Goal: Task Accomplishment & Management: Contribute content

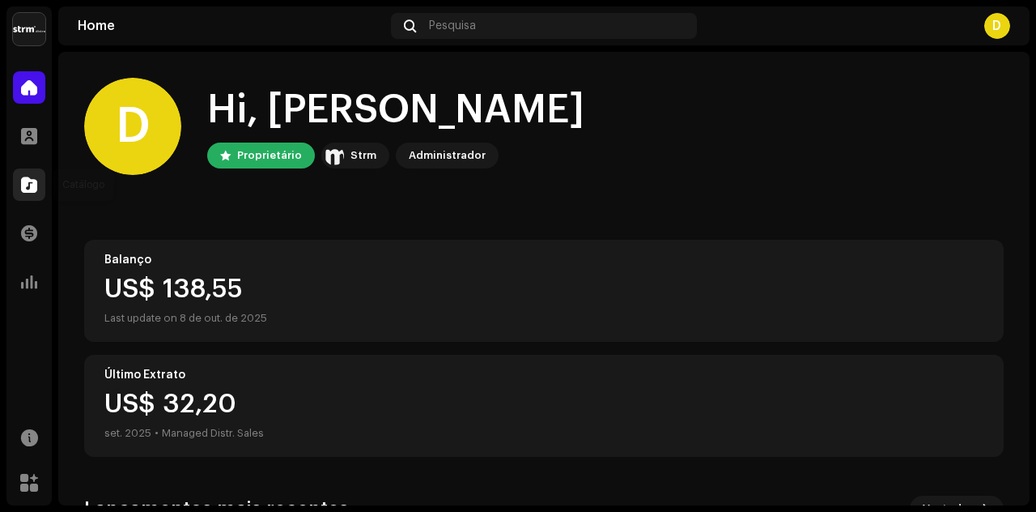
click at [42, 185] on div at bounding box center [29, 184] width 32 height 32
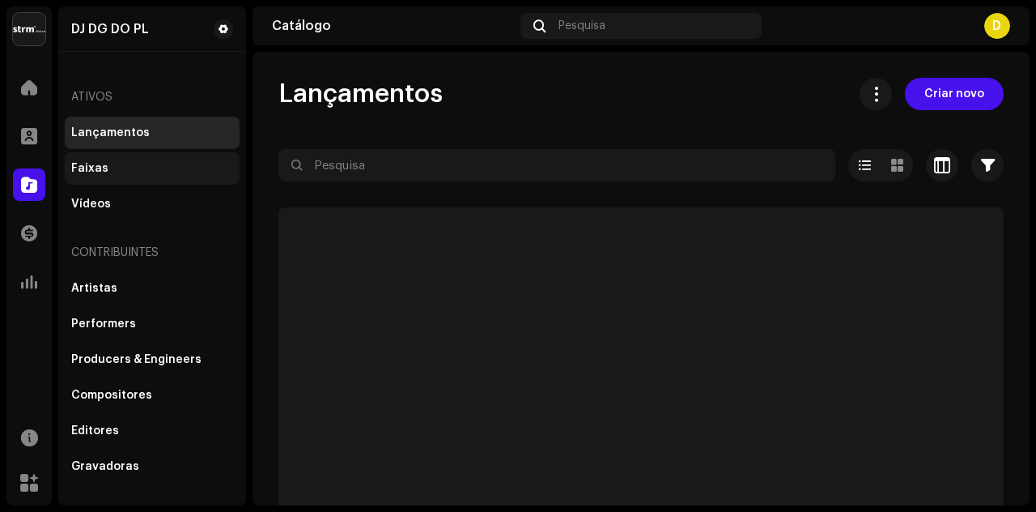
click at [121, 168] on div "Faixas" at bounding box center [152, 168] width 162 height 13
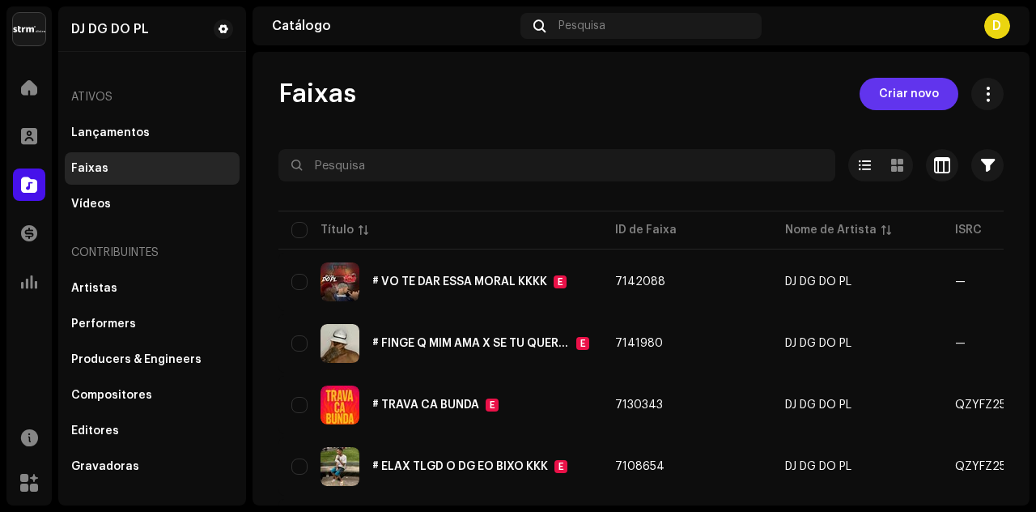
click at [904, 93] on span "Criar novo" at bounding box center [909, 94] width 60 height 32
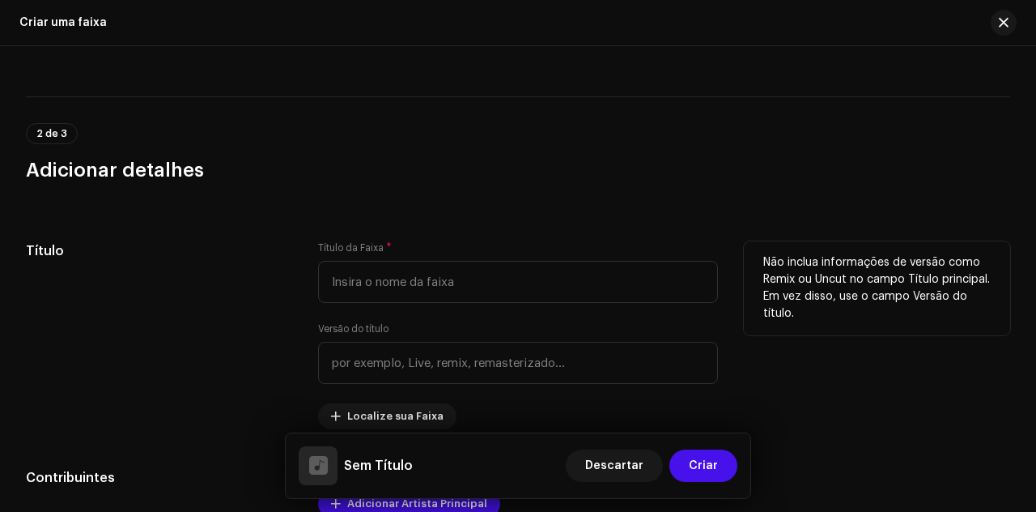
scroll to position [223, 0]
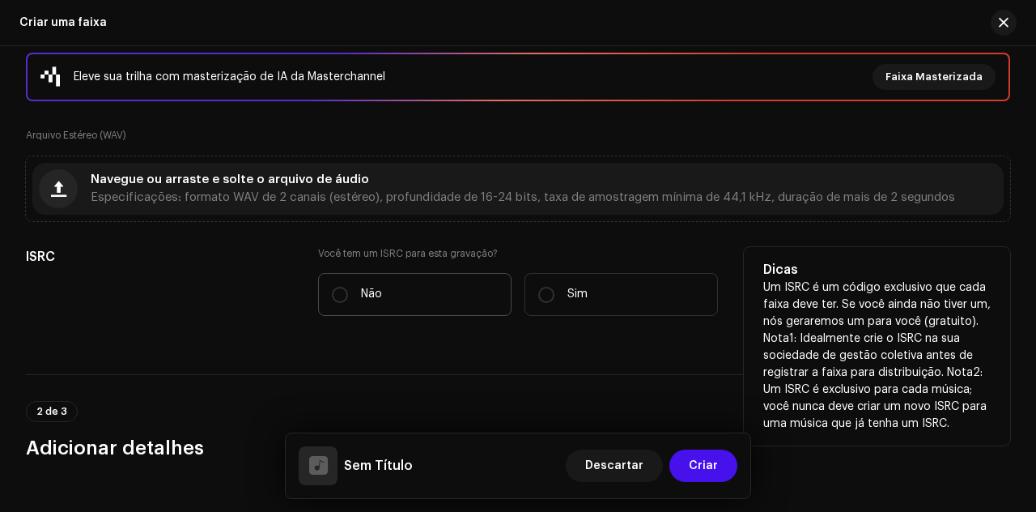
click at [393, 297] on label "Não" at bounding box center [414, 294] width 193 height 43
click at [348, 297] on input "Não" at bounding box center [340, 295] width 16 height 16
radio input "true"
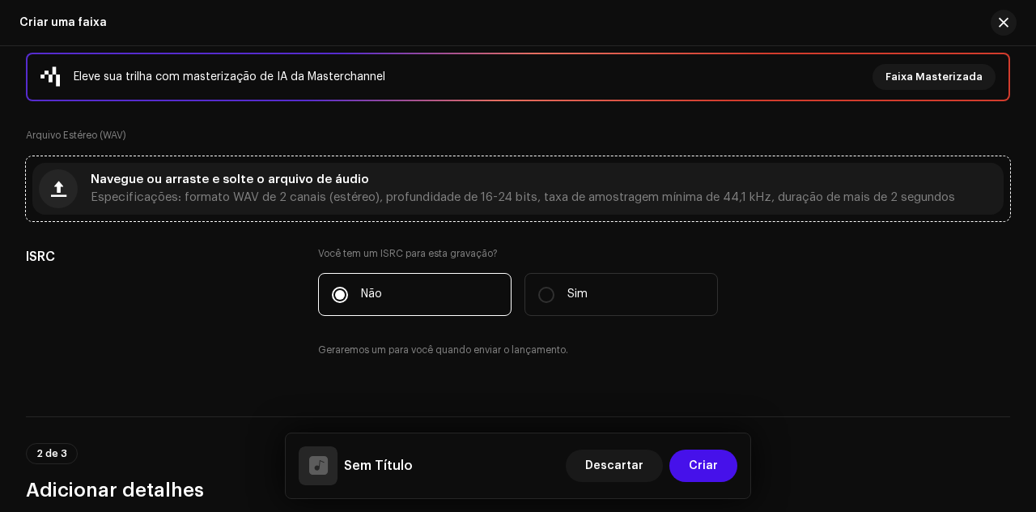
click at [397, 206] on div "Navegue ou arraste e solte o arquivo de áudio Especificações: formato WAV de 2 …" at bounding box center [517, 189] width 971 height 52
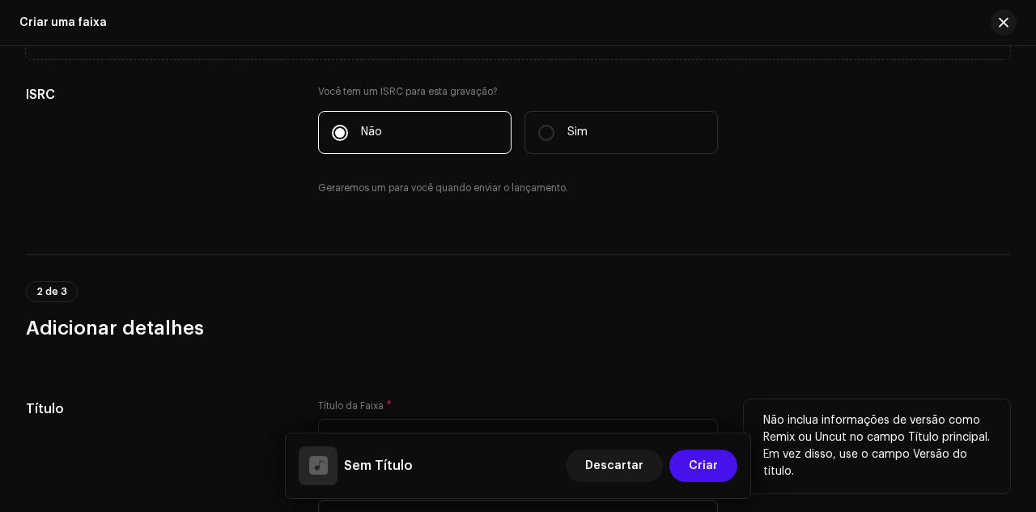
scroll to position [546, 0]
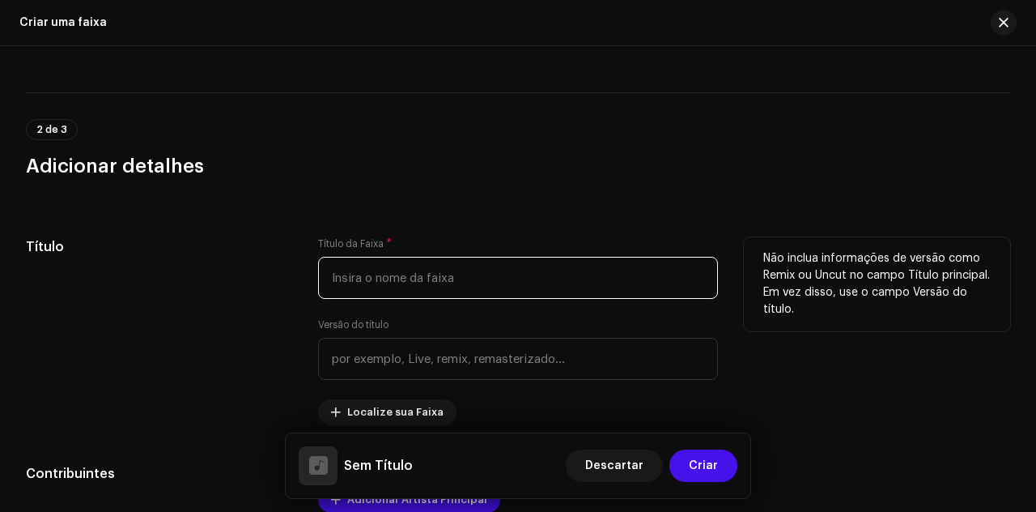
click at [397, 281] on input "text" at bounding box center [518, 278] width 400 height 42
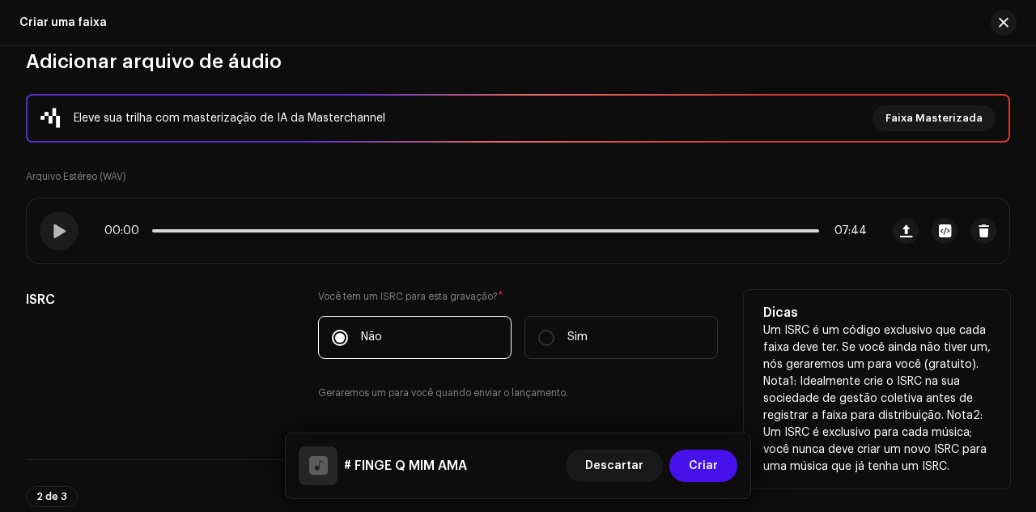
scroll to position [142, 0]
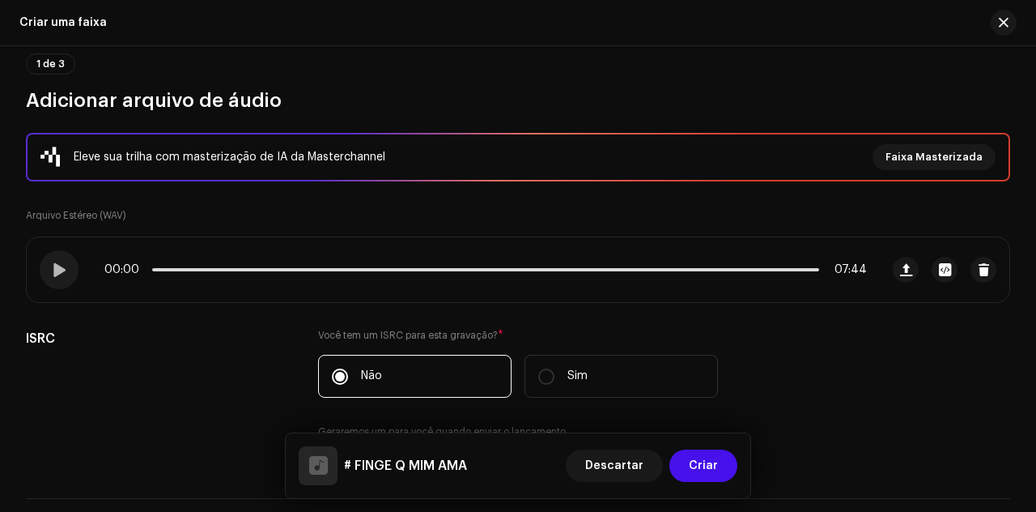
type input "# FINGE Q MIM AMA"
click at [984, 263] on button "button" at bounding box center [984, 270] width 26 height 26
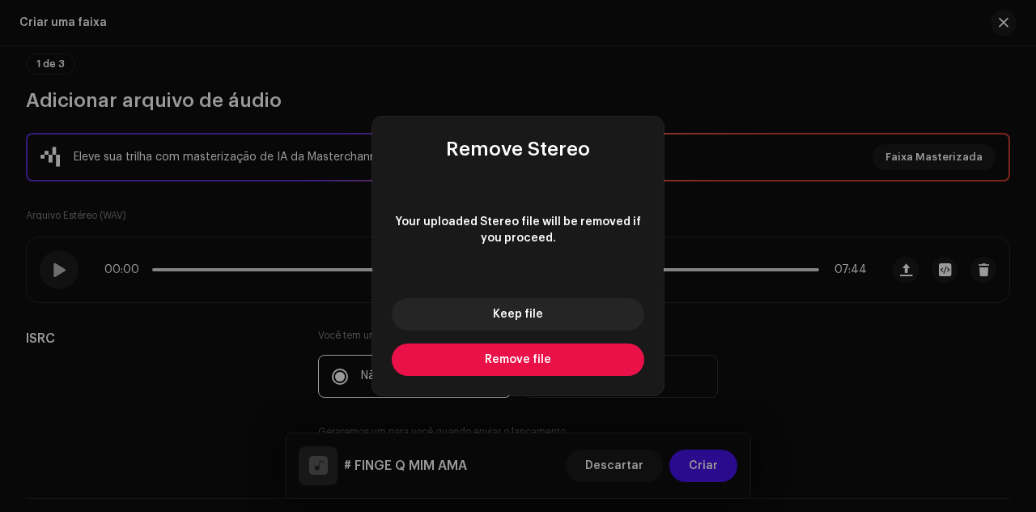
click at [578, 346] on button "Remove file" at bounding box center [518, 359] width 253 height 32
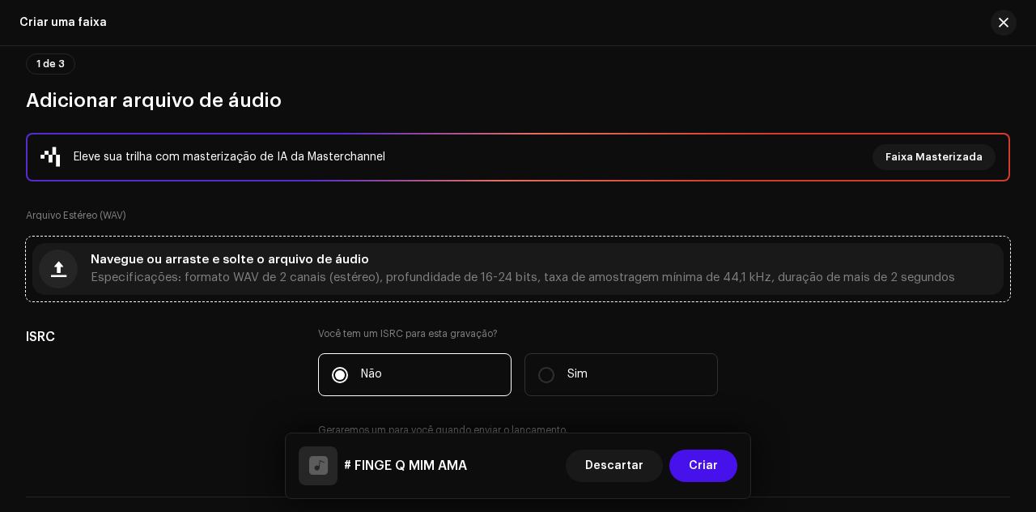
click at [466, 274] on span "Especificações: formato WAV de 2 canais (estéreo), profundidade de 16-24 bits, …" at bounding box center [523, 277] width 865 height 11
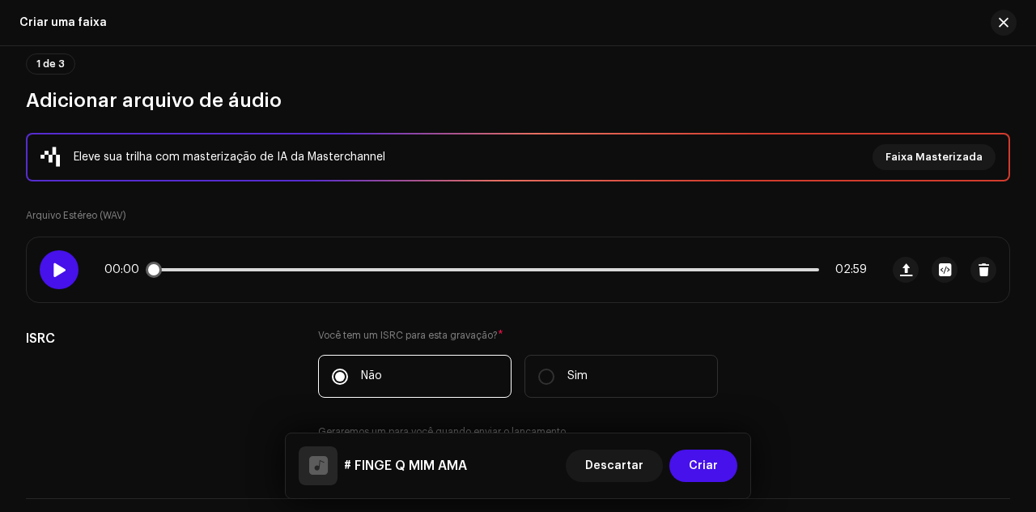
click at [68, 270] on div at bounding box center [59, 269] width 39 height 39
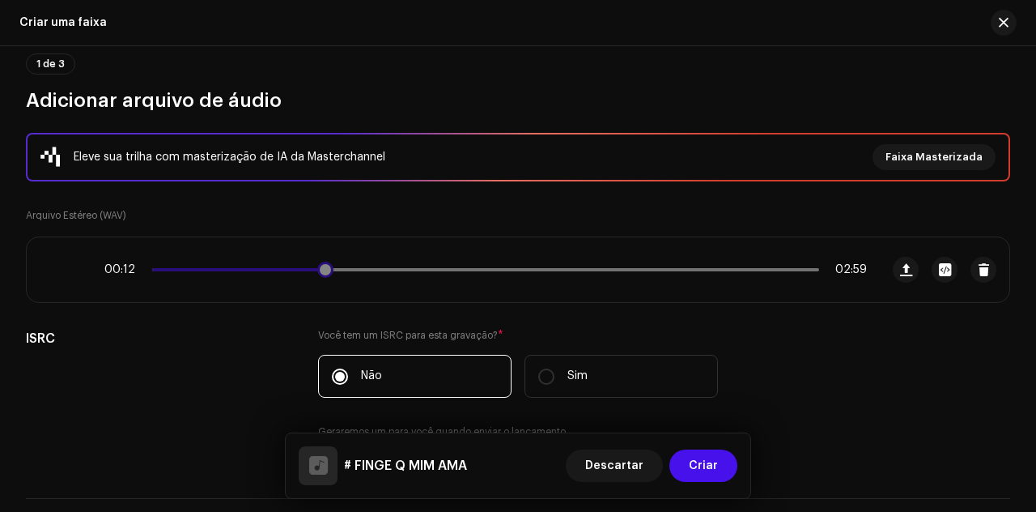
drag, startPoint x: 198, startPoint y: 271, endPoint x: 325, endPoint y: 257, distance: 128.7
click at [325, 257] on div "00:12 02:59" at bounding box center [453, 269] width 853 height 65
drag, startPoint x: 327, startPoint y: 269, endPoint x: 419, endPoint y: 261, distance: 92.6
click at [345, 261] on span at bounding box center [337, 269] width 16 height 16
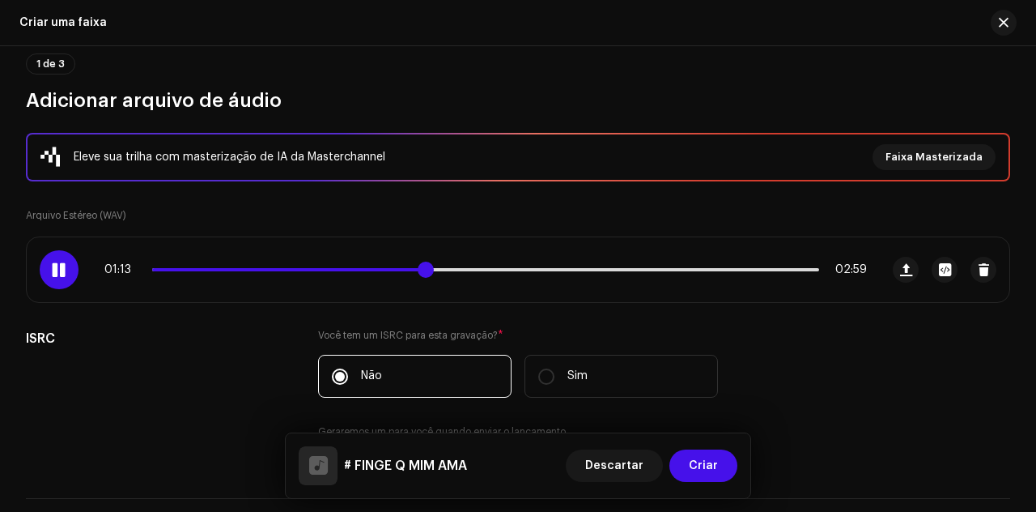
click at [434, 269] on span at bounding box center [426, 269] width 16 height 16
drag, startPoint x: 519, startPoint y: 267, endPoint x: 633, endPoint y: 275, distance: 114.4
click at [633, 275] on span at bounding box center [638, 269] width 16 height 16
drag, startPoint x: 657, startPoint y: 266, endPoint x: 686, endPoint y: 260, distance: 29.9
click at [704, 263] on div "02:14 02:59" at bounding box center [485, 269] width 763 height 13
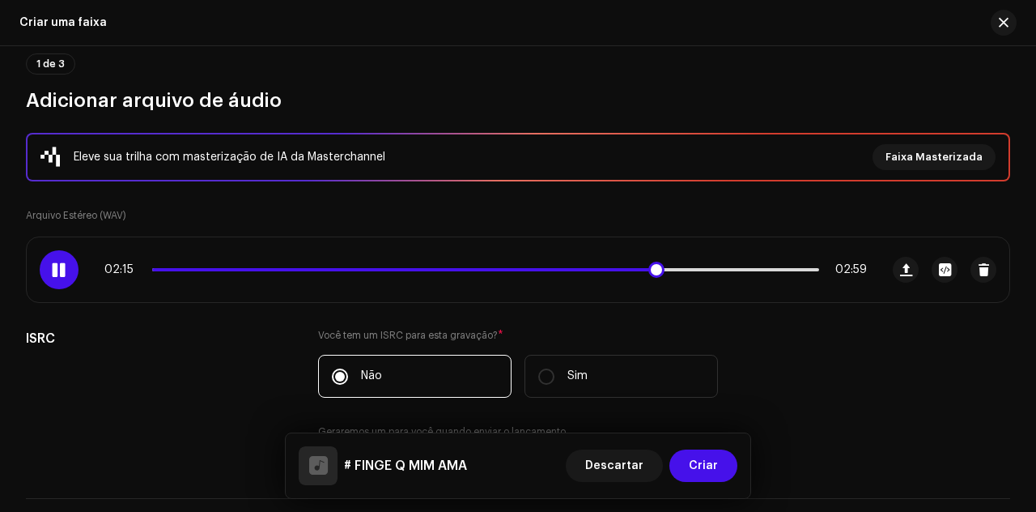
drag, startPoint x: 659, startPoint y: 266, endPoint x: 730, endPoint y: 260, distance: 71.5
click at [665, 261] on span at bounding box center [656, 269] width 16 height 16
drag, startPoint x: 751, startPoint y: 263, endPoint x: 776, endPoint y: 260, distance: 25.3
click at [776, 260] on div "02:43 02:59" at bounding box center [453, 269] width 853 height 65
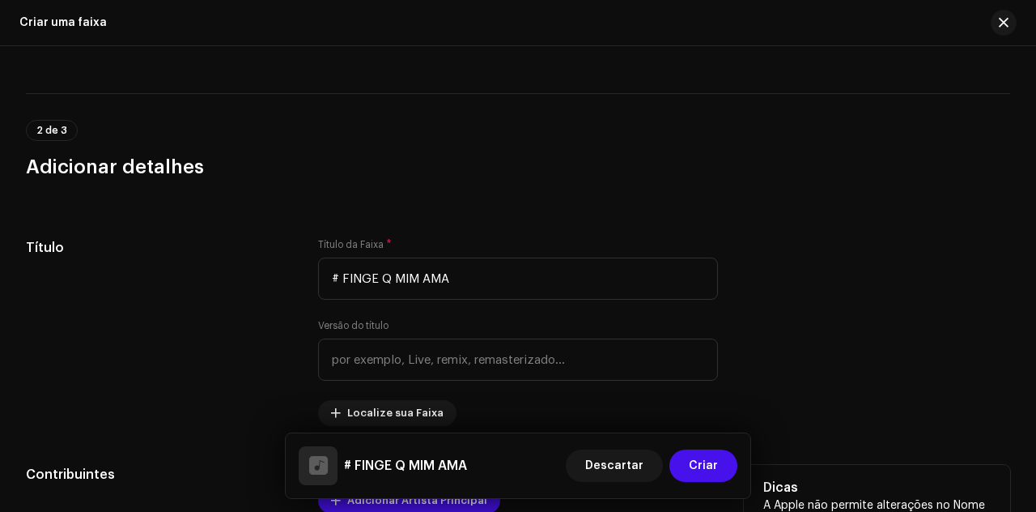
scroll to position [871, 0]
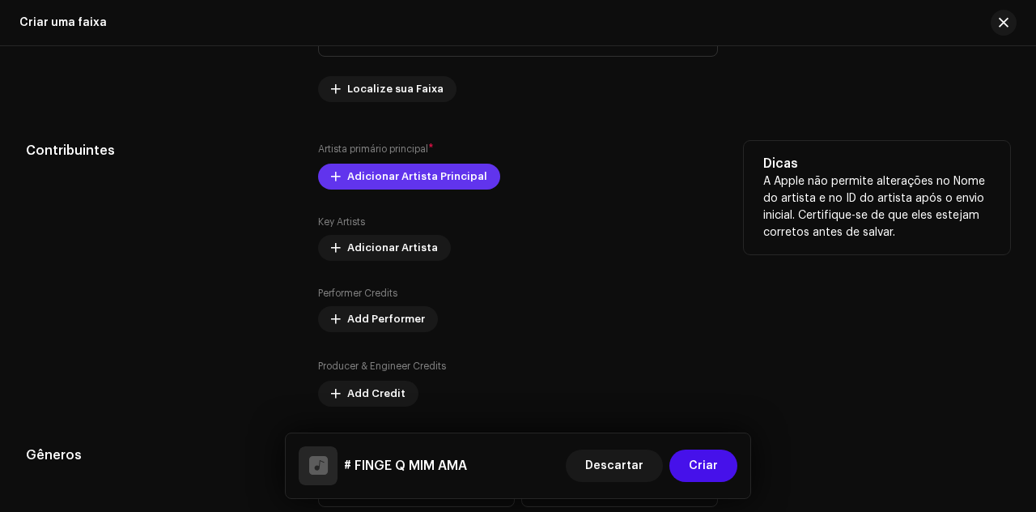
click at [385, 177] on span "Adicionar Artista Principal" at bounding box center [417, 176] width 140 height 32
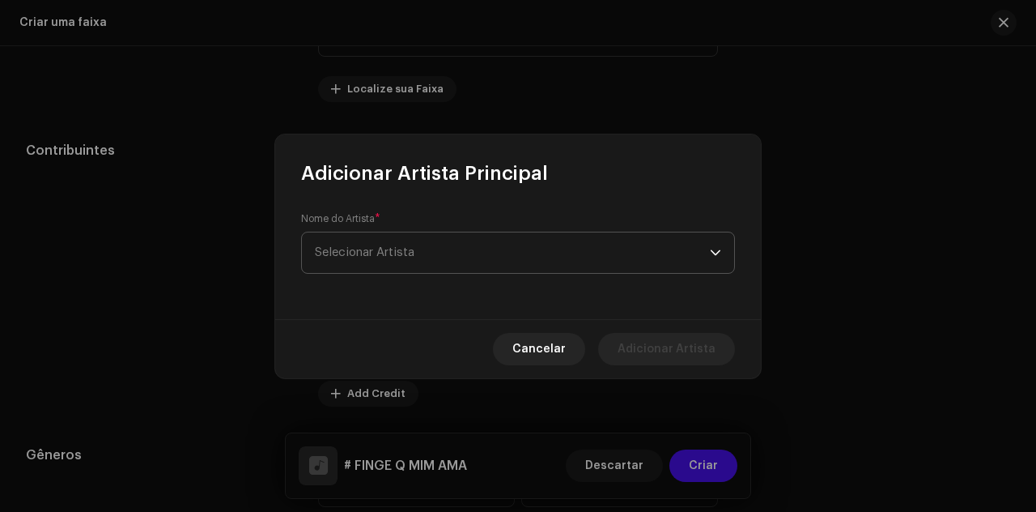
click at [468, 264] on span "Selecionar Artista" at bounding box center [512, 252] width 395 height 40
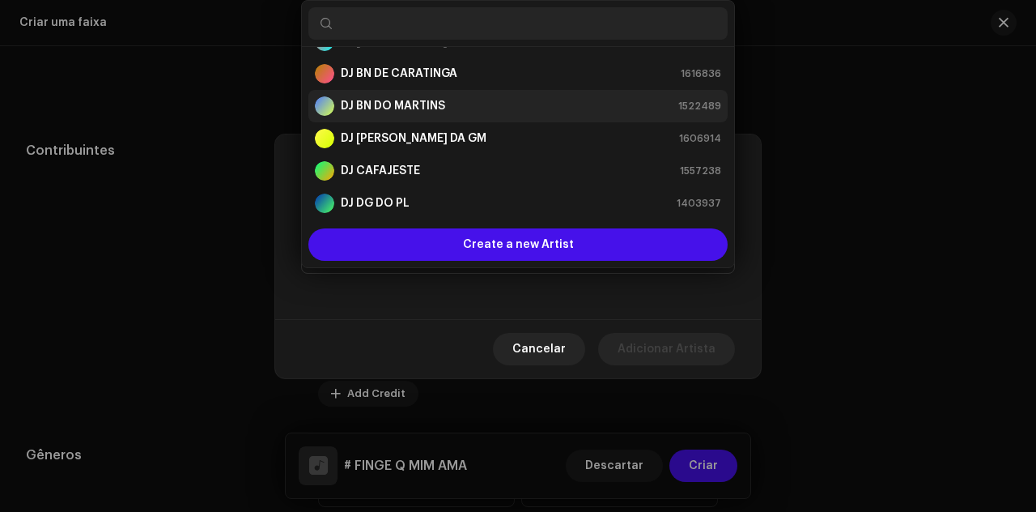
scroll to position [81, 0]
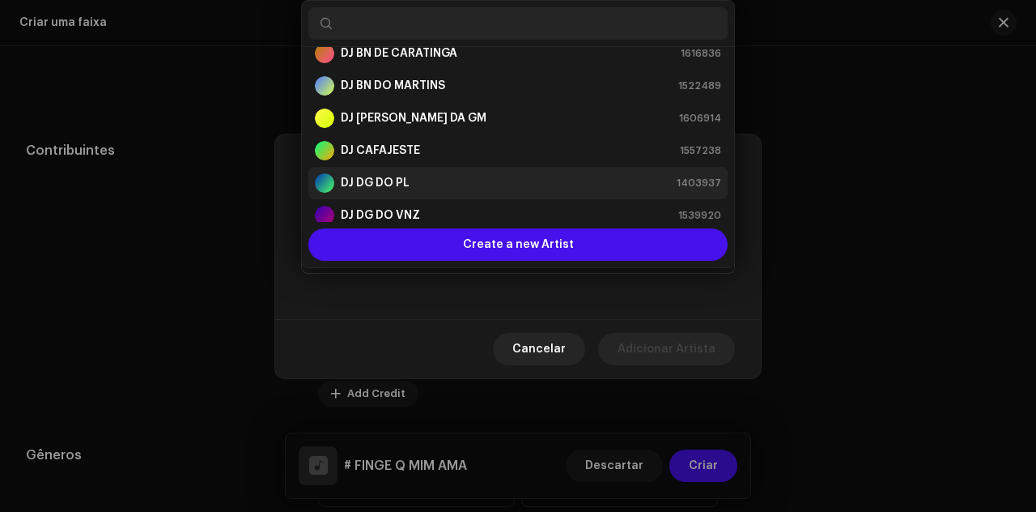
click at [426, 176] on div "DJ DG DO PL 1403937" at bounding box center [518, 182] width 406 height 19
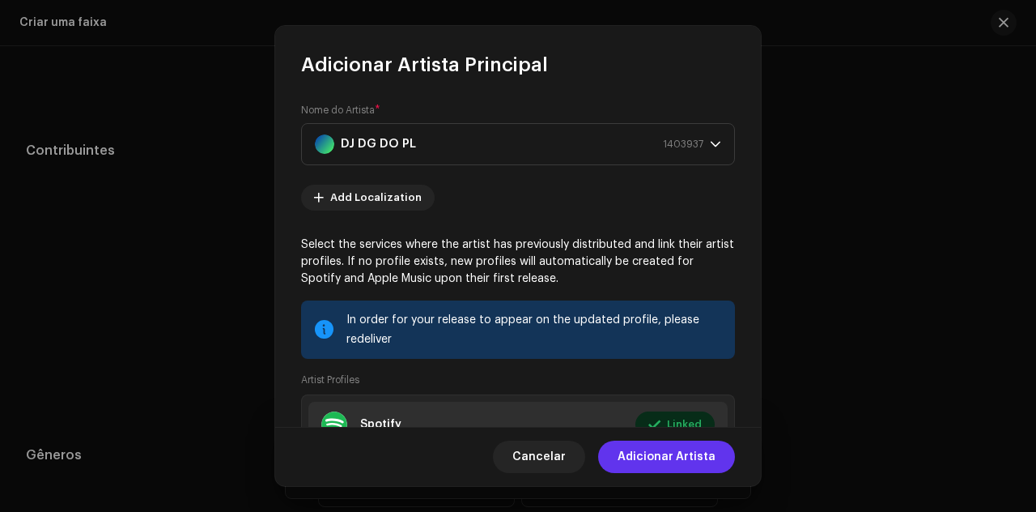
click at [659, 457] on span "Adicionar Artista" at bounding box center [667, 456] width 98 height 32
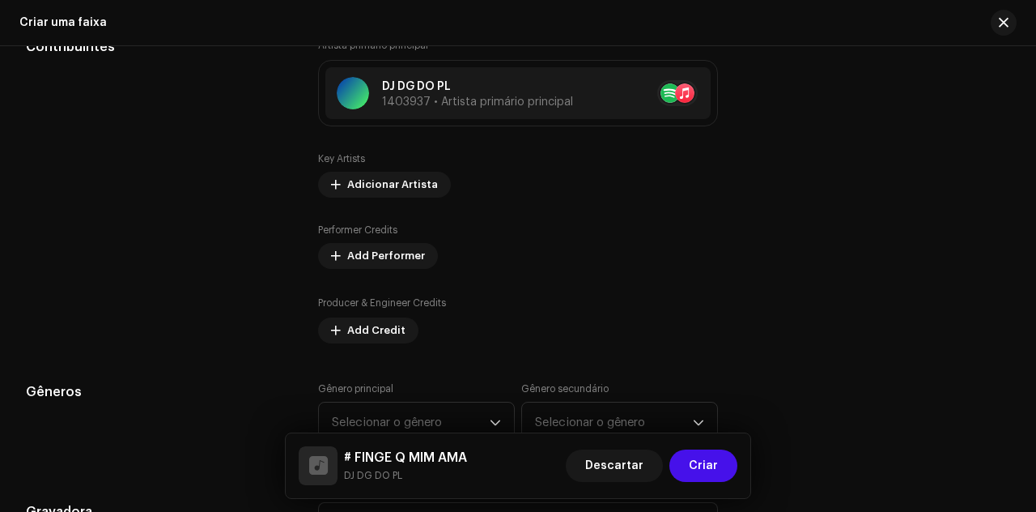
scroll to position [1033, 0]
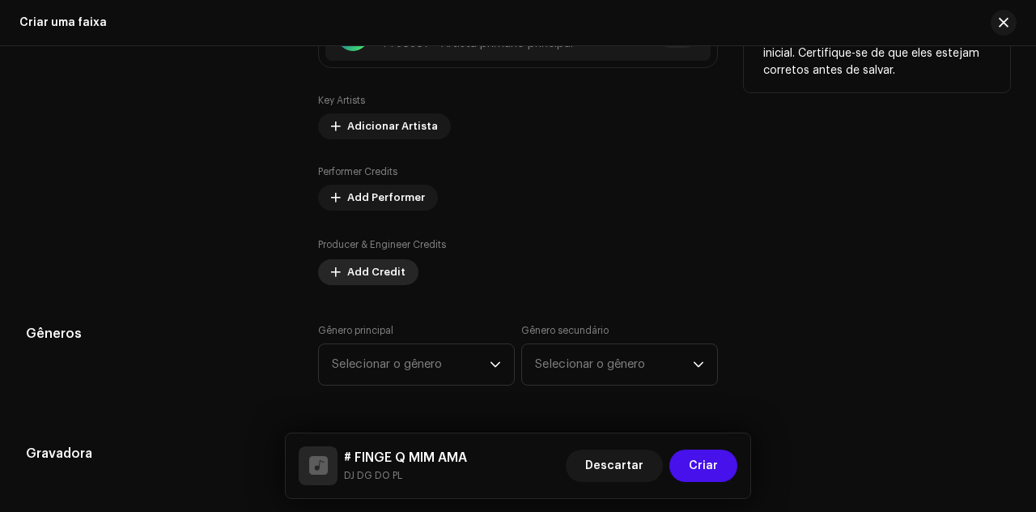
click at [354, 271] on span "Add Credit" at bounding box center [376, 272] width 58 height 32
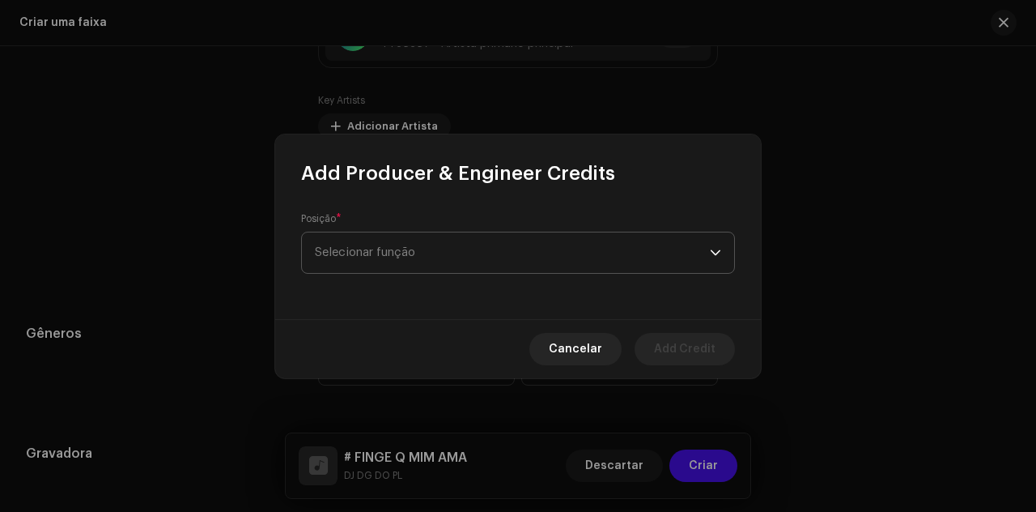
click at [431, 247] on span "Selecionar função" at bounding box center [512, 252] width 395 height 40
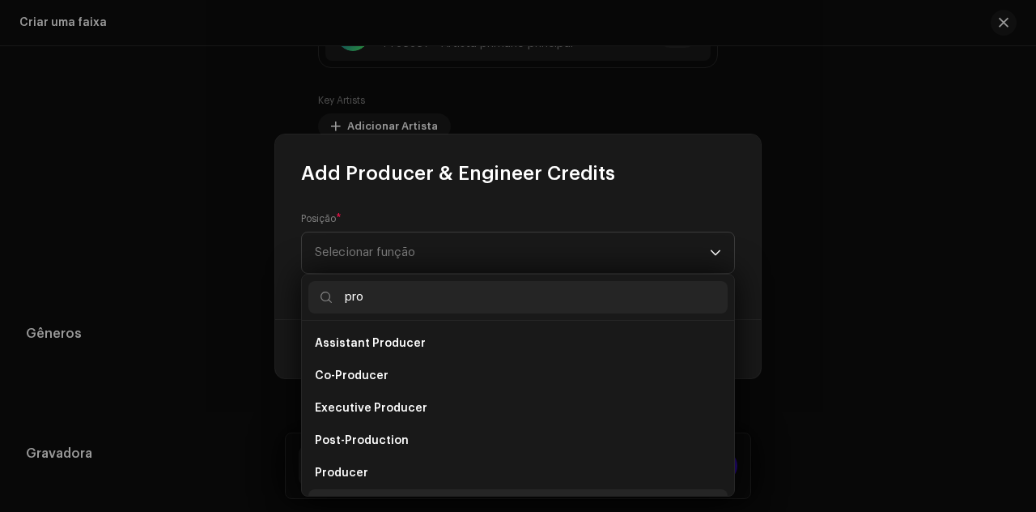
scroll to position [26, 0]
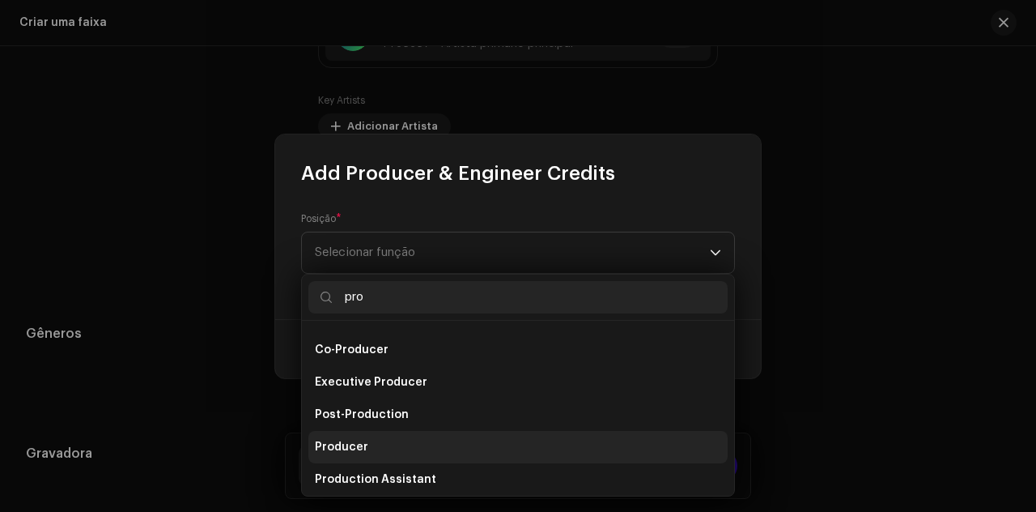
type input "pro"
click at [368, 445] on li "Producer" at bounding box center [517, 447] width 419 height 32
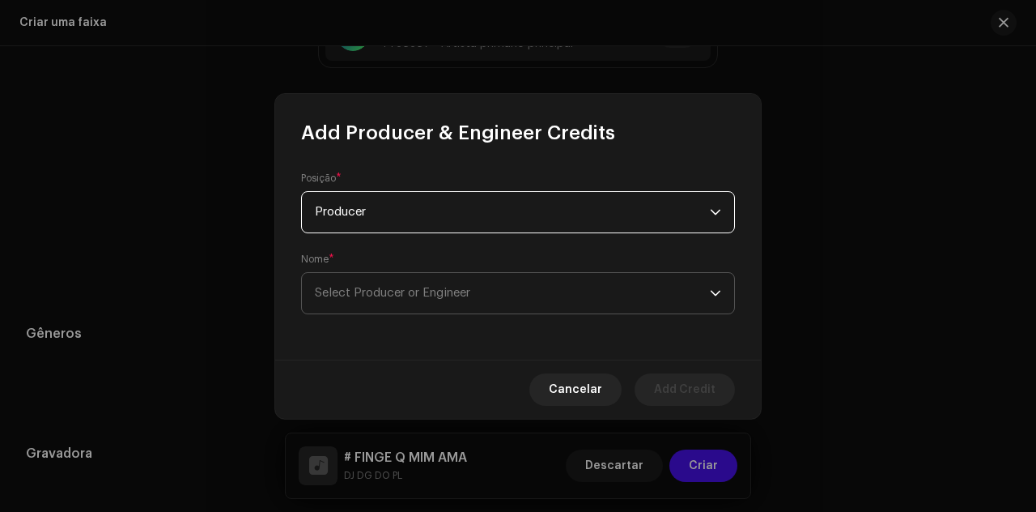
click at [381, 293] on span "Select Producer or Engineer" at bounding box center [392, 293] width 155 height 12
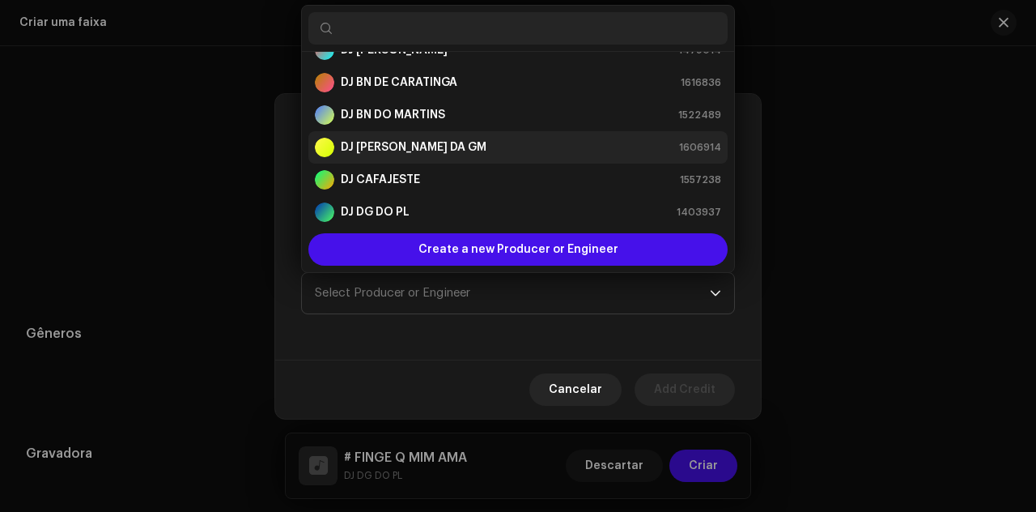
scroll to position [81, 0]
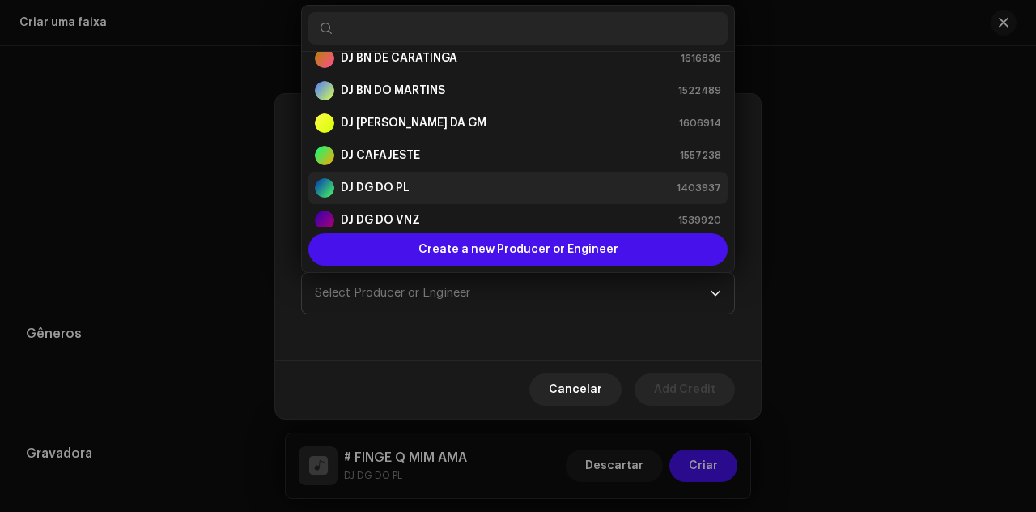
click at [439, 183] on div "DJ DG DO PL 1403937" at bounding box center [518, 187] width 406 height 19
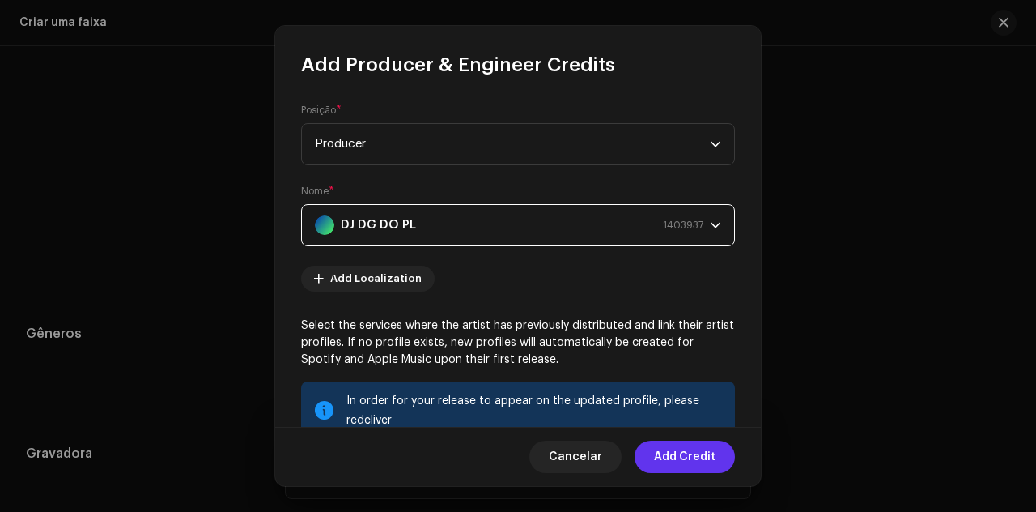
click at [691, 455] on span "Add Credit" at bounding box center [685, 456] width 62 height 32
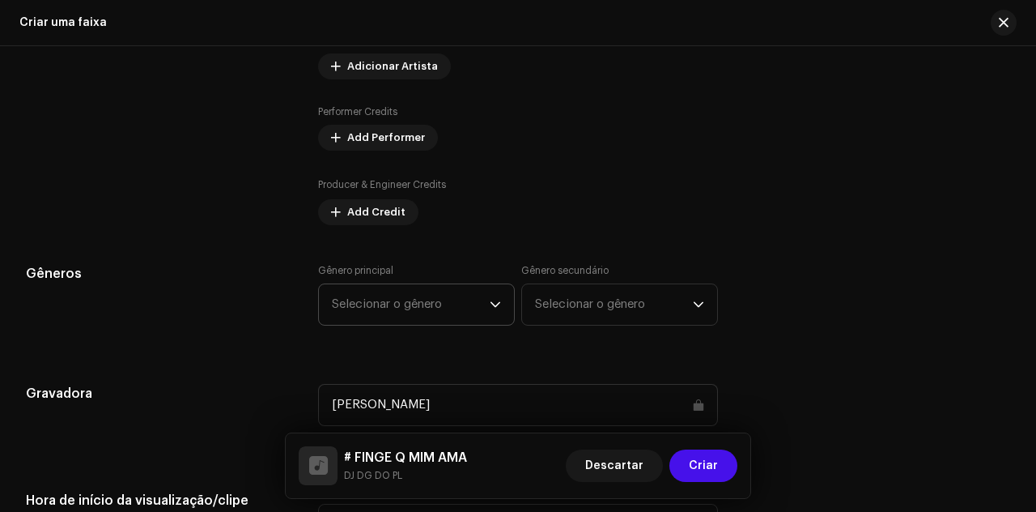
scroll to position [1114, 0]
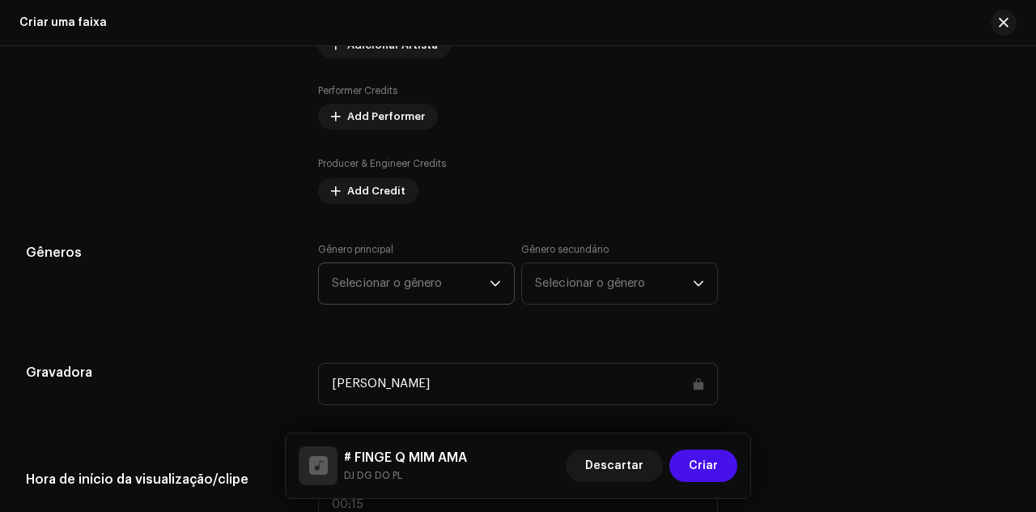
click at [385, 271] on span "Selecionar o gênero" at bounding box center [411, 283] width 158 height 40
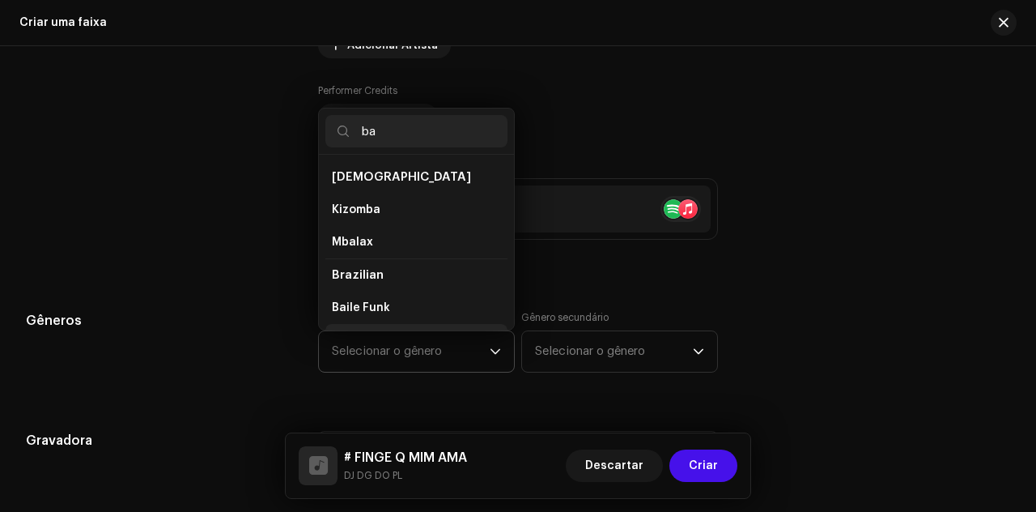
scroll to position [26, 0]
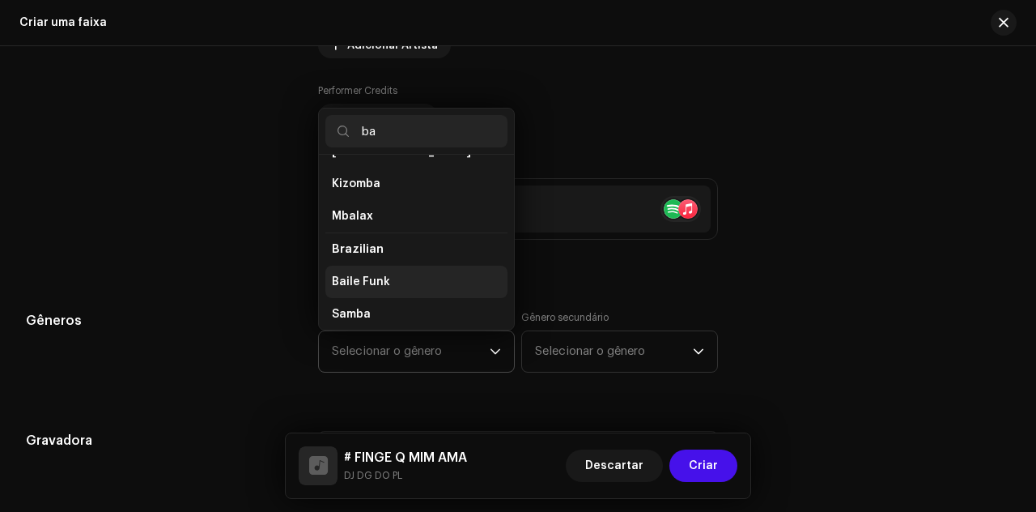
type input "ba"
click at [417, 281] on li "Baile Funk" at bounding box center [416, 282] width 182 height 32
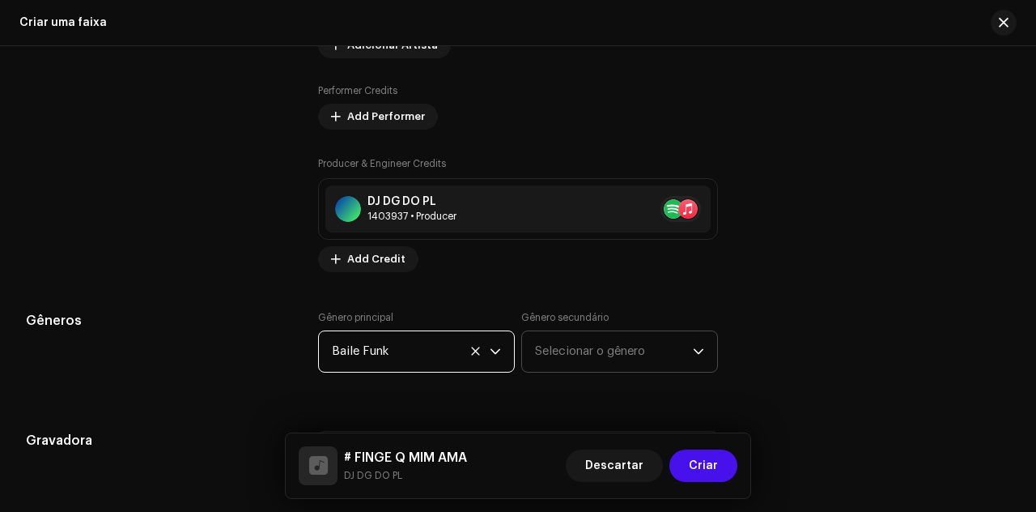
click at [574, 348] on span "Selecionar o gênero" at bounding box center [614, 351] width 158 height 40
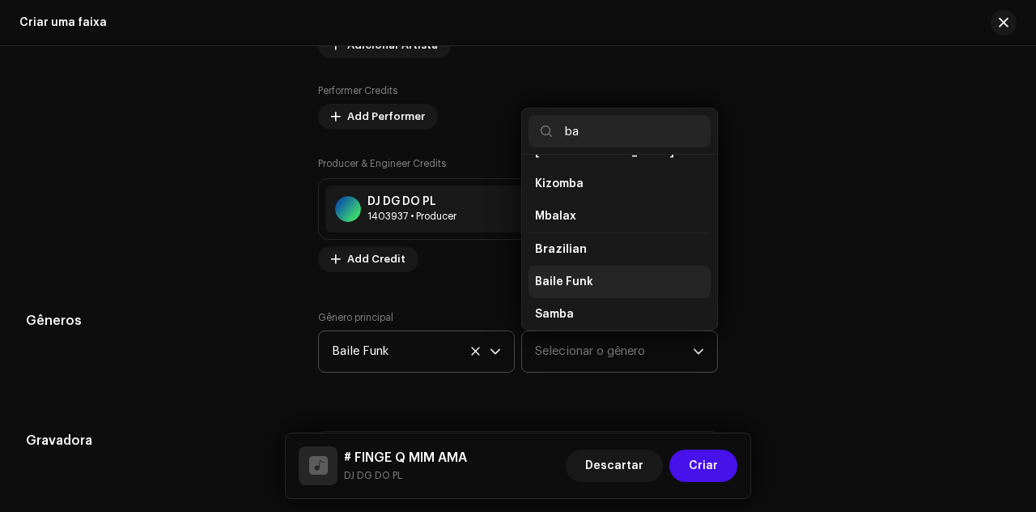
type input "ba"
click at [581, 283] on span "Baile Funk" at bounding box center [564, 282] width 58 height 16
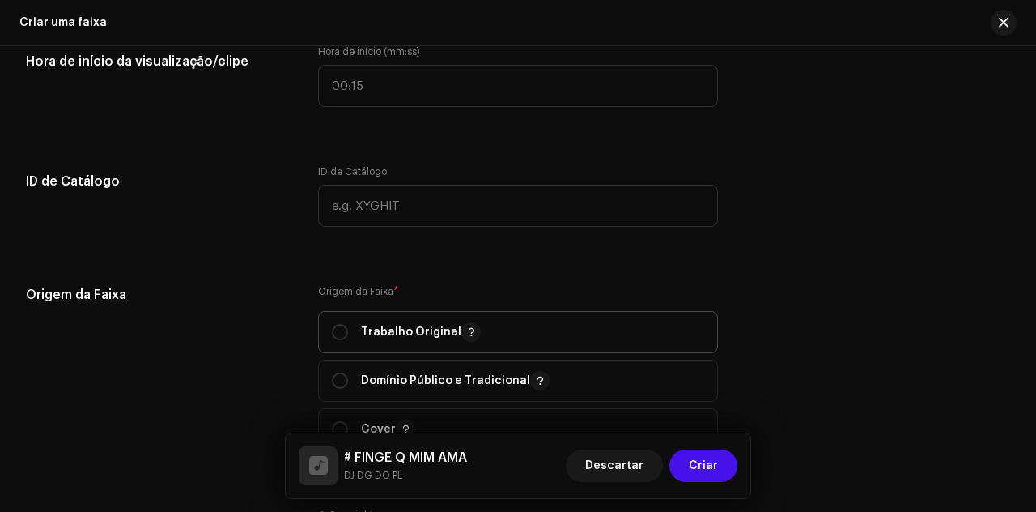
click at [398, 325] on p "Trabalho Original" at bounding box center [421, 331] width 120 height 19
radio input "true"
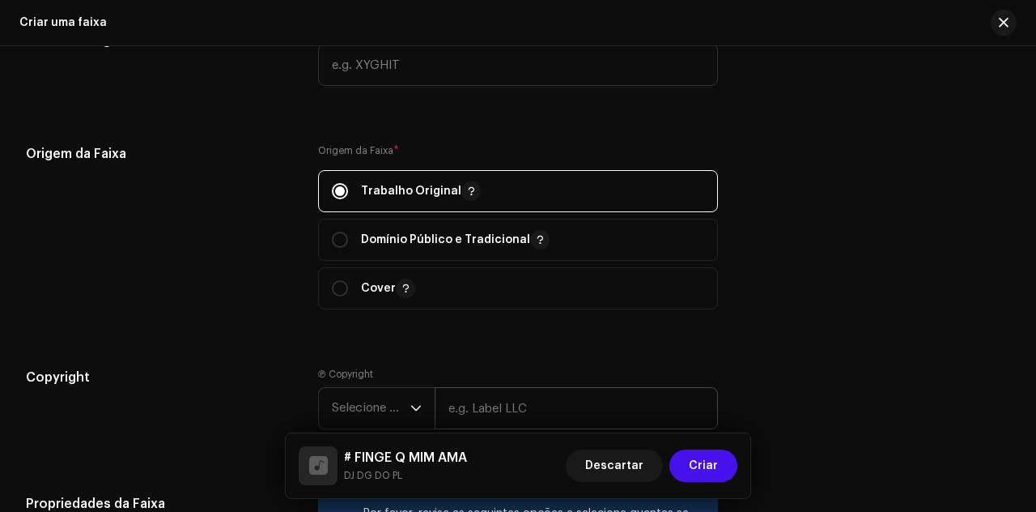
scroll to position [1842, 0]
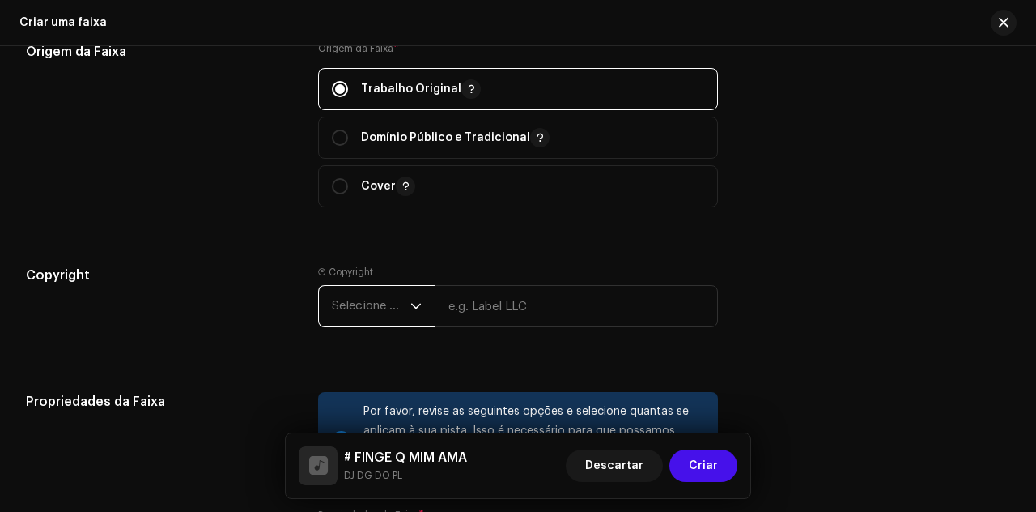
click at [363, 310] on span "Selecione o ano" at bounding box center [371, 306] width 79 height 40
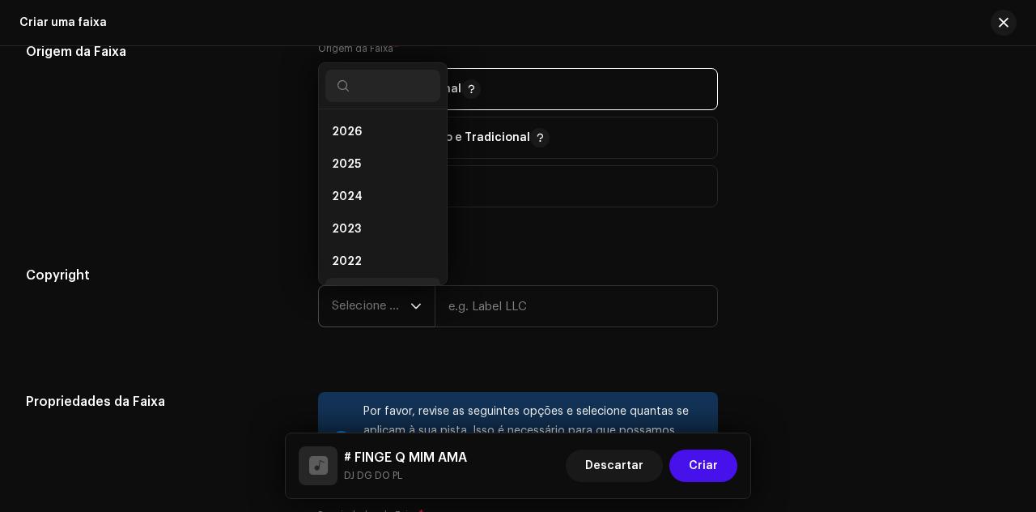
scroll to position [26, 0]
drag, startPoint x: 374, startPoint y: 167, endPoint x: 444, endPoint y: 243, distance: 103.1
click at [374, 166] on li "2024" at bounding box center [382, 171] width 115 height 32
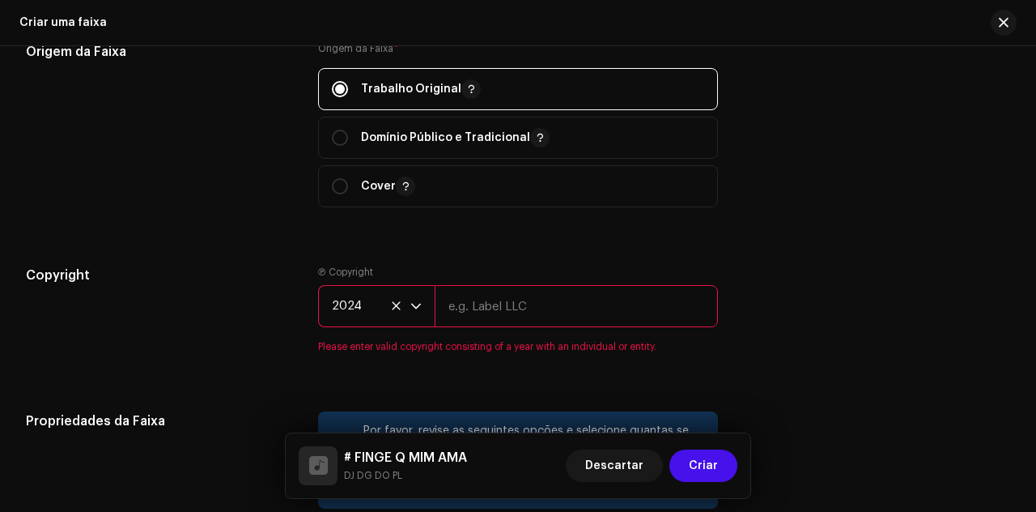
drag, startPoint x: 482, startPoint y: 299, endPoint x: 524, endPoint y: 309, distance: 43.4
click at [482, 299] on input "text" at bounding box center [576, 306] width 283 height 42
type input "DJ DG DO PL"
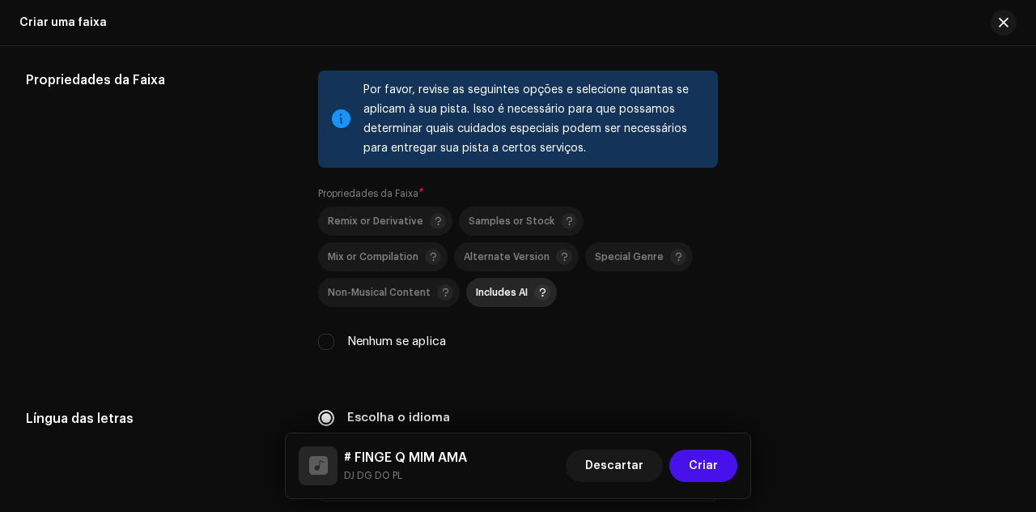
scroll to position [2166, 0]
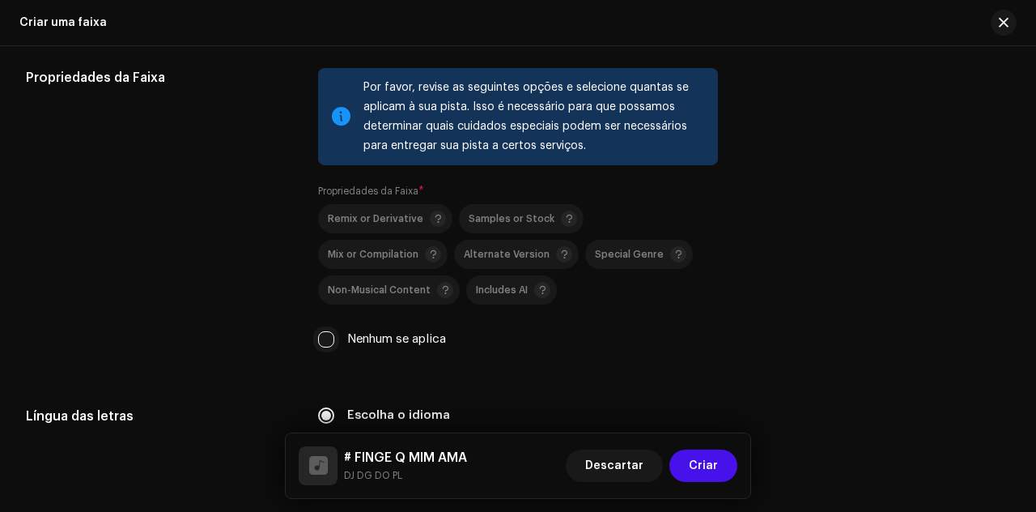
click at [329, 333] on input "Nenhum se aplica" at bounding box center [326, 339] width 16 height 16
checkbox input "true"
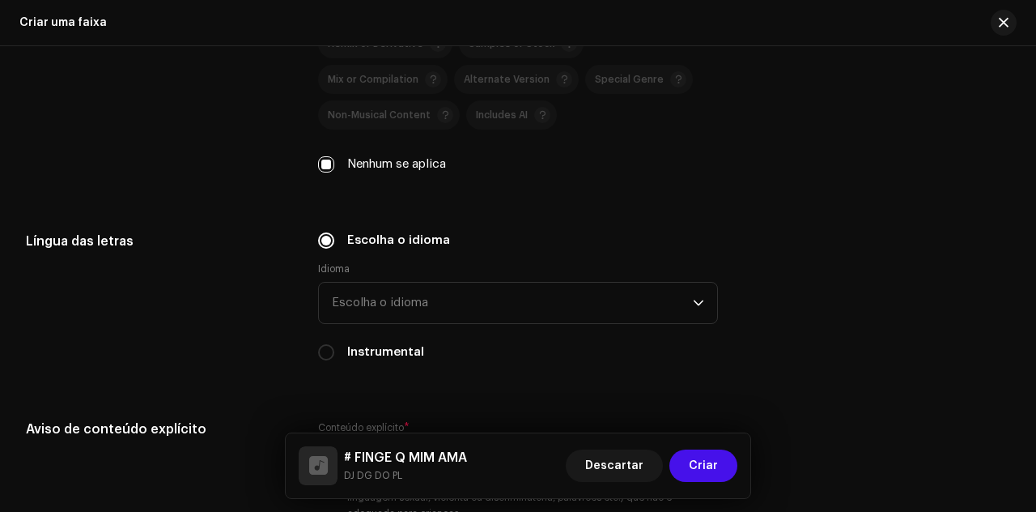
scroll to position [2409, 0]
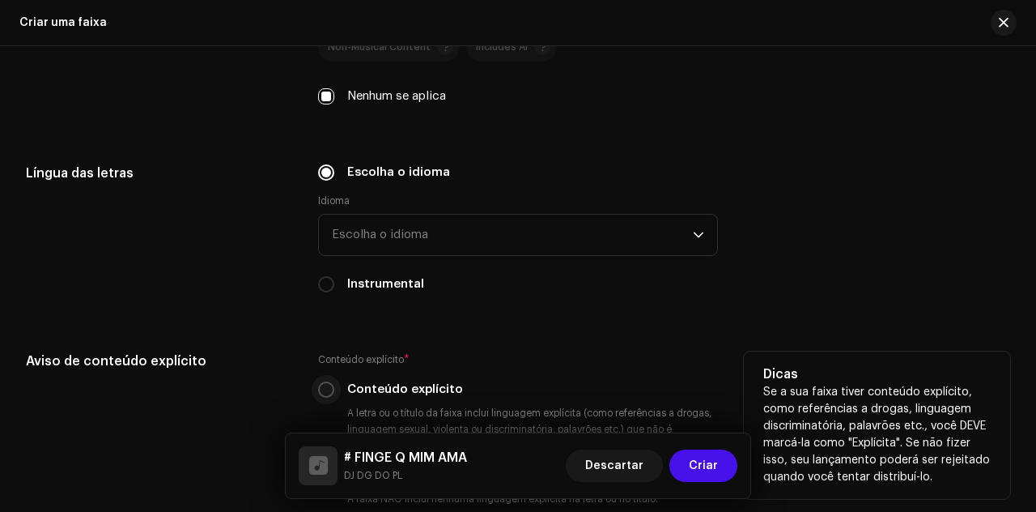
click at [329, 383] on input "Conteúdo explícito" at bounding box center [326, 389] width 16 height 16
radio input "true"
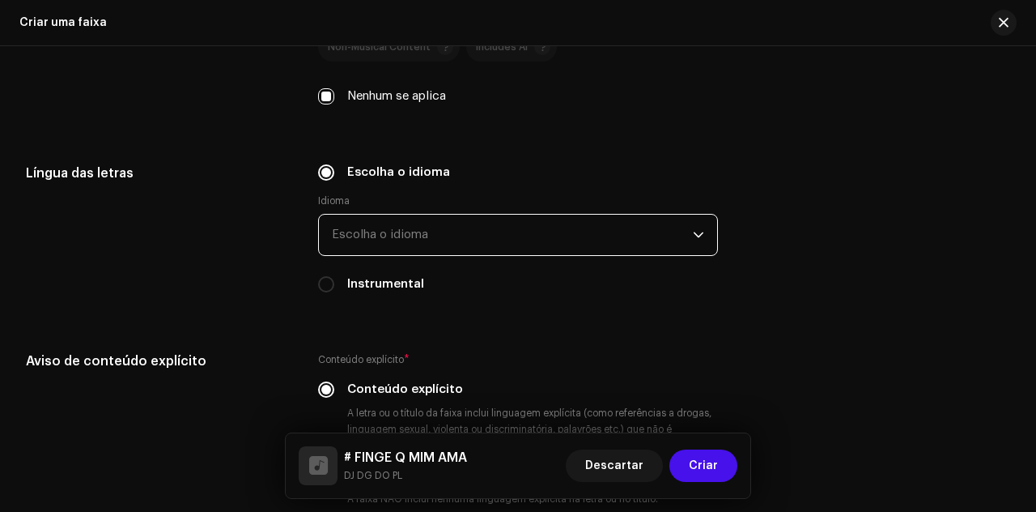
click at [377, 231] on span "Escolha o idioma" at bounding box center [512, 235] width 361 height 40
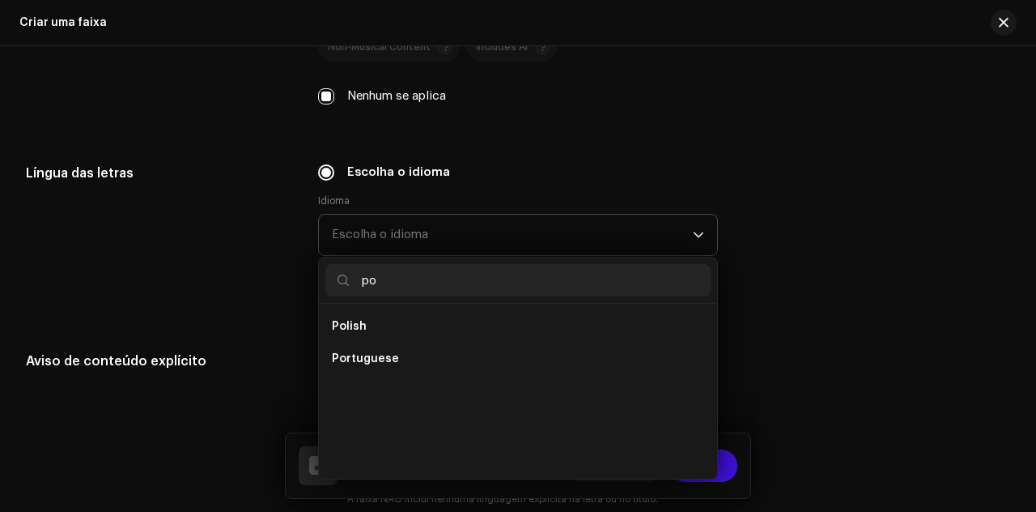
scroll to position [0, 0]
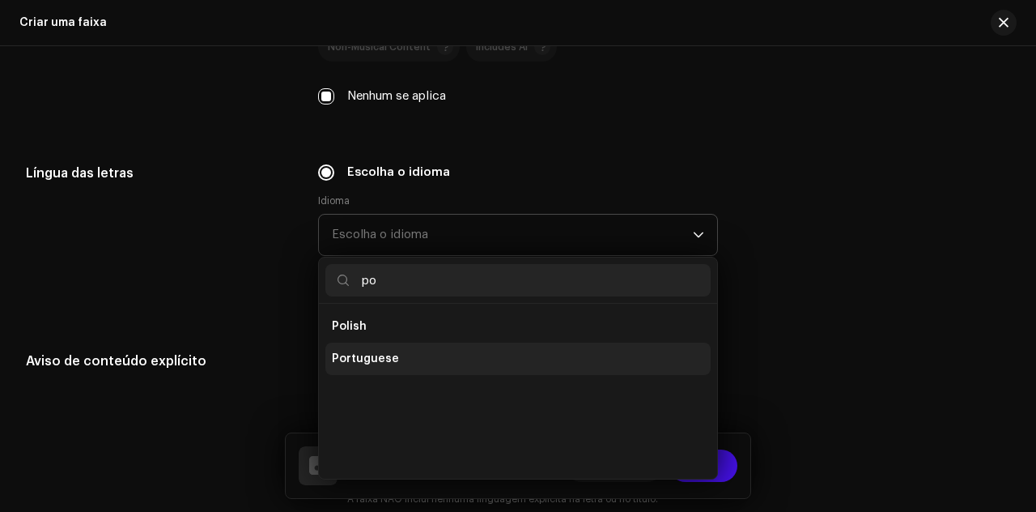
type input "po"
click at [440, 344] on li "Portuguese" at bounding box center [517, 358] width 385 height 32
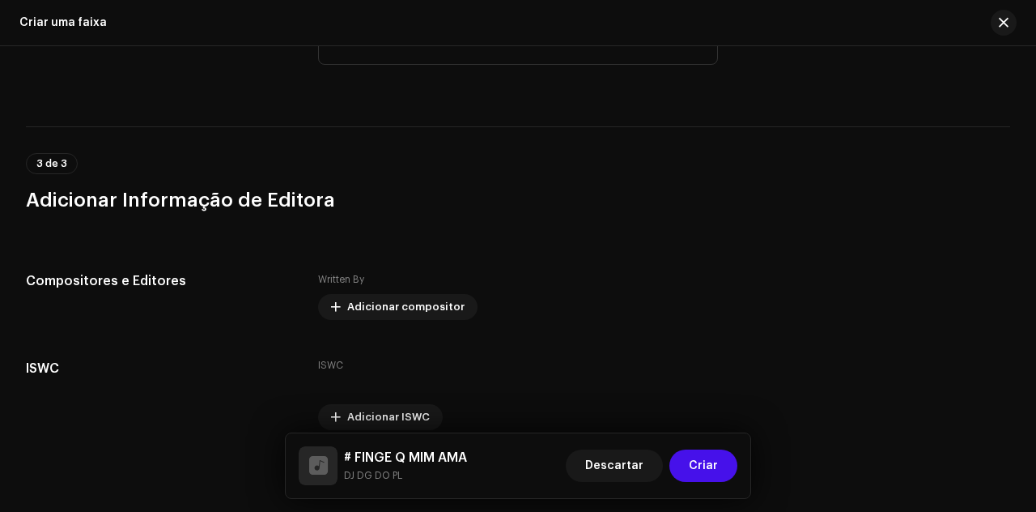
scroll to position [3063, 0]
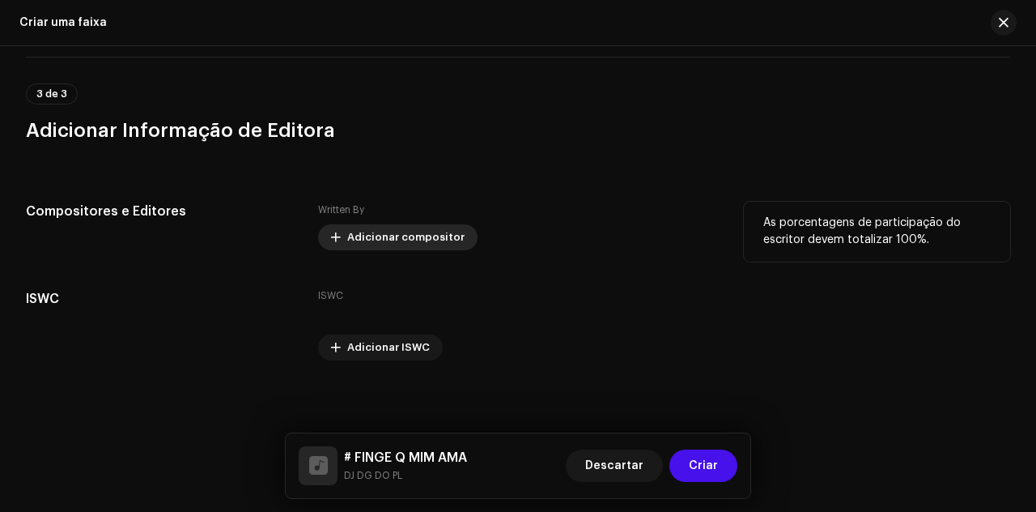
click at [399, 237] on span "Adicionar compositor" at bounding box center [405, 237] width 117 height 32
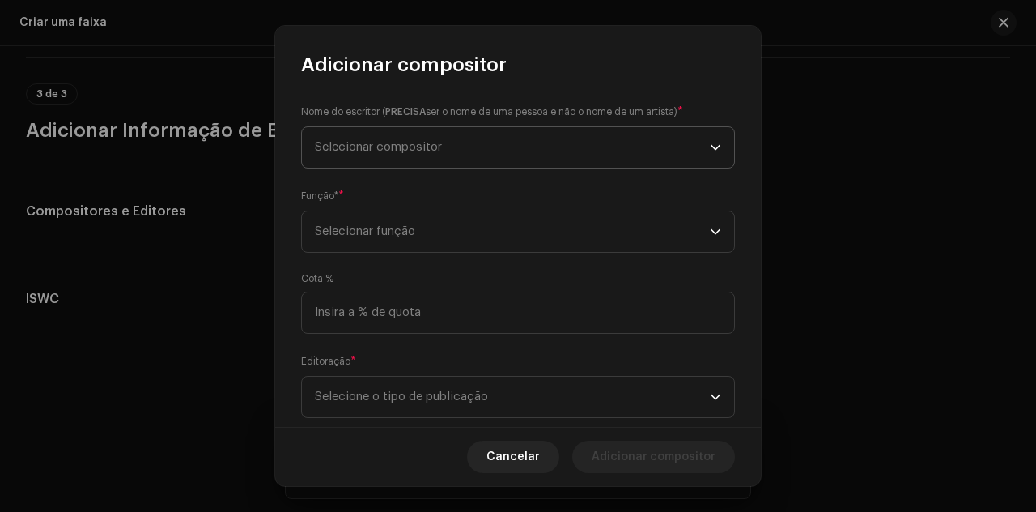
click at [437, 155] on span "Selecionar compositor" at bounding box center [512, 147] width 395 height 40
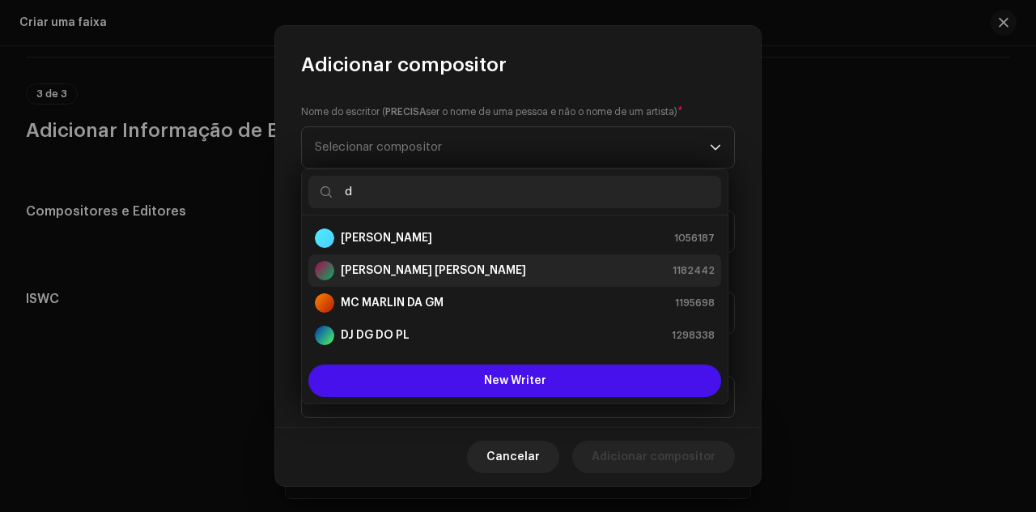
type input "d"
click at [447, 265] on strong "[PERSON_NAME] [PERSON_NAME]" at bounding box center [433, 270] width 185 height 16
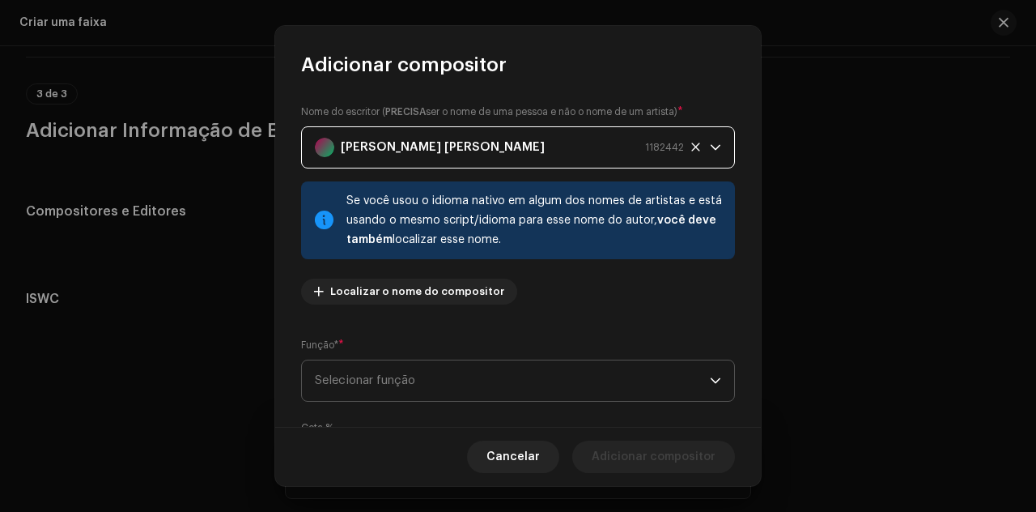
click at [601, 389] on span "Selecionar função" at bounding box center [512, 380] width 395 height 40
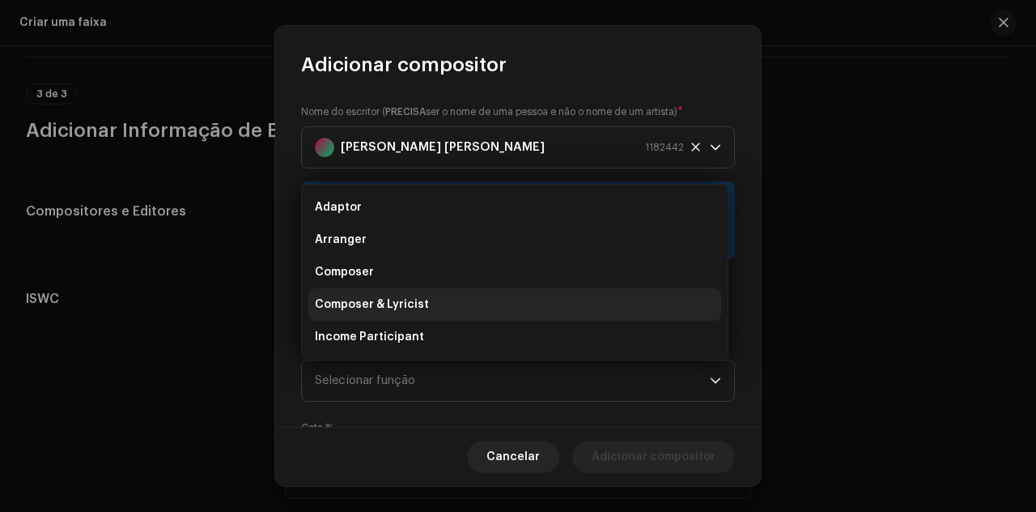
scroll to position [26, 0]
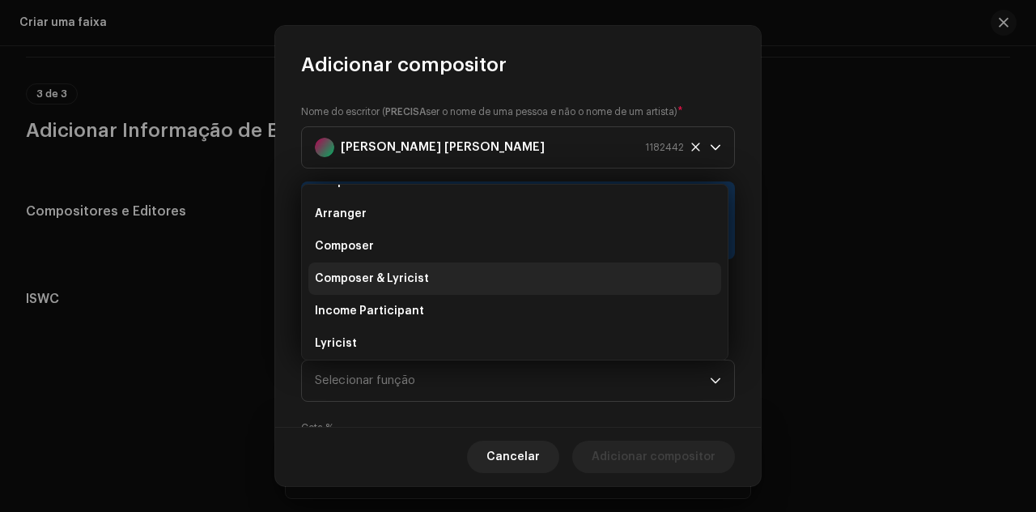
click at [436, 271] on li "Composer & Lyricist" at bounding box center [514, 278] width 413 height 32
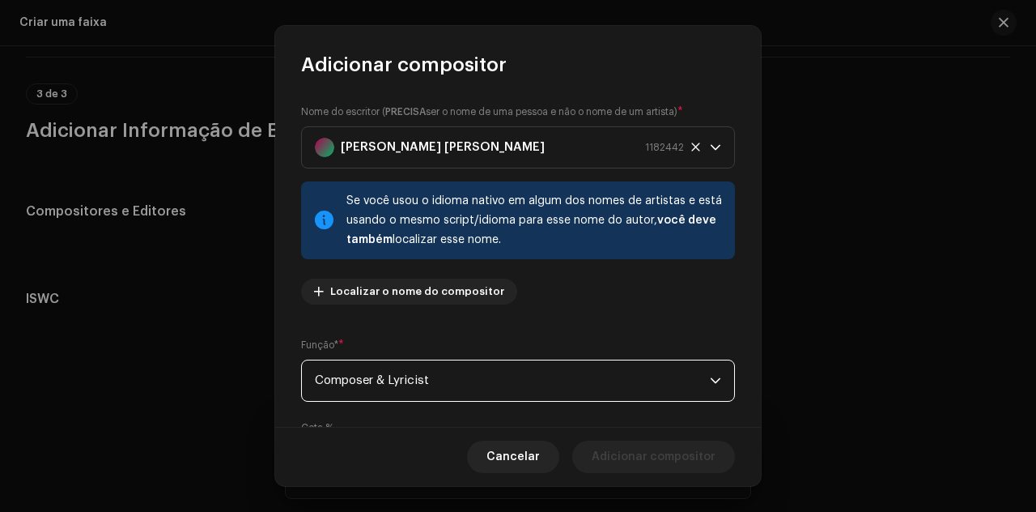
scroll to position [184, 0]
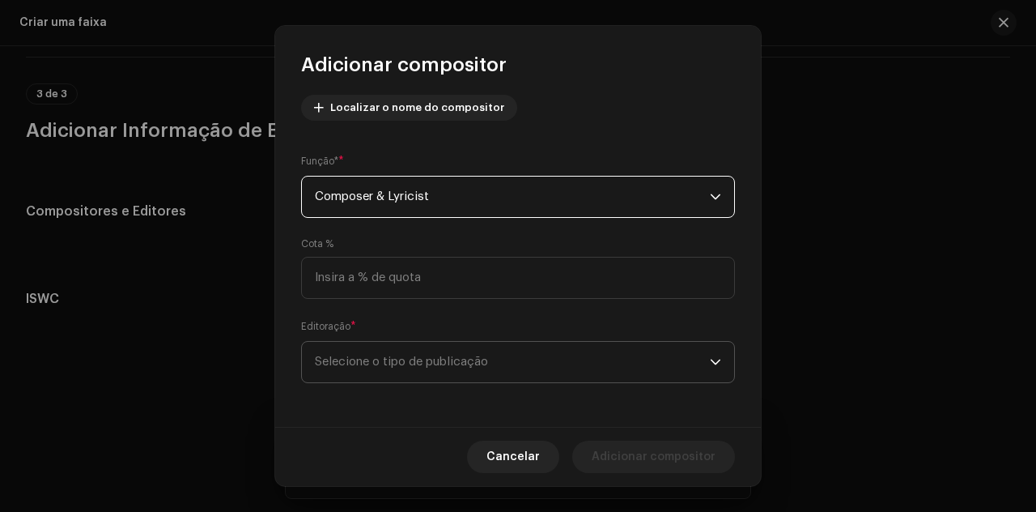
click at [619, 344] on span "Selecione o tipo de publicação" at bounding box center [512, 362] width 395 height 40
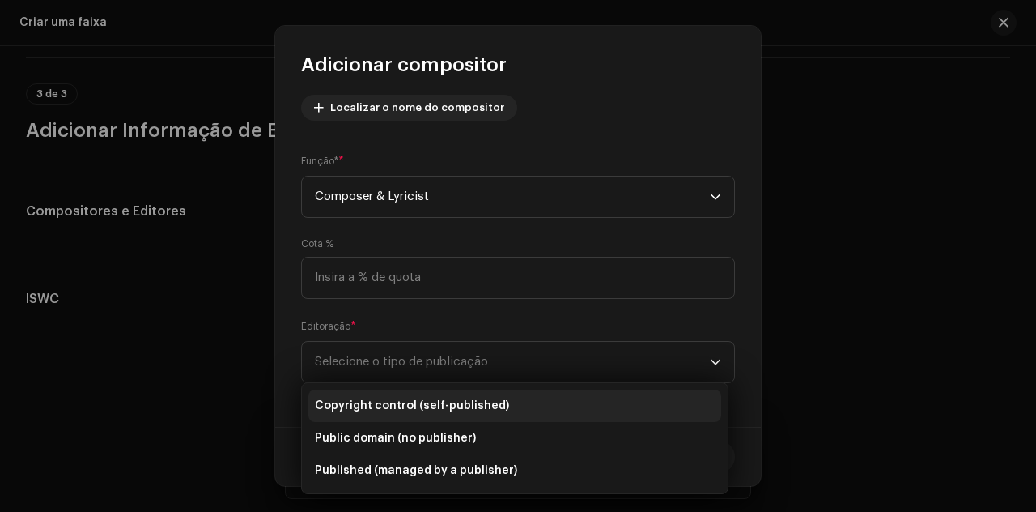
click at [508, 402] on li "Copyright control (self-published)" at bounding box center [514, 405] width 413 height 32
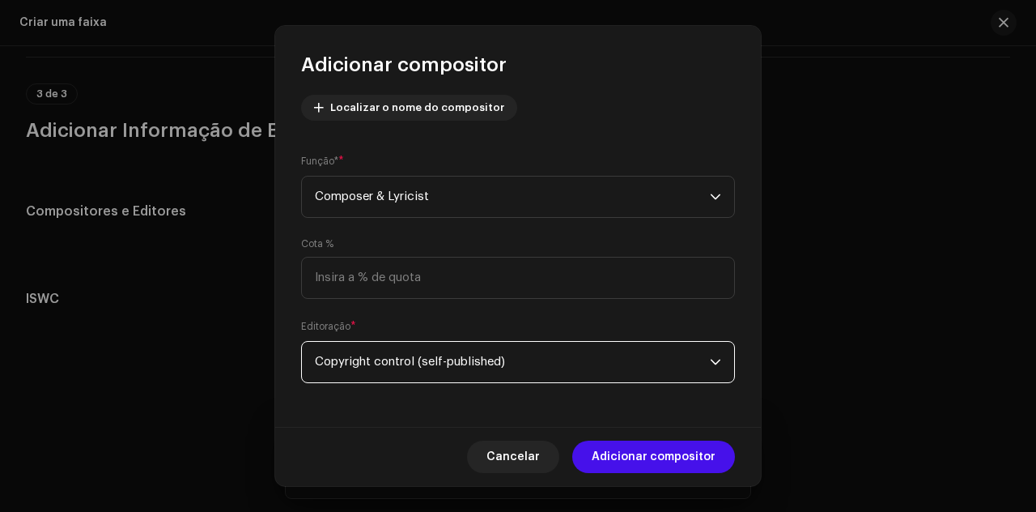
click at [647, 454] on span "Adicionar compositor" at bounding box center [654, 456] width 124 height 32
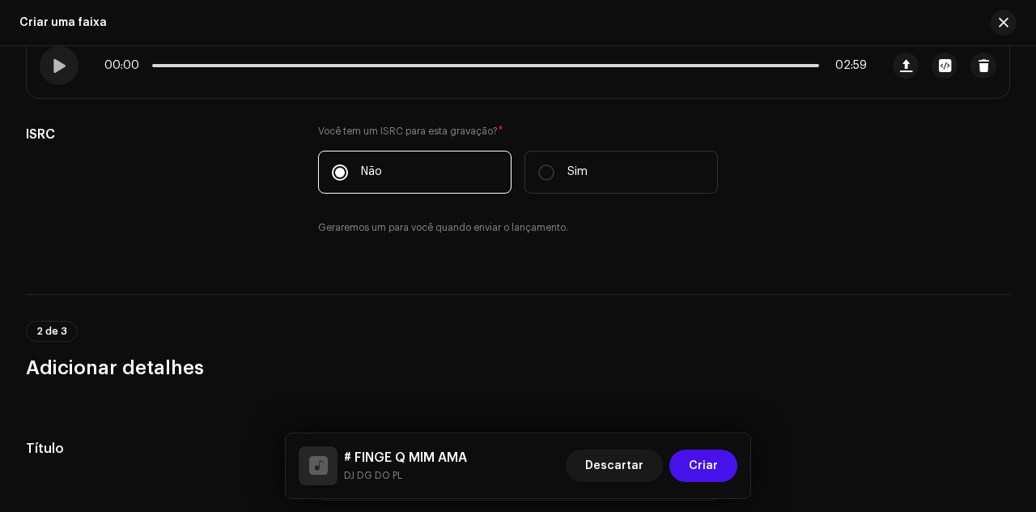
scroll to position [474, 0]
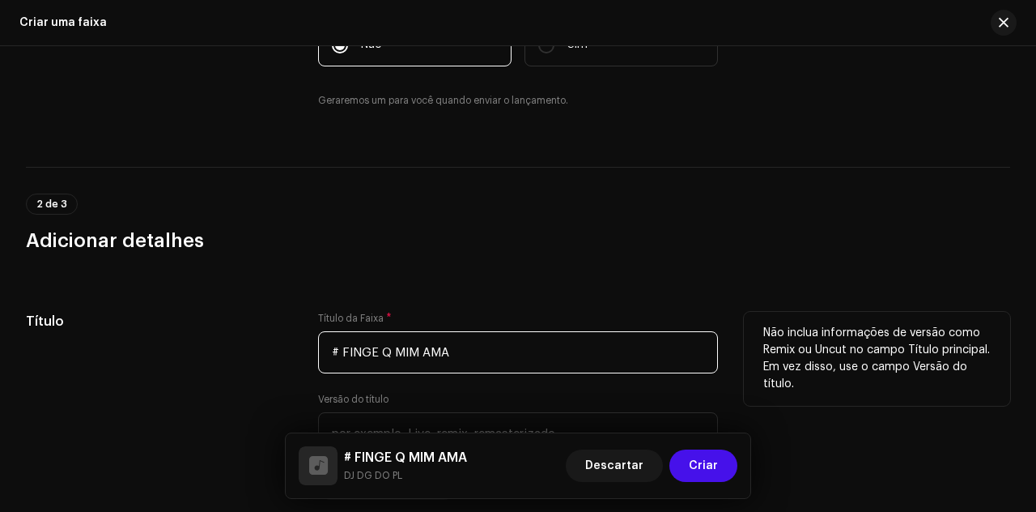
drag, startPoint x: 463, startPoint y: 357, endPoint x: 324, endPoint y: 352, distance: 139.3
click at [223, 341] on div "Título Título da Faixa * # FINGE Q MIM AMA Versão do título Localize sua Faixa …" at bounding box center [518, 406] width 984 height 188
click at [522, 341] on input "# FINGE Q MIM AMA" at bounding box center [518, 352] width 400 height 42
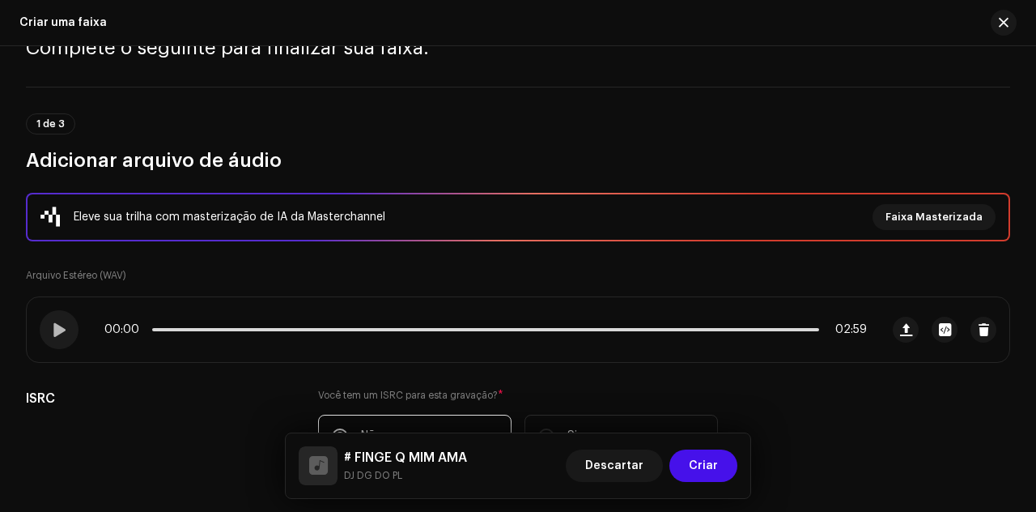
scroll to position [69, 0]
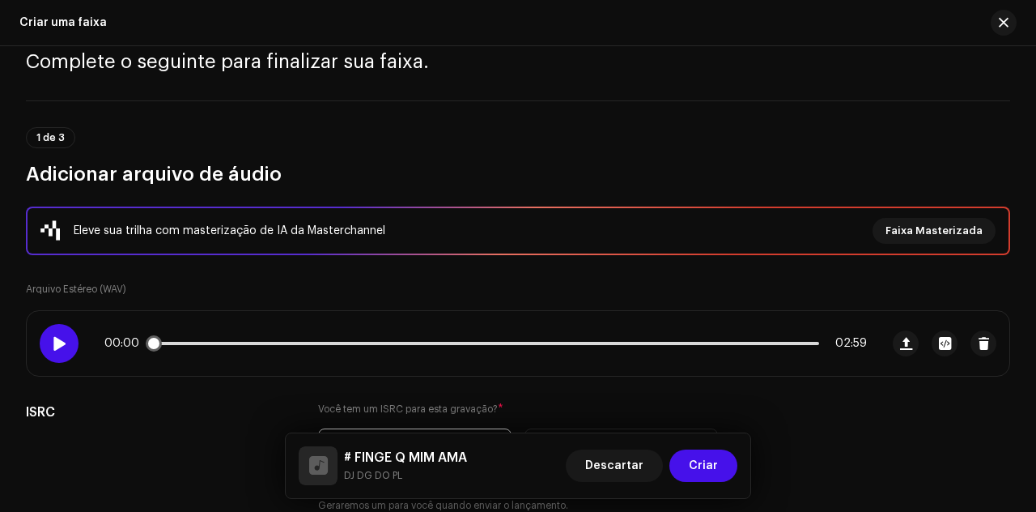
drag, startPoint x: 66, startPoint y: 345, endPoint x: 118, endPoint y: 343, distance: 51.8
click at [66, 344] on div at bounding box center [59, 343] width 39 height 39
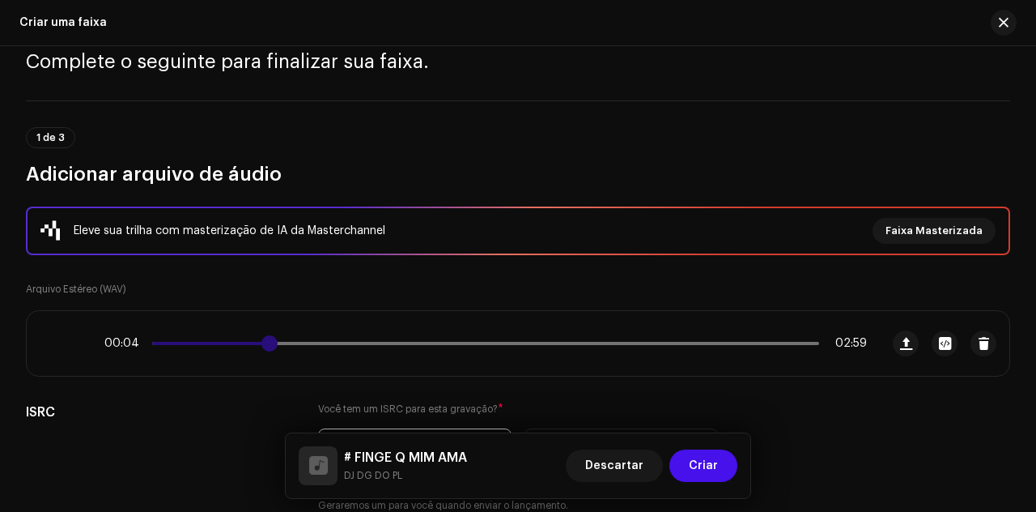
drag, startPoint x: 155, startPoint y: 342, endPoint x: 270, endPoint y: 342, distance: 114.9
click at [270, 342] on div "00:04 02:59" at bounding box center [485, 343] width 763 height 13
drag, startPoint x: 285, startPoint y: 347, endPoint x: 302, endPoint y: 347, distance: 17.0
click at [296, 347] on span at bounding box center [288, 343] width 16 height 16
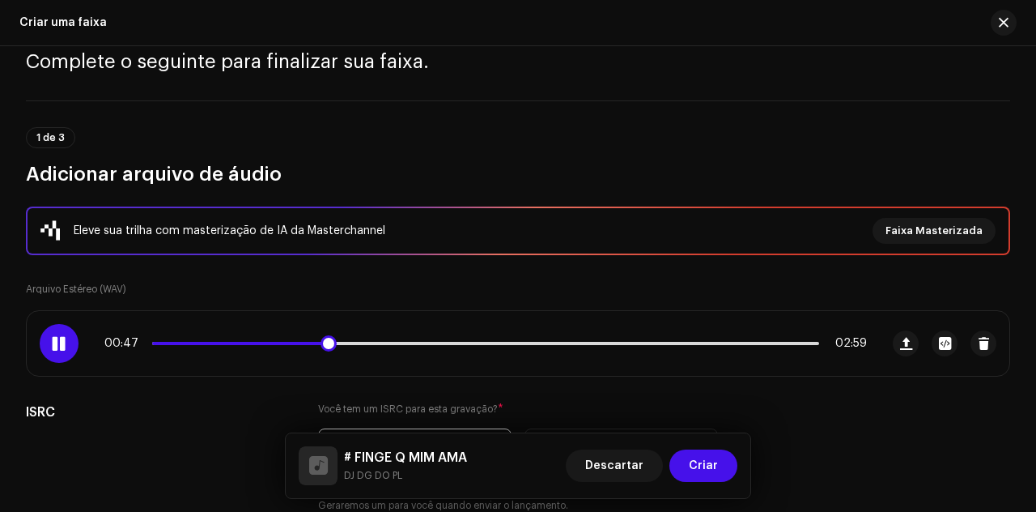
drag, startPoint x: 307, startPoint y: 346, endPoint x: 324, endPoint y: 344, distance: 17.1
click at [324, 344] on span at bounding box center [329, 343] width 16 height 16
drag, startPoint x: 332, startPoint y: 344, endPoint x: 346, endPoint y: 344, distance: 13.8
click at [346, 344] on span at bounding box center [351, 343] width 16 height 16
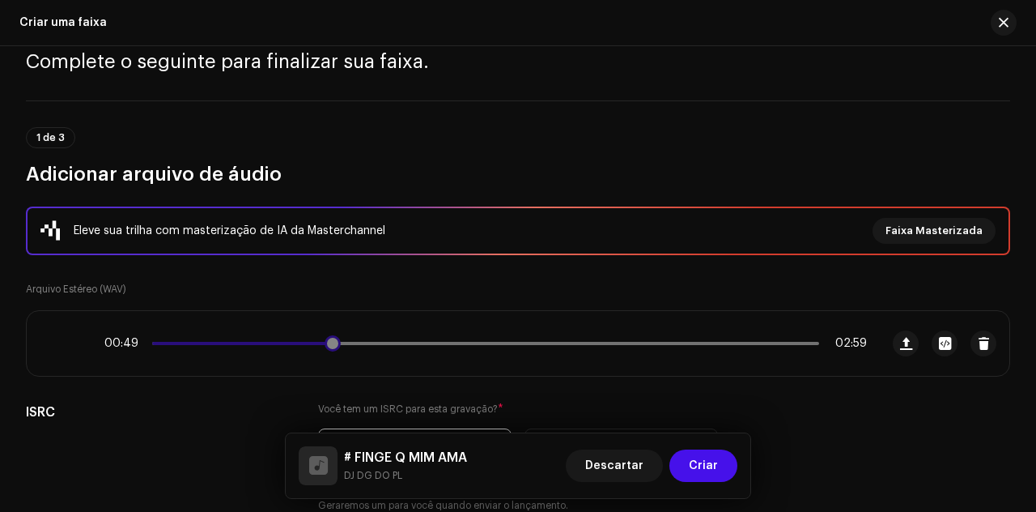
drag, startPoint x: 346, startPoint y: 344, endPoint x: 329, endPoint y: 341, distance: 16.5
click at [329, 341] on span at bounding box center [333, 343] width 16 height 16
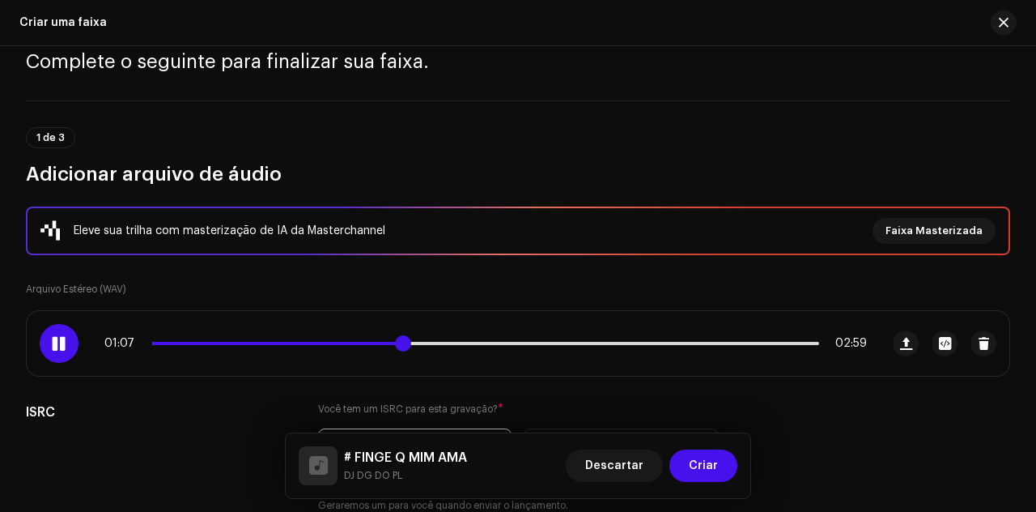
drag, startPoint x: 400, startPoint y: 342, endPoint x: 392, endPoint y: 338, distance: 9.1
click at [395, 339] on span at bounding box center [403, 343] width 16 height 16
click at [359, 337] on div "01:07 02:59" at bounding box center [485, 343] width 763 height 13
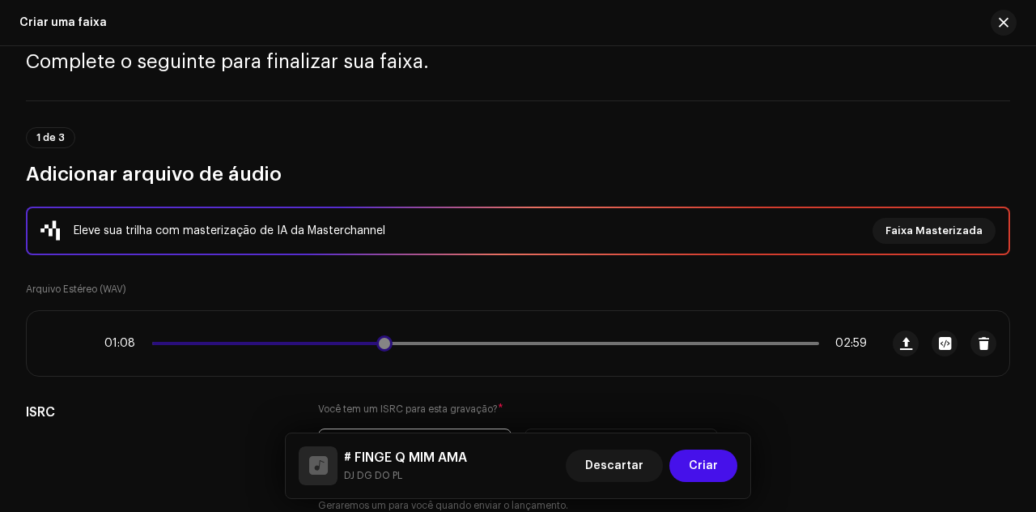
drag, startPoint x: 399, startPoint y: 347, endPoint x: 376, endPoint y: 342, distance: 24.0
click at [376, 342] on div "01:08 02:59" at bounding box center [485, 343] width 763 height 13
drag, startPoint x: 381, startPoint y: 346, endPoint x: 341, endPoint y: 342, distance: 40.6
click at [366, 343] on span at bounding box center [374, 343] width 16 height 16
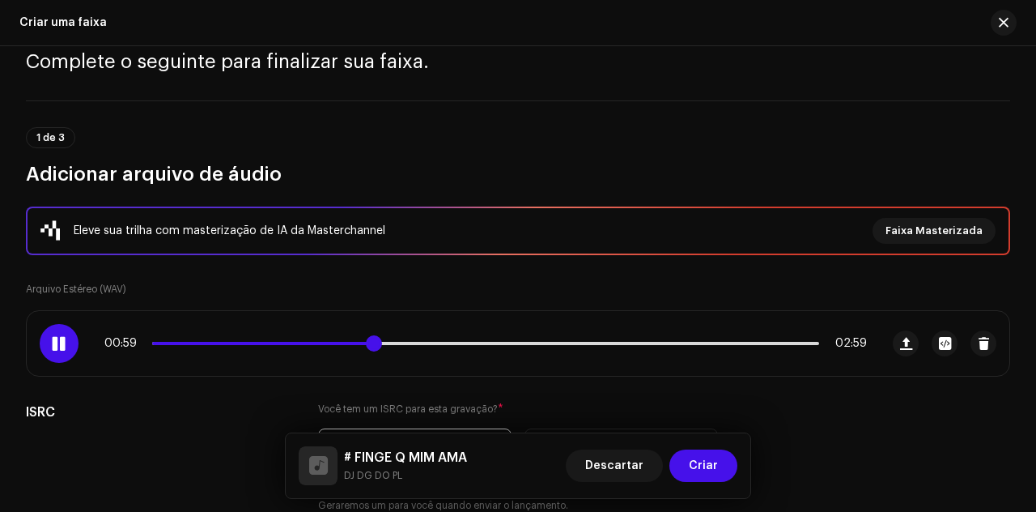
drag, startPoint x: 370, startPoint y: 342, endPoint x: 342, endPoint y: 337, distance: 27.9
click at [366, 337] on span at bounding box center [374, 343] width 16 height 16
drag, startPoint x: 441, startPoint y: 345, endPoint x: 464, endPoint y: 338, distance: 23.6
click at [464, 339] on div "00:59 02:59" at bounding box center [485, 343] width 763 height 13
drag, startPoint x: 395, startPoint y: 344, endPoint x: 444, endPoint y: 339, distance: 48.8
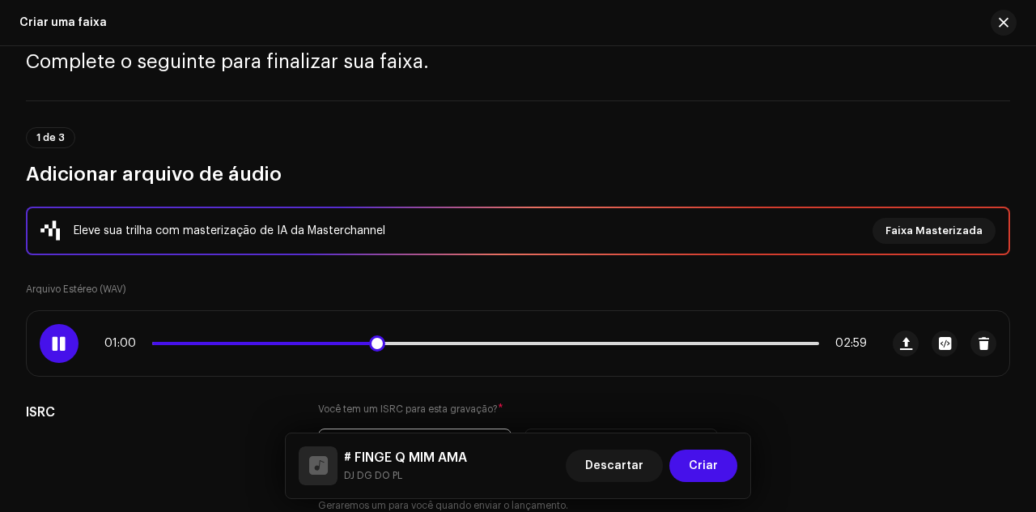
click at [444, 339] on div "01:00 02:59" at bounding box center [485, 343] width 763 height 13
drag, startPoint x: 384, startPoint y: 338, endPoint x: 434, endPoint y: 334, distance: 50.3
click at [434, 335] on span at bounding box center [440, 343] width 16 height 16
drag, startPoint x: 469, startPoint y: 339, endPoint x: 494, endPoint y: 338, distance: 25.1
click at [494, 338] on span at bounding box center [500, 343] width 16 height 16
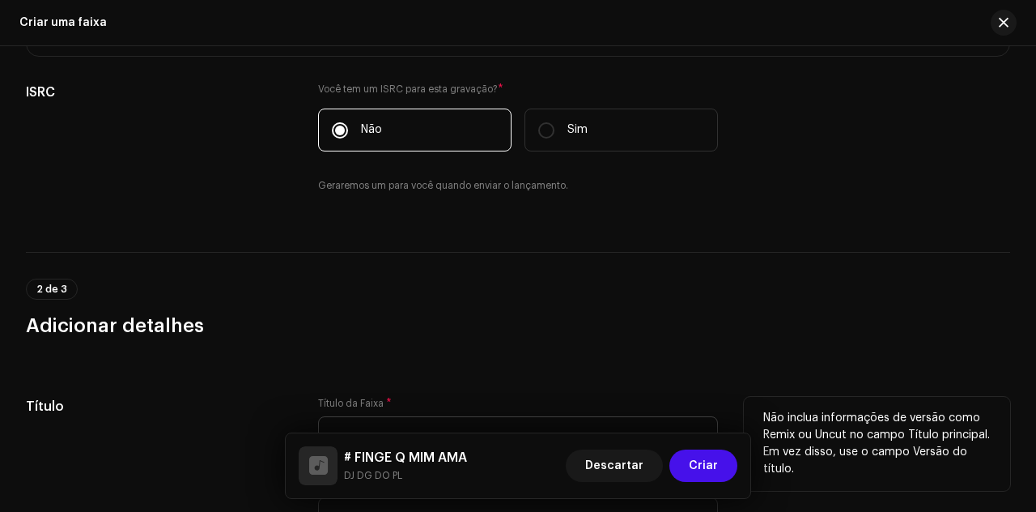
scroll to position [474, 0]
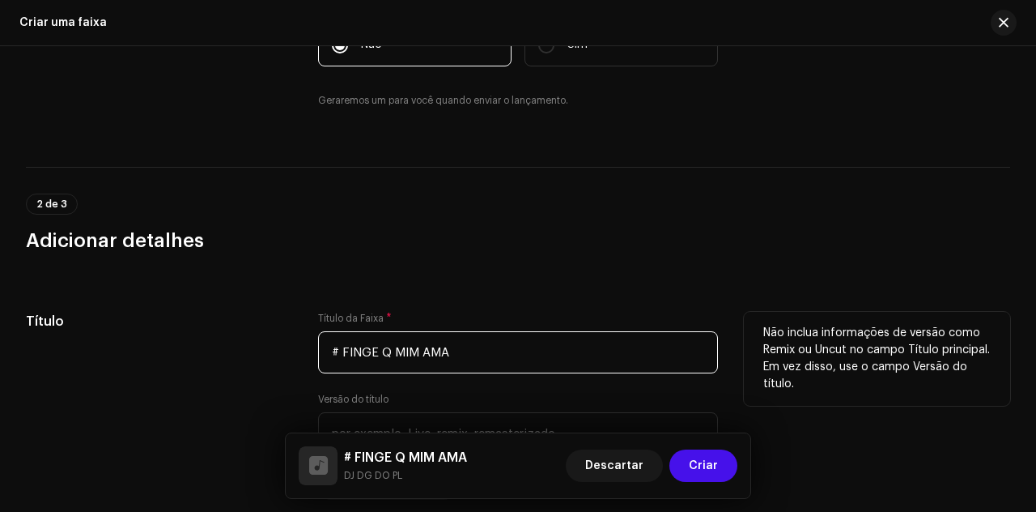
drag, startPoint x: 457, startPoint y: 349, endPoint x: 193, endPoint y: 356, distance: 263.2
click at [193, 356] on div "Título Título da Faixa * # FINGE Q MIM AMA Versão do título Localize sua Faixa …" at bounding box center [518, 406] width 984 height 188
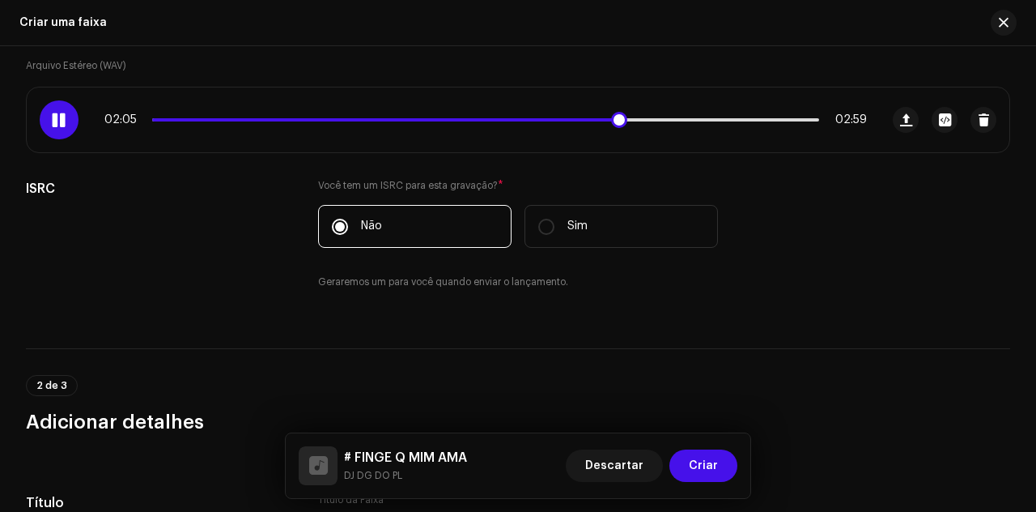
scroll to position [150, 0]
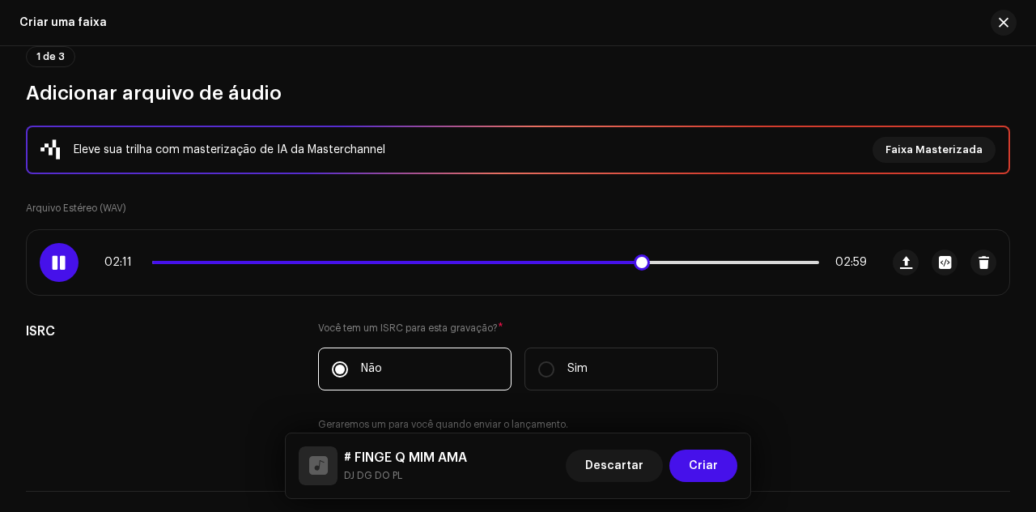
click at [58, 260] on span at bounding box center [59, 262] width 14 height 13
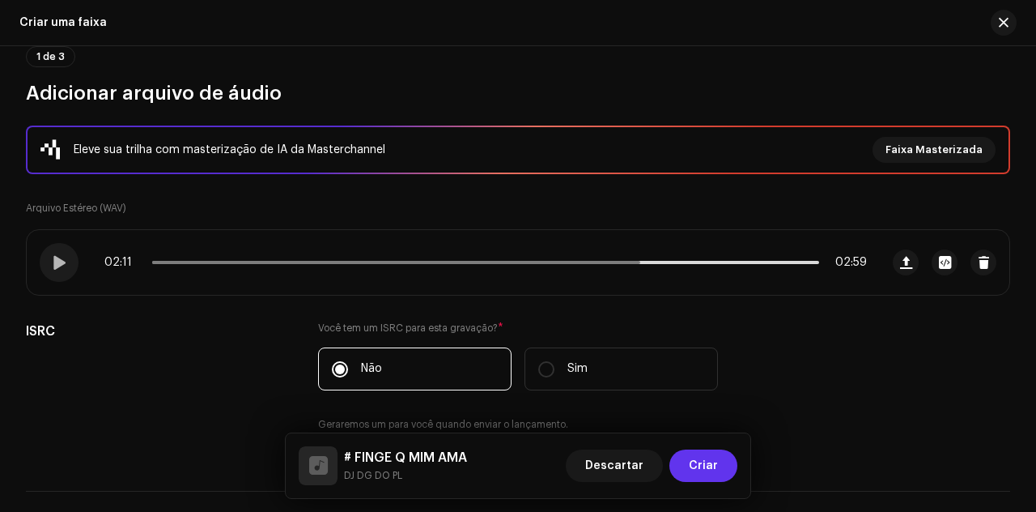
click at [691, 462] on button "Criar" at bounding box center [703, 465] width 68 height 32
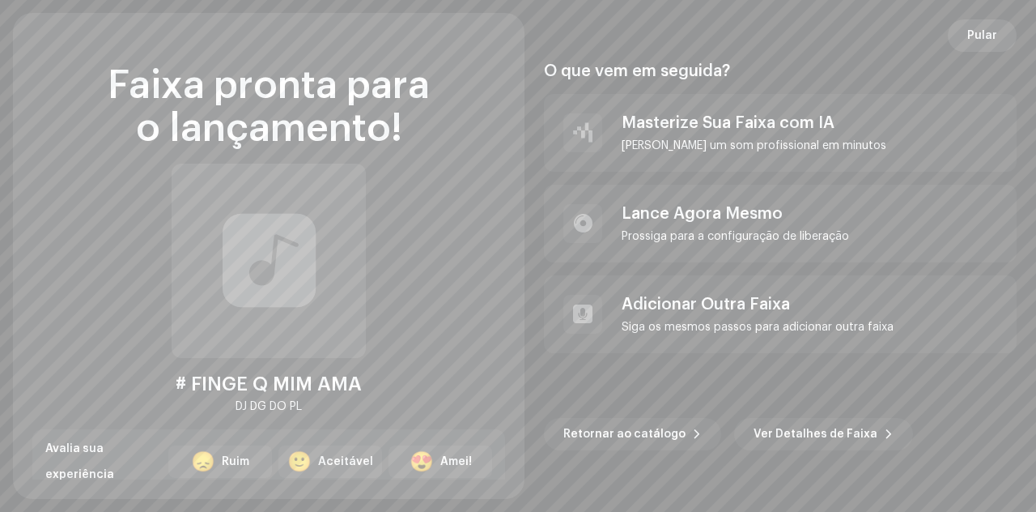
click at [983, 37] on span "Pular" at bounding box center [982, 35] width 30 height 32
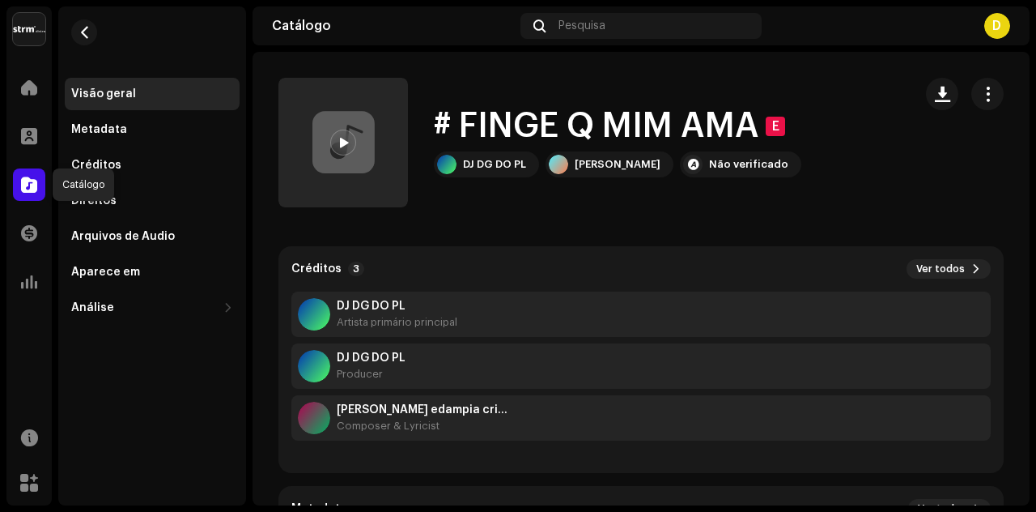
click at [30, 183] on span at bounding box center [29, 184] width 16 height 13
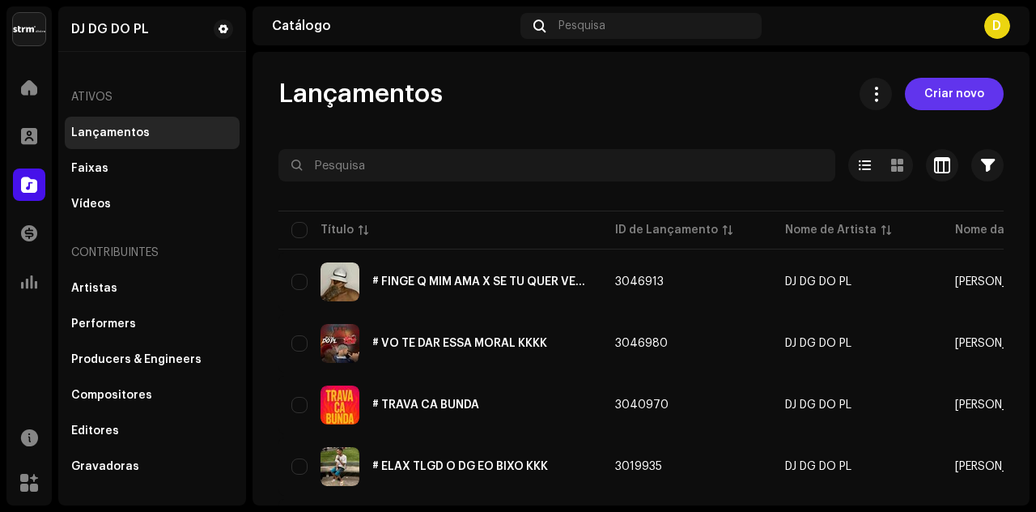
click at [965, 100] on span "Criar novo" at bounding box center [954, 94] width 60 height 32
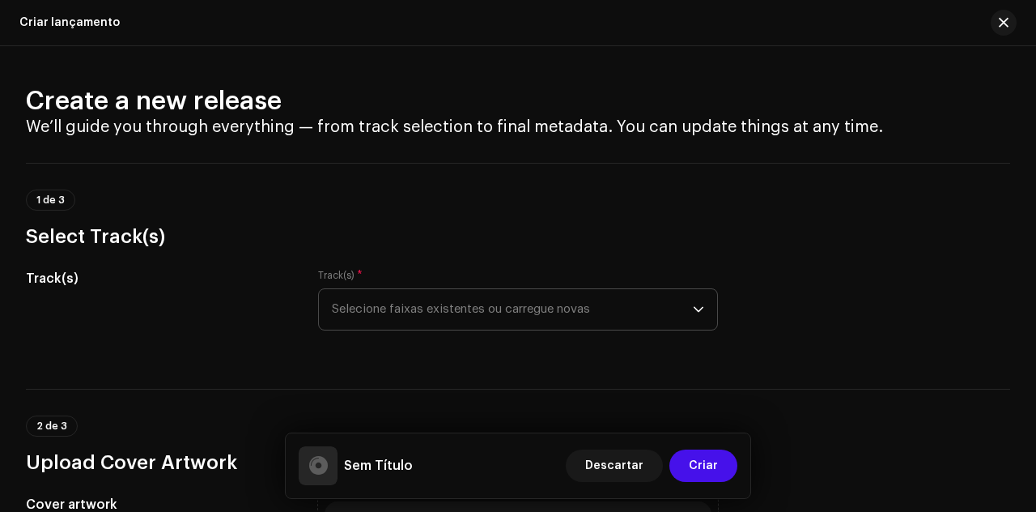
click at [635, 321] on span "Selecione faixas existentes ou carregue novas" at bounding box center [512, 309] width 361 height 40
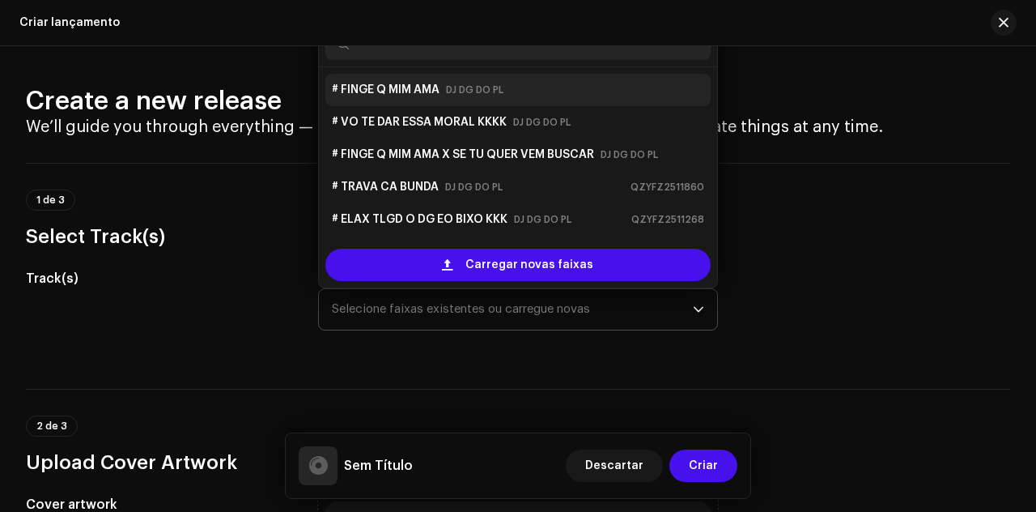
click at [453, 93] on small "DJ DG DO PL" at bounding box center [474, 90] width 57 height 16
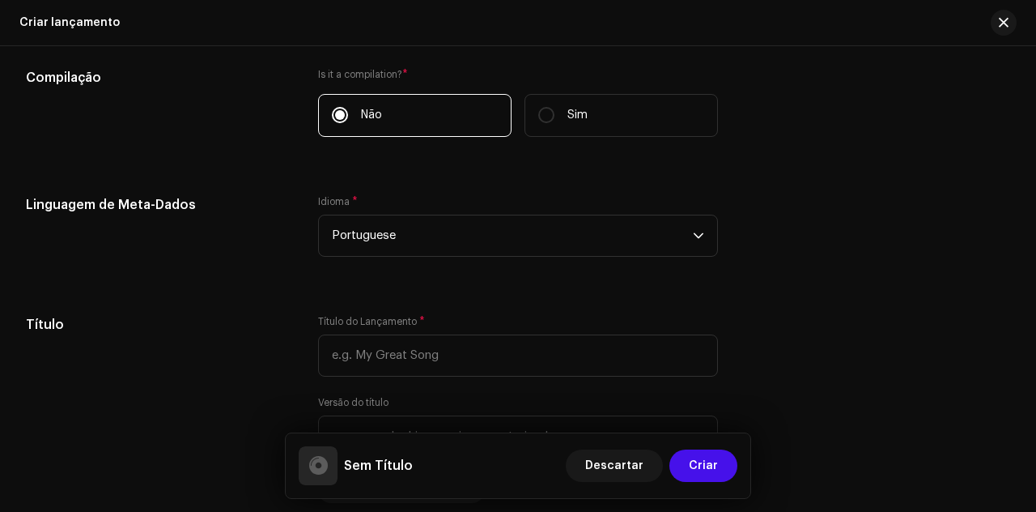
scroll to position [1376, 0]
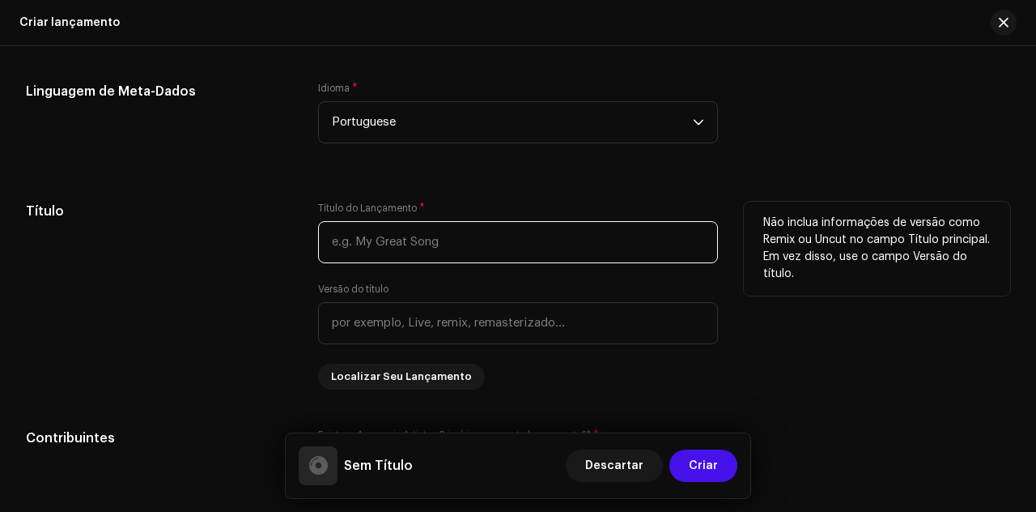
click at [448, 247] on input "text" at bounding box center [518, 242] width 400 height 42
paste input "# FINGE Q MIM AMA"
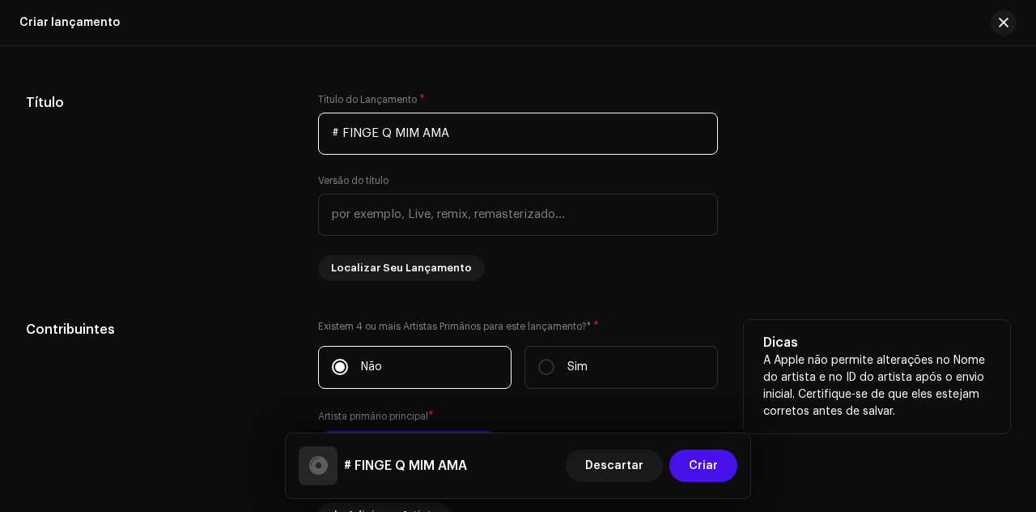
scroll to position [1700, 0]
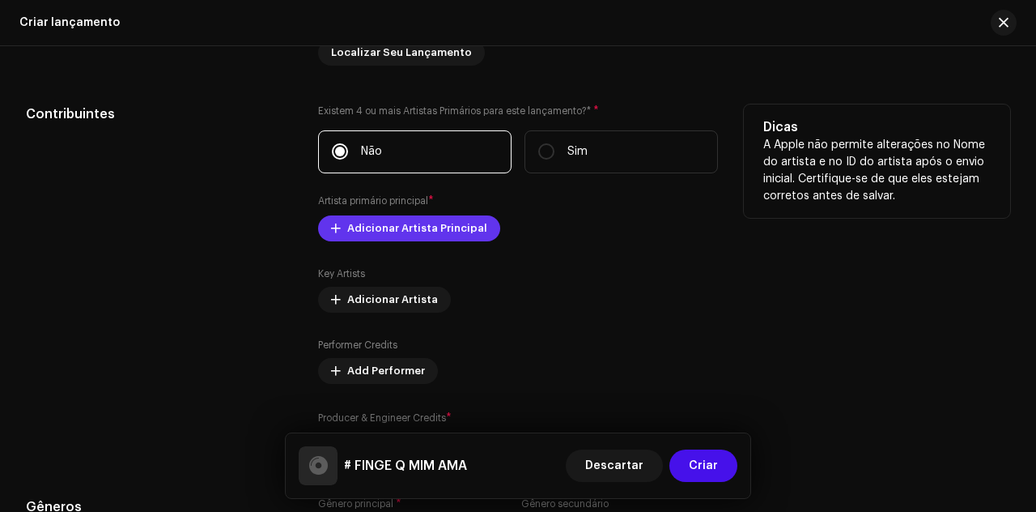
type input "# FINGE Q MIM AMA"
click at [418, 239] on span "Adicionar Artista Principal" at bounding box center [417, 228] width 140 height 32
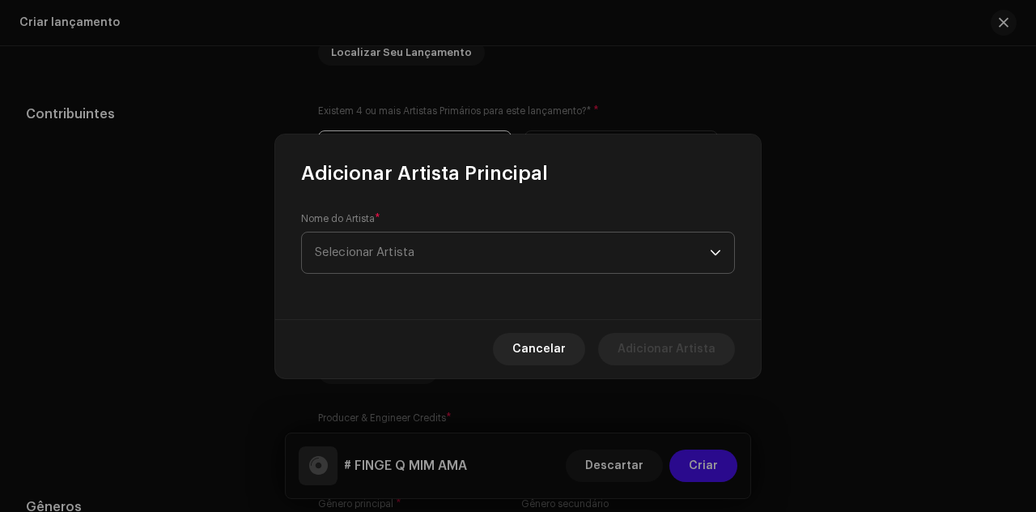
click at [482, 266] on span "Selecionar Artista" at bounding box center [512, 252] width 395 height 40
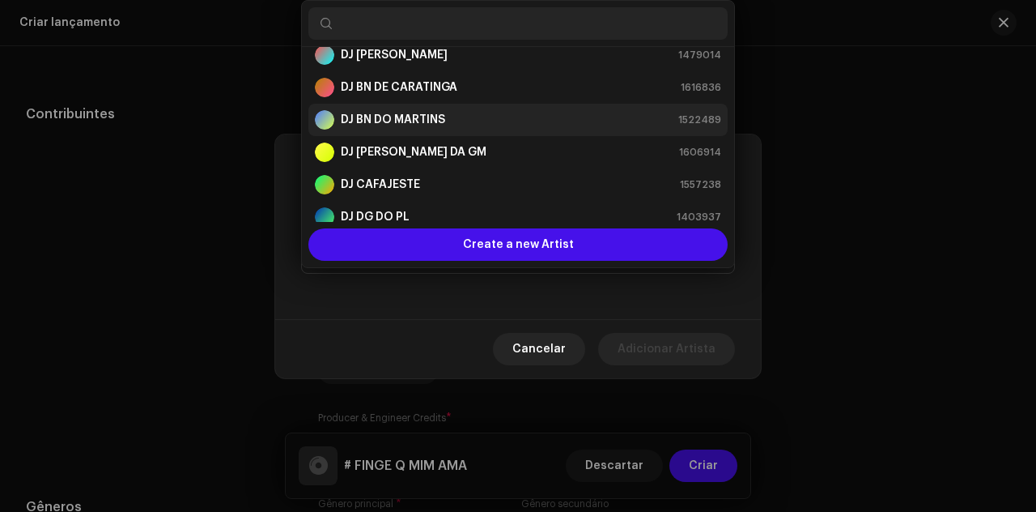
scroll to position [81, 0]
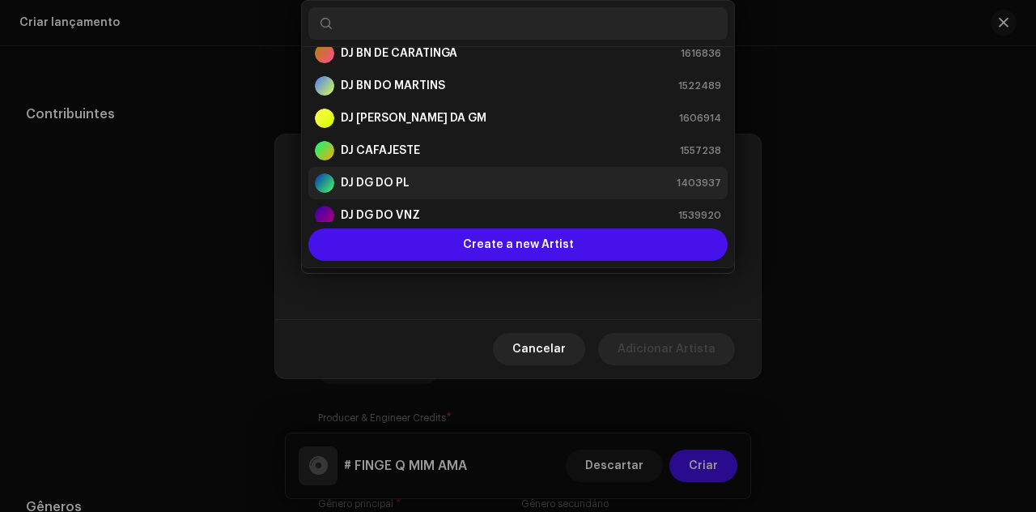
click at [425, 173] on div "DJ DG DO PL 1403937" at bounding box center [518, 182] width 406 height 19
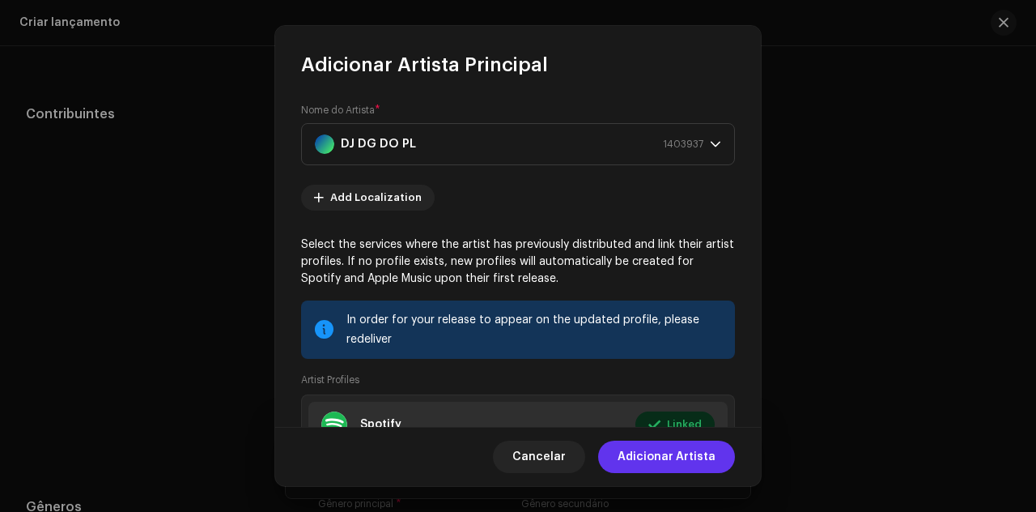
click at [665, 462] on span "Adicionar Artista" at bounding box center [667, 456] width 98 height 32
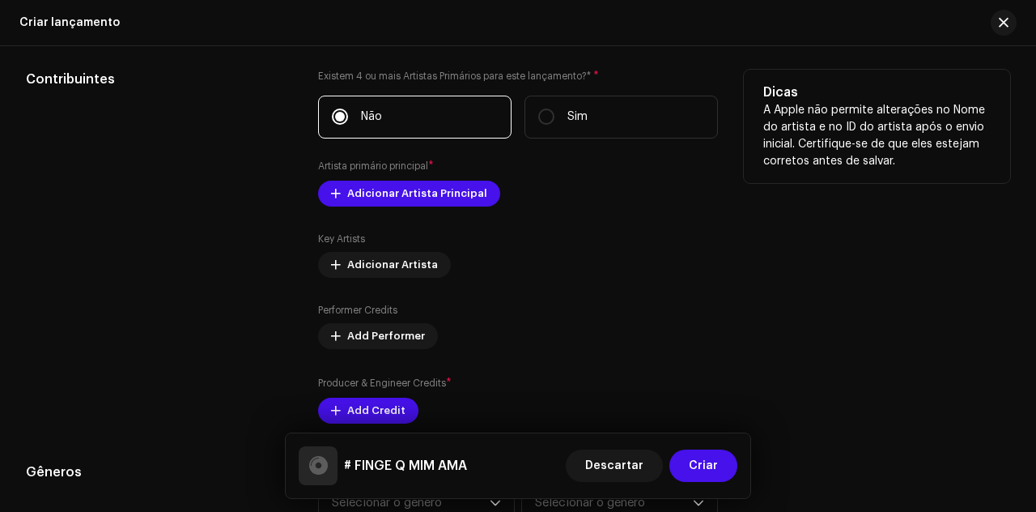
scroll to position [1781, 0]
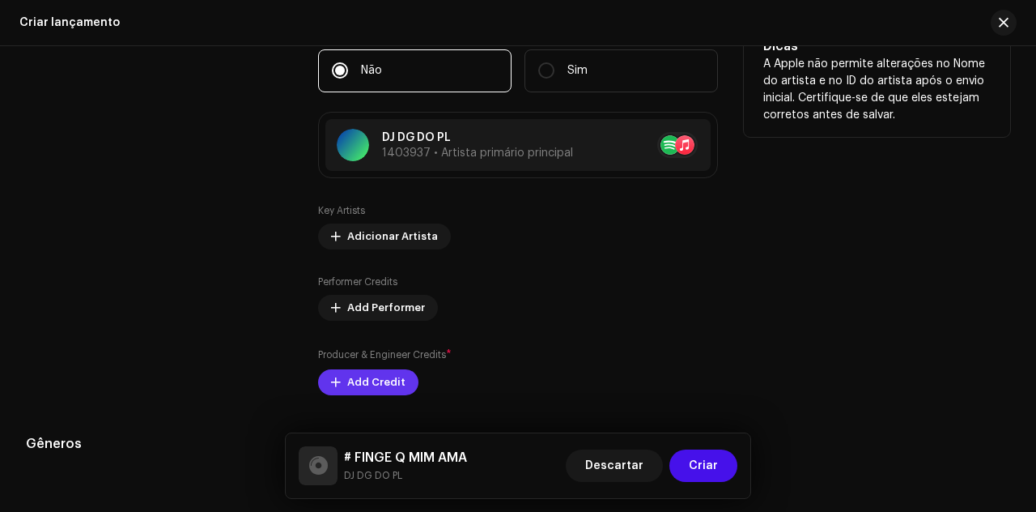
click at [388, 375] on span "Add Credit" at bounding box center [376, 382] width 58 height 32
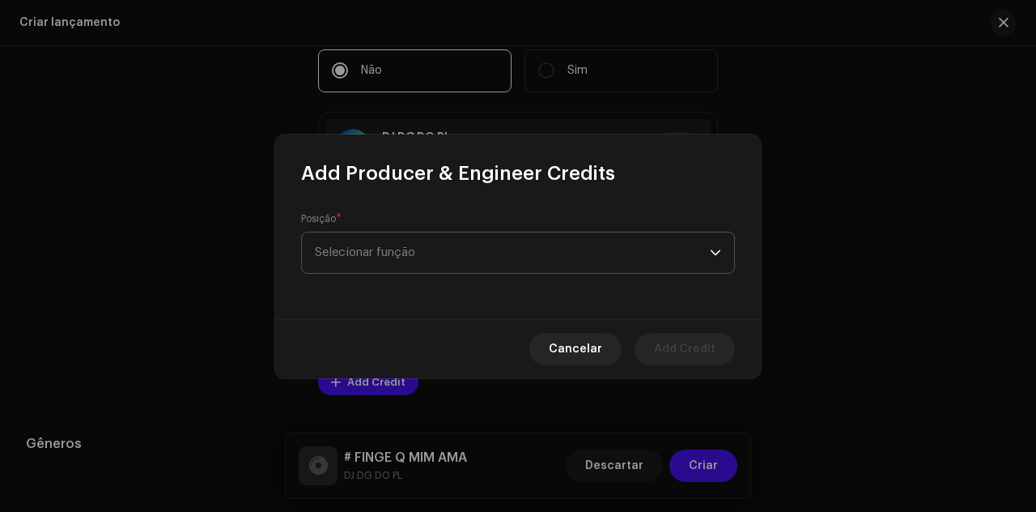
click at [487, 267] on span "Selecionar função" at bounding box center [512, 252] width 395 height 40
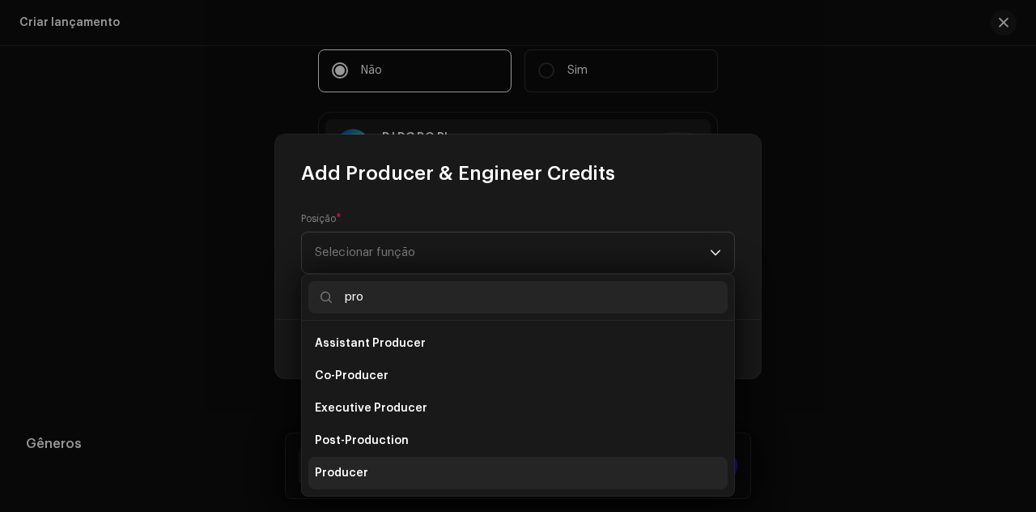
type input "pro"
click at [390, 467] on li "Producer" at bounding box center [517, 473] width 419 height 32
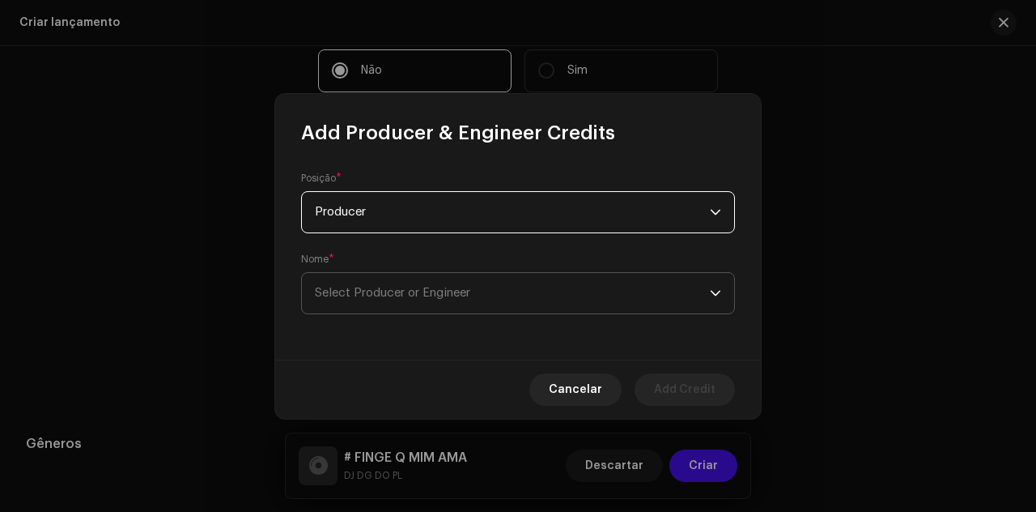
click at [512, 297] on span "Select Producer or Engineer" at bounding box center [512, 293] width 395 height 40
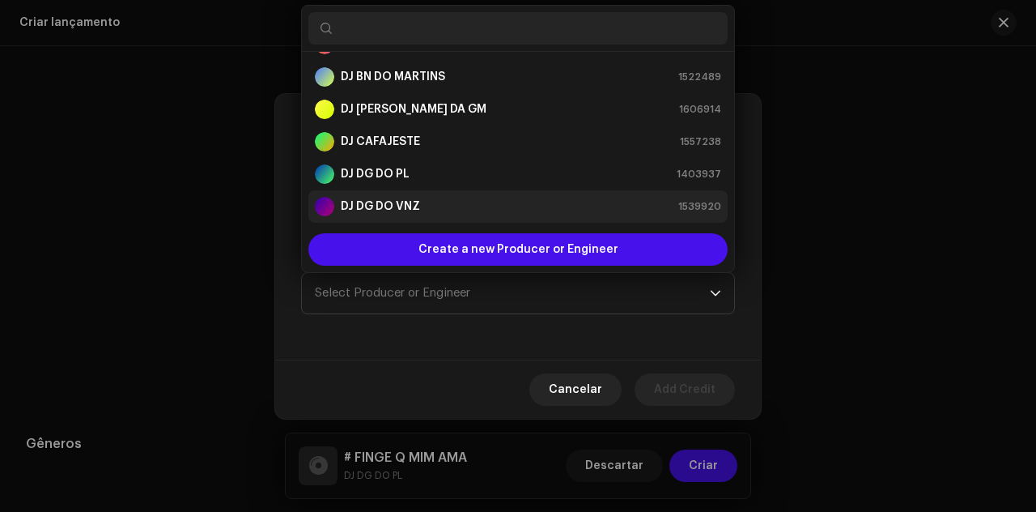
scroll to position [188, 0]
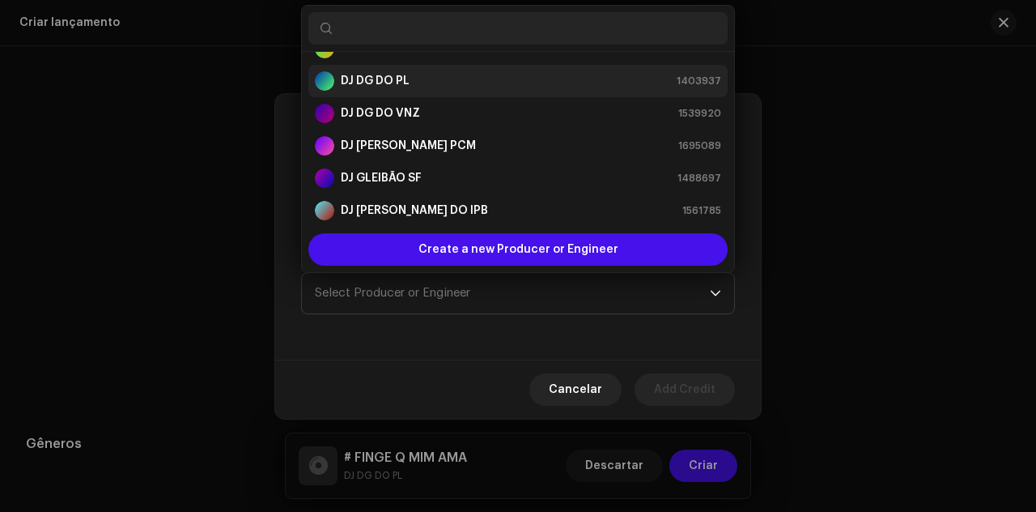
click at [389, 83] on strong "DJ DG DO PL" at bounding box center [375, 81] width 69 height 16
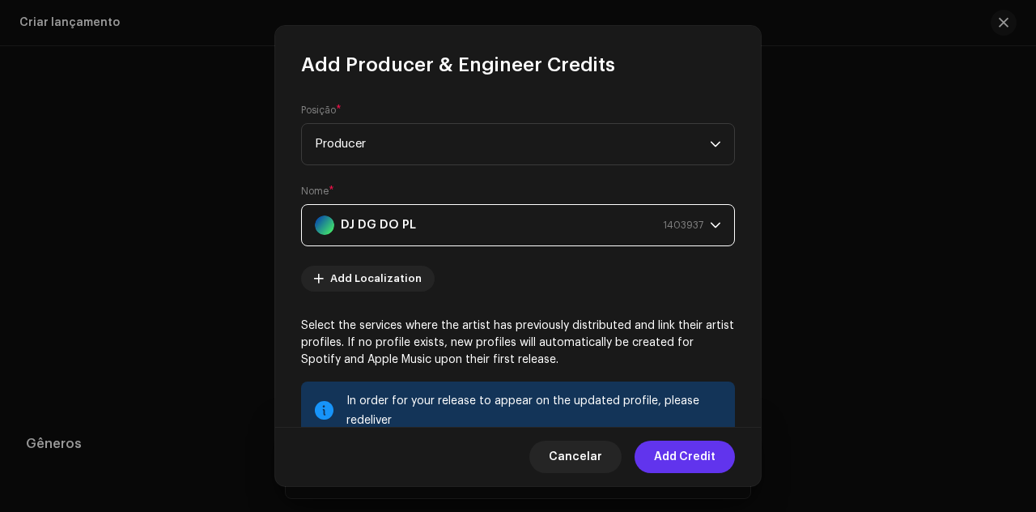
click at [706, 455] on span "Add Credit" at bounding box center [685, 456] width 62 height 32
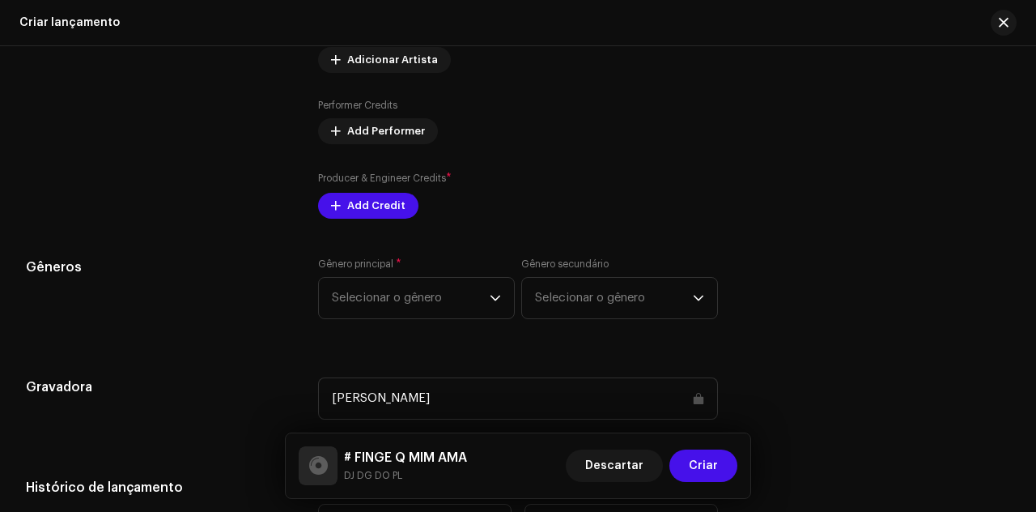
scroll to position [2024, 0]
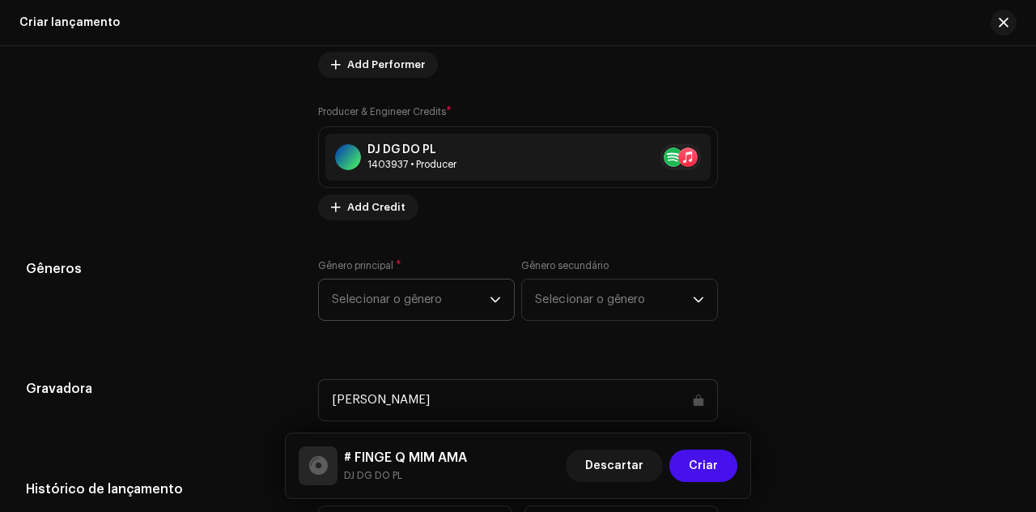
click at [423, 246] on div "Preencher informações de lançamento a partir dos metadadoss Compilação Is it a …" at bounding box center [518, 102] width 984 height 1798
click at [434, 304] on span "Selecionar o gênero" at bounding box center [411, 299] width 158 height 40
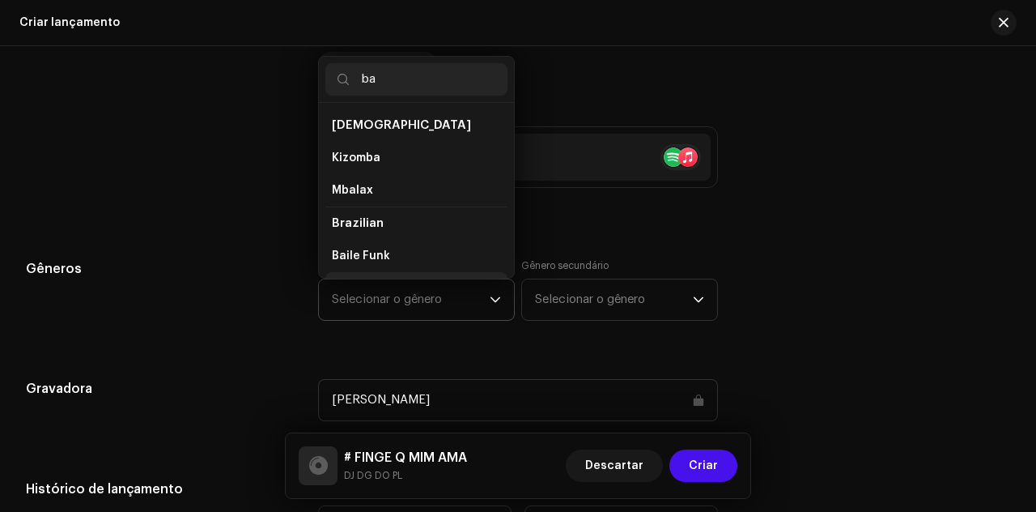
scroll to position [26, 0]
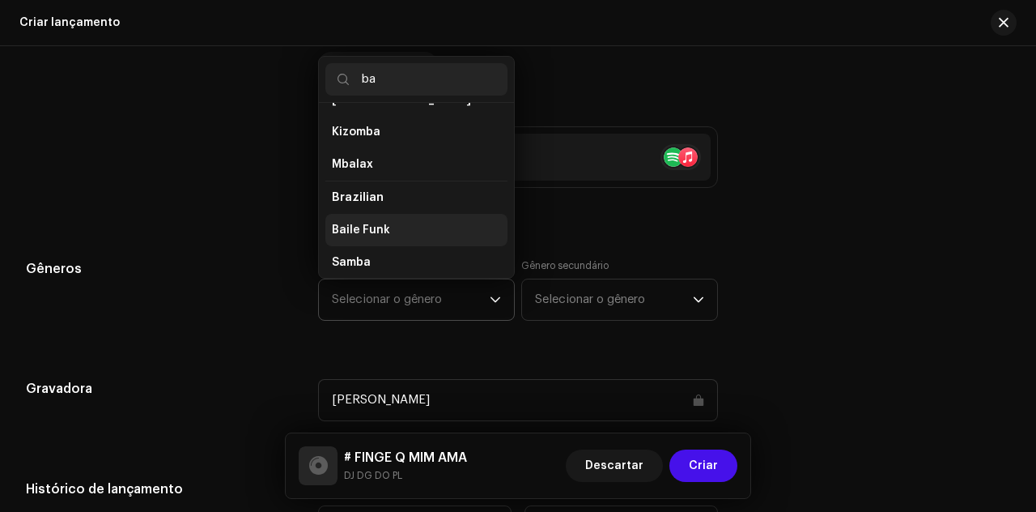
type input "ba"
click at [416, 237] on li "Baile Funk" at bounding box center [416, 230] width 182 height 32
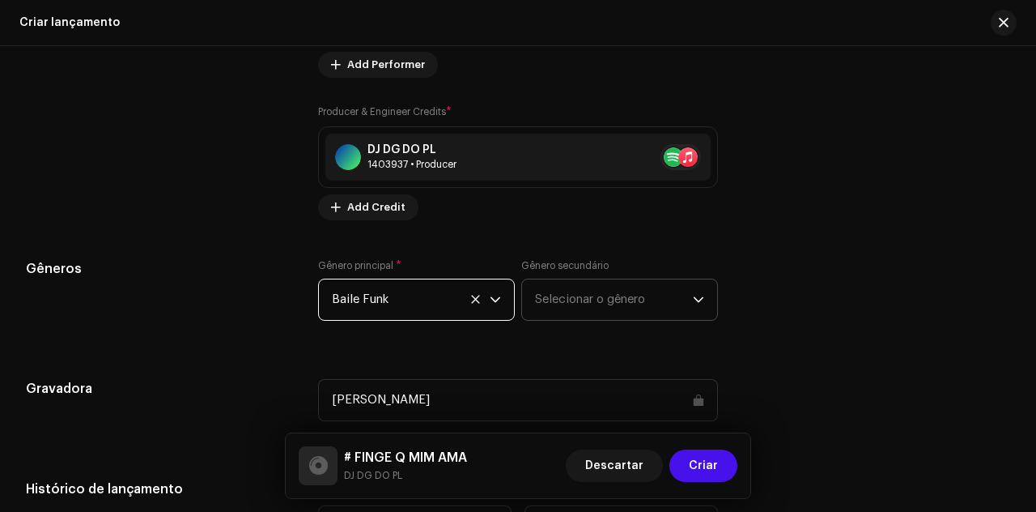
click at [583, 302] on span "Selecionar o gênero" at bounding box center [614, 299] width 158 height 40
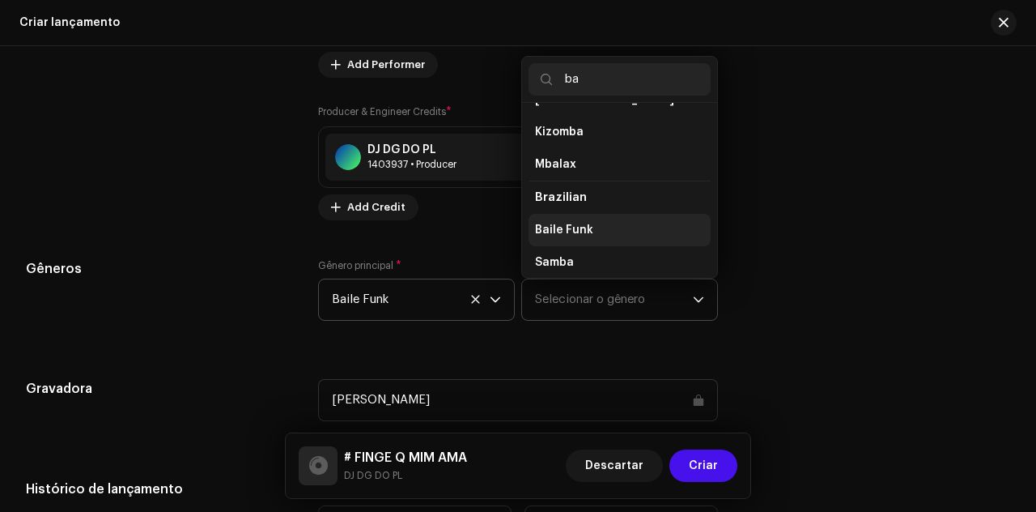
type input "ba"
click at [604, 236] on li "Baile Funk" at bounding box center [620, 230] width 182 height 32
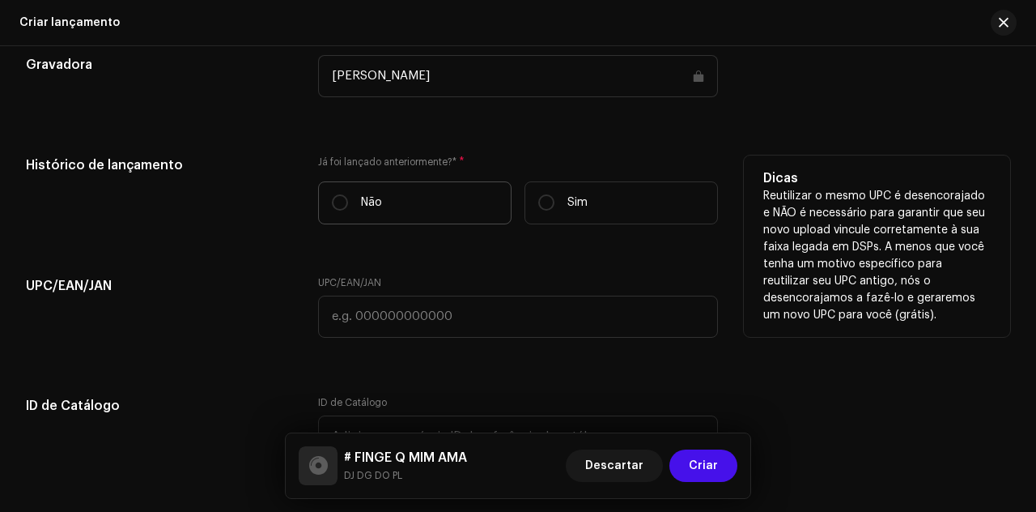
click at [395, 206] on label "Não" at bounding box center [414, 202] width 193 height 43
click at [348, 206] on input "Não" at bounding box center [340, 202] width 16 height 16
radio input "true"
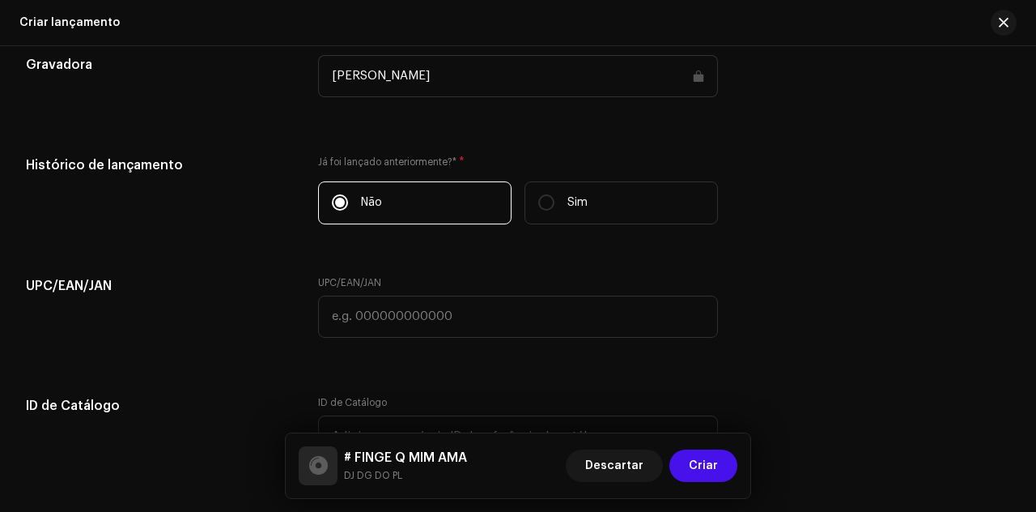
scroll to position [2667, 0]
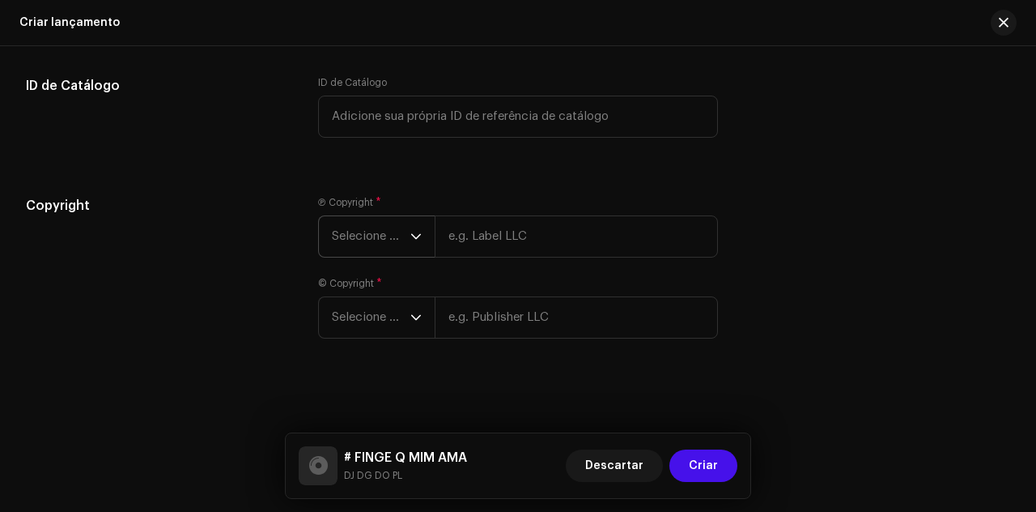
click at [385, 234] on span "Selecione o ano" at bounding box center [371, 236] width 79 height 40
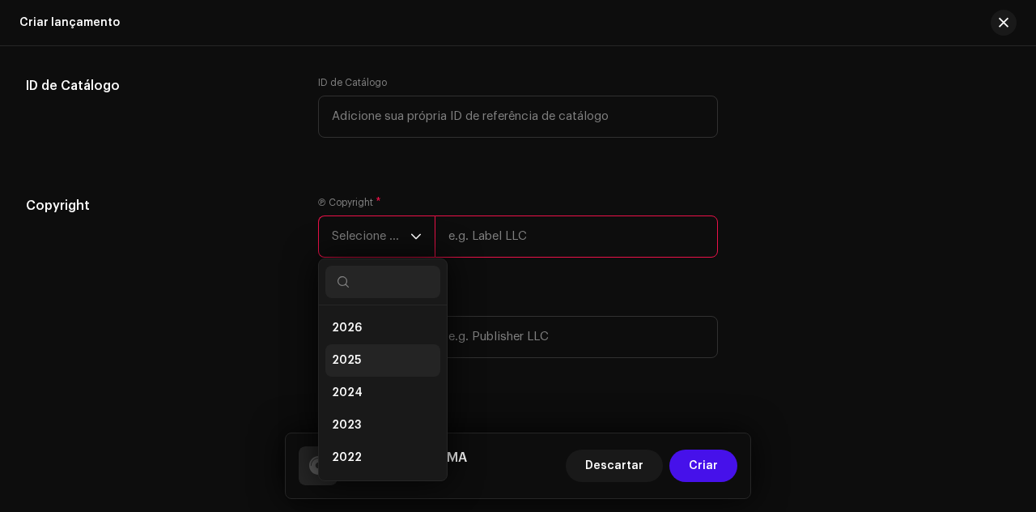
click at [397, 350] on li "2025" at bounding box center [382, 360] width 115 height 32
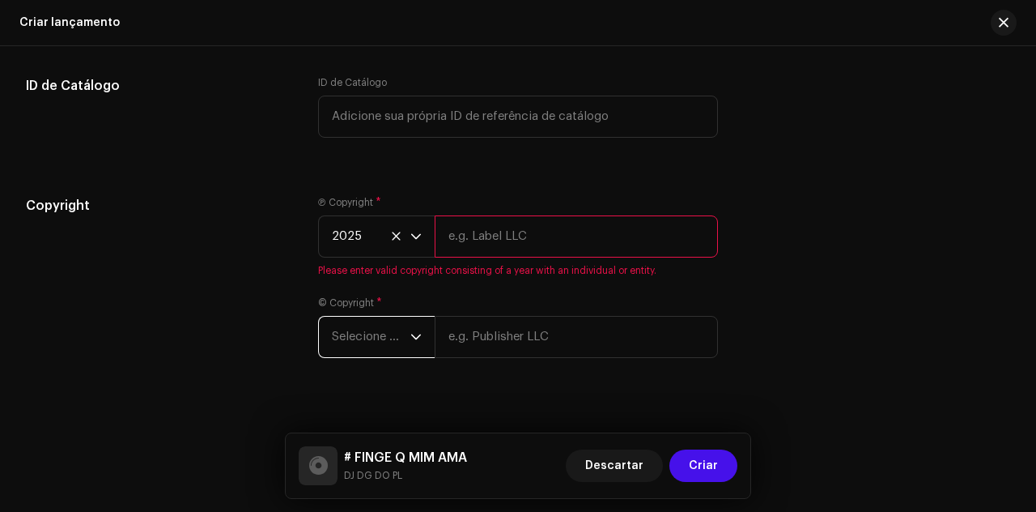
click at [402, 341] on span "Selecione o ano" at bounding box center [371, 337] width 79 height 40
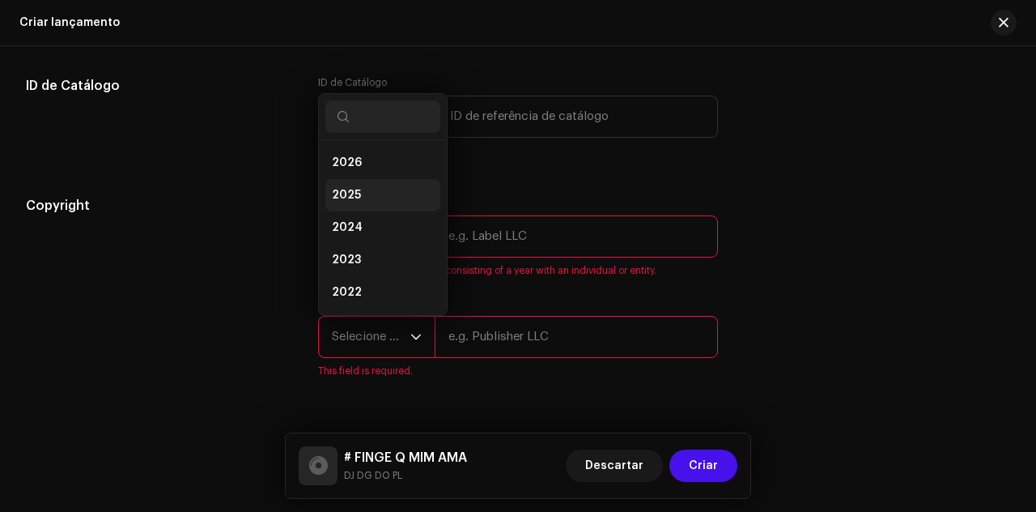
click at [368, 191] on li "2025" at bounding box center [382, 195] width 115 height 32
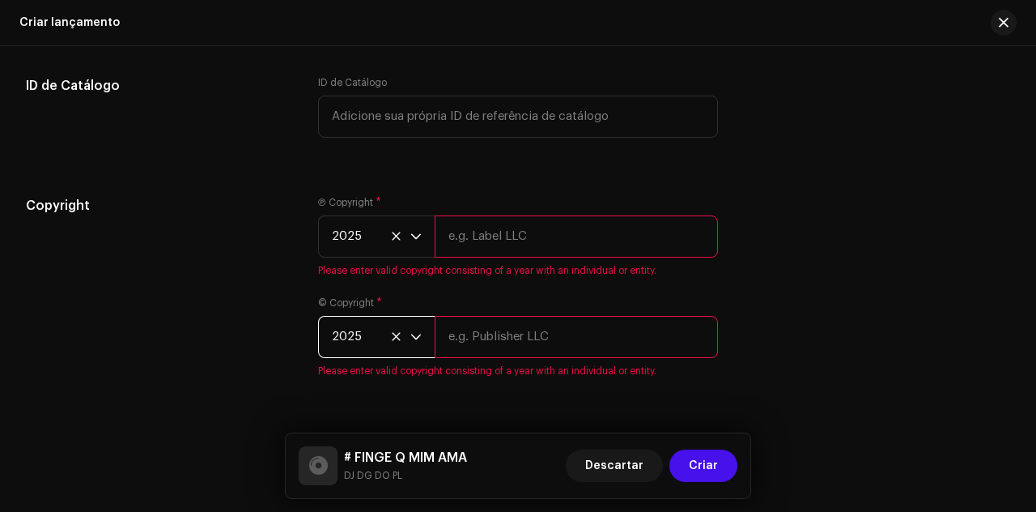
click at [513, 243] on input "text" at bounding box center [576, 236] width 283 height 42
type input "DJ DG DO PL"
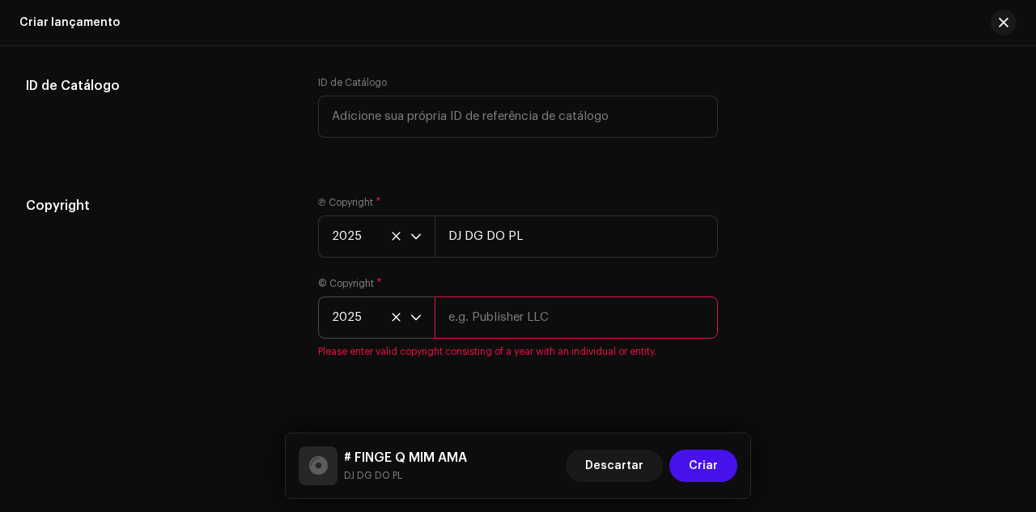
click at [561, 317] on input "text" at bounding box center [576, 317] width 283 height 42
type input "DJ DG DO PL"
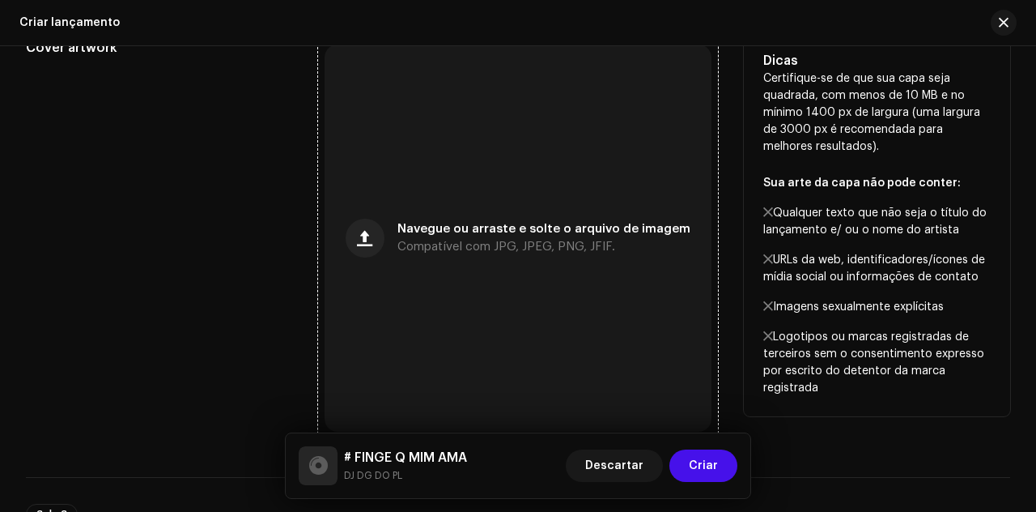
scroll to position [644, 0]
click at [542, 274] on div "Navegue ou arraste e solte o arquivo de imagem Compatível com JPG, JPEG, PNG, J…" at bounding box center [518, 238] width 387 height 387
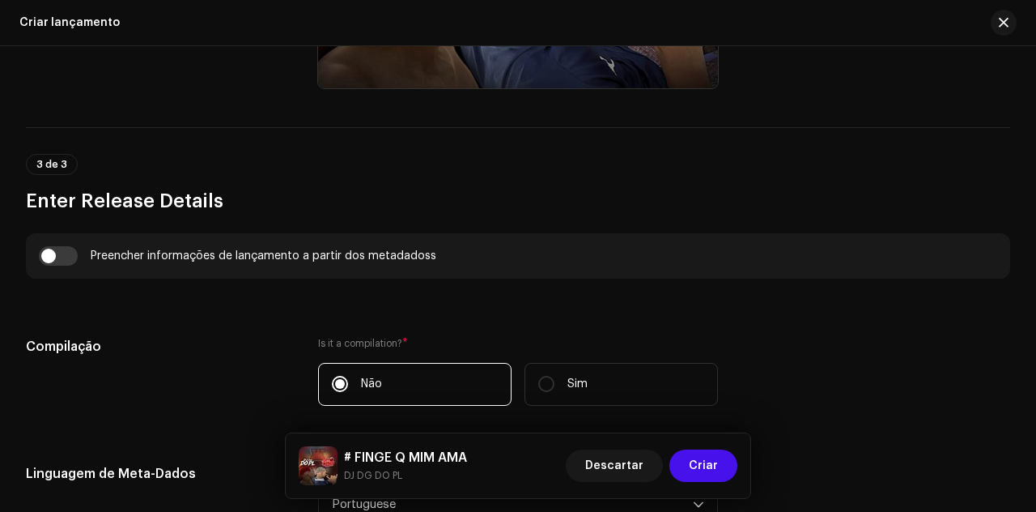
scroll to position [967, 0]
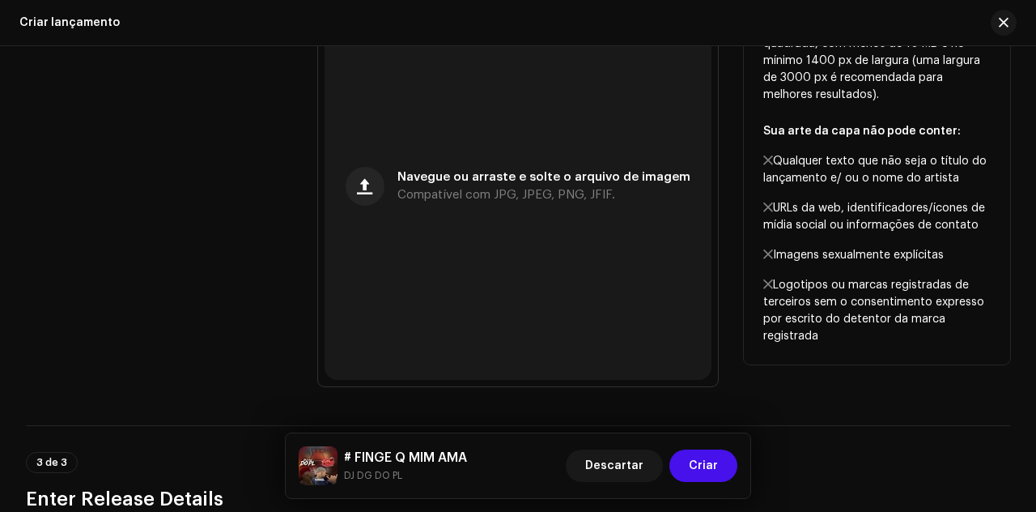
scroll to position [725, 0]
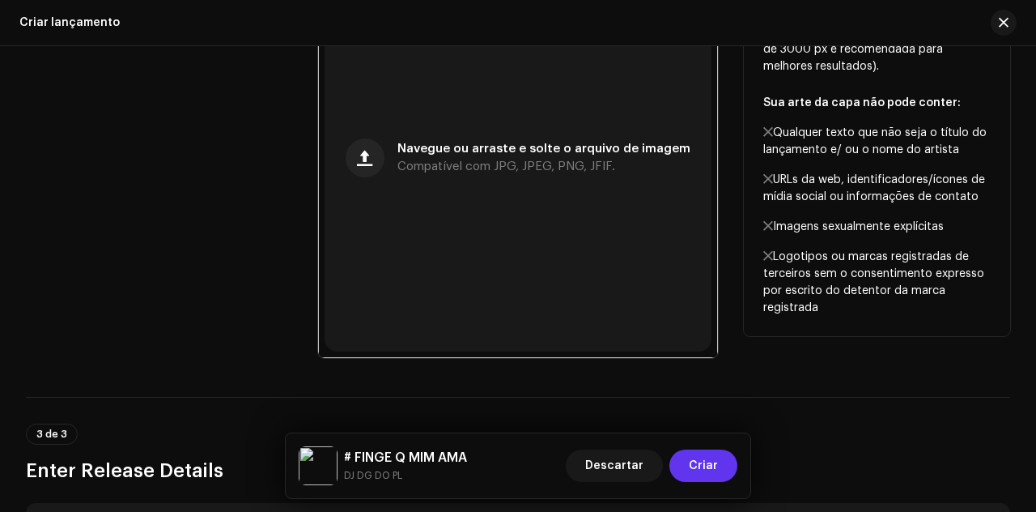
click at [724, 467] on button "Criar" at bounding box center [703, 465] width 68 height 32
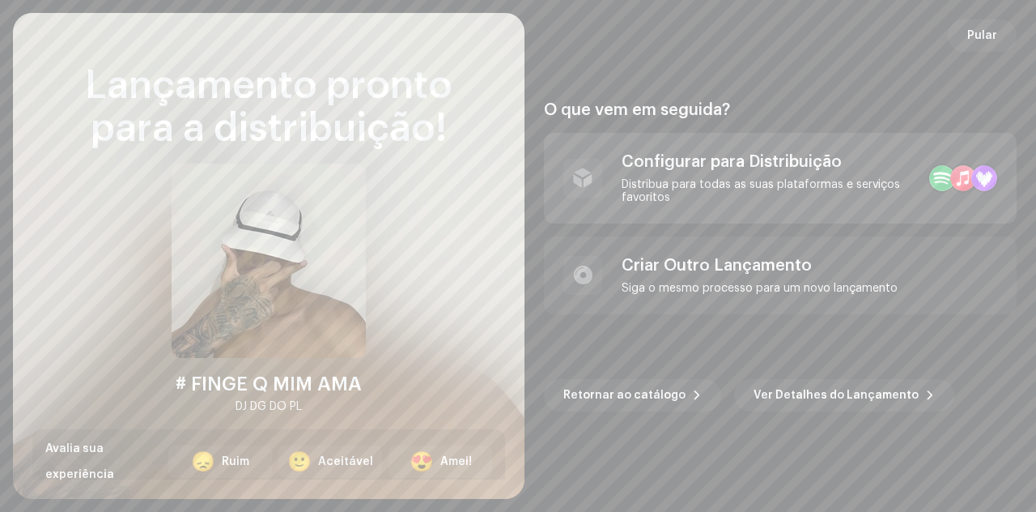
click at [654, 203] on div "Distribua para todas as suas plataformas e serviços favoritos" at bounding box center [769, 191] width 295 height 26
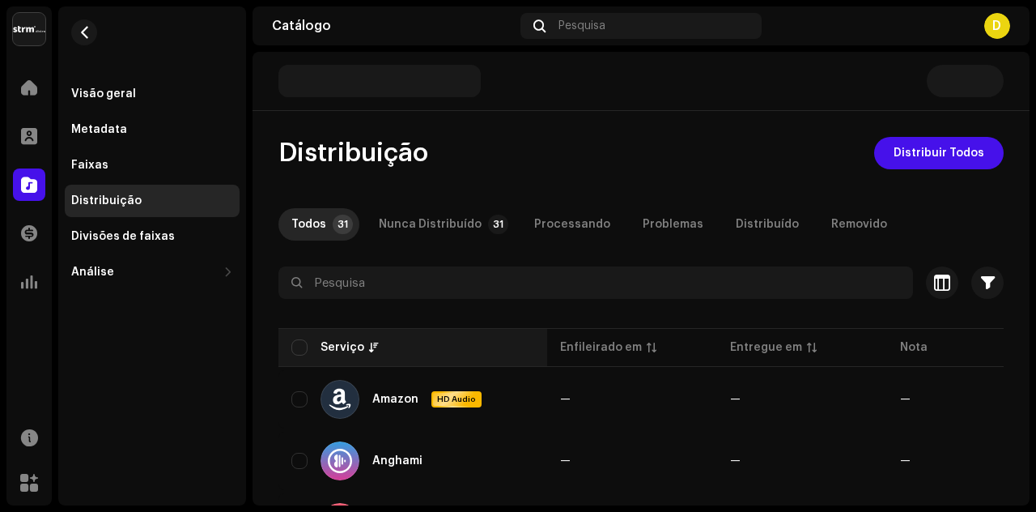
click at [308, 346] on div "Serviço" at bounding box center [412, 347] width 243 height 16
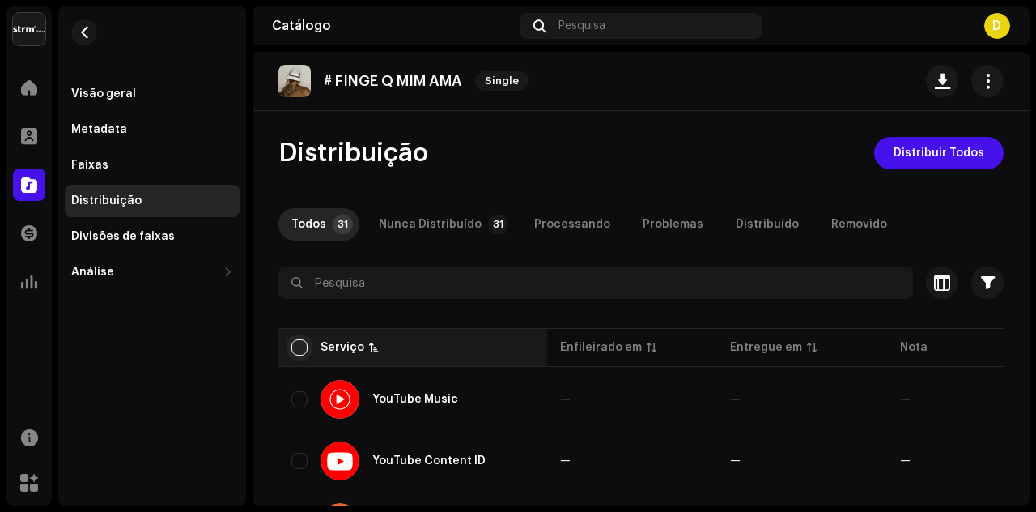
click at [300, 343] on input "checkbox" at bounding box center [299, 347] width 16 height 16
checkbox input "true"
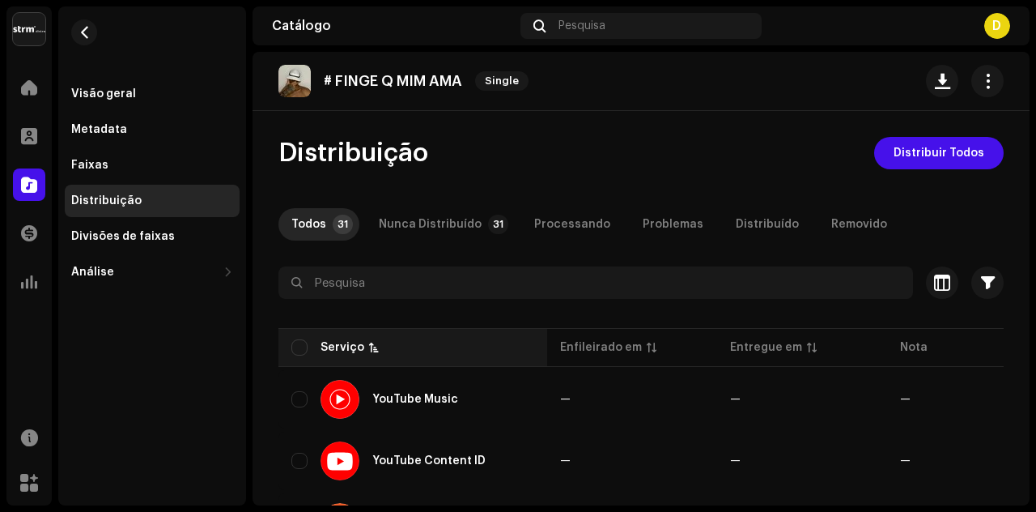
checkbox input "true"
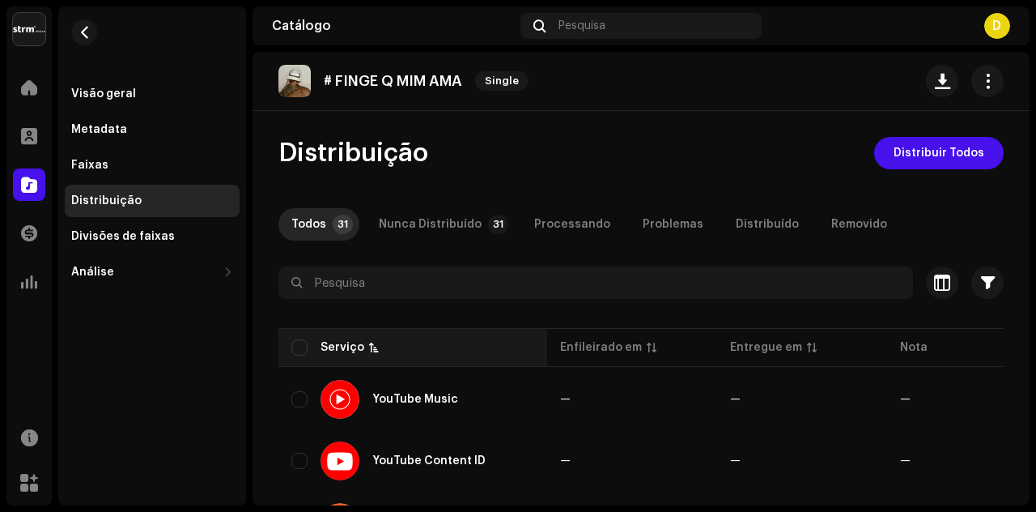
checkbox input "true"
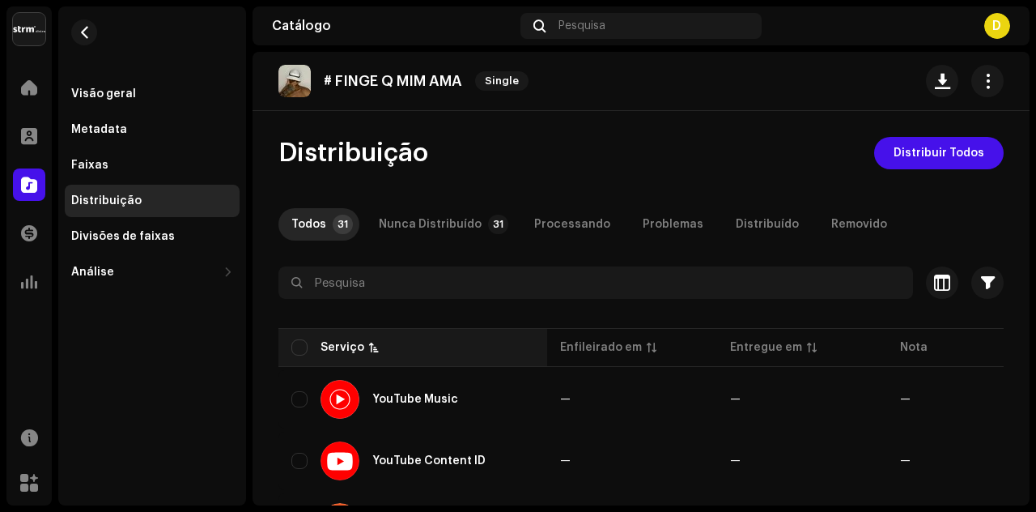
checkbox input "true"
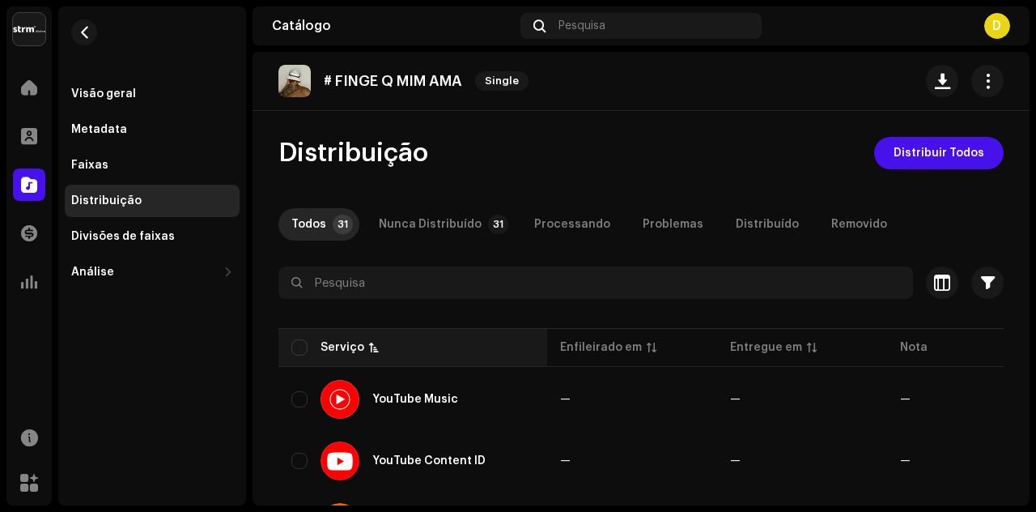
checkbox input "true"
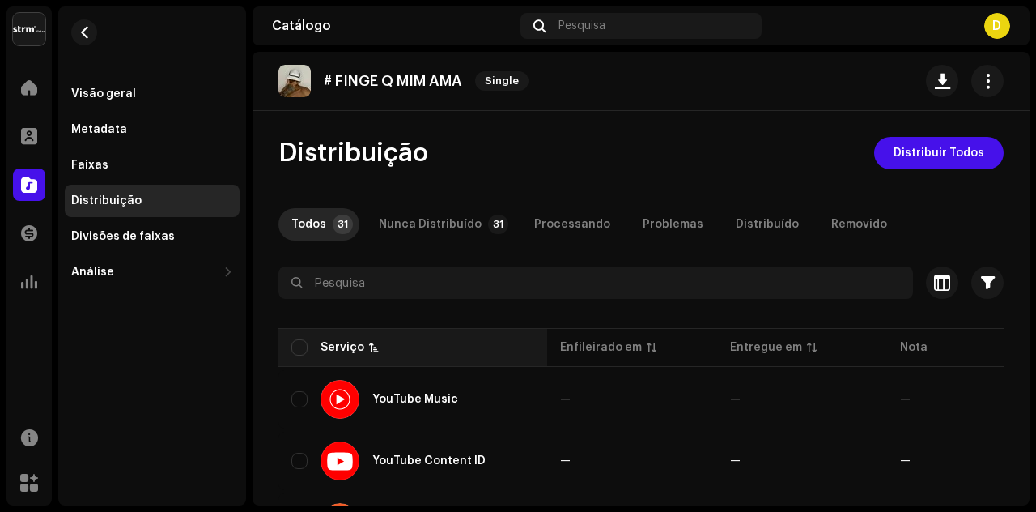
checkbox input "true"
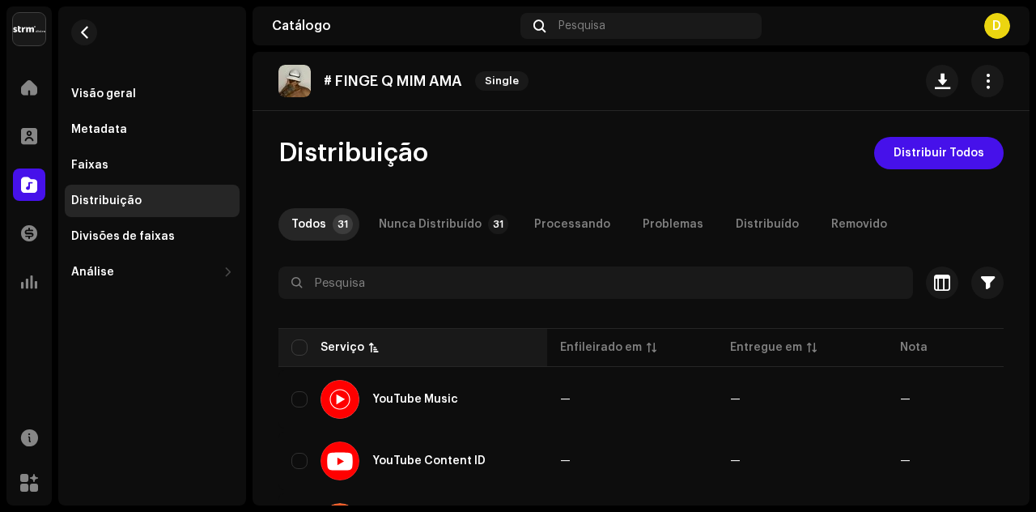
checkbox input "true"
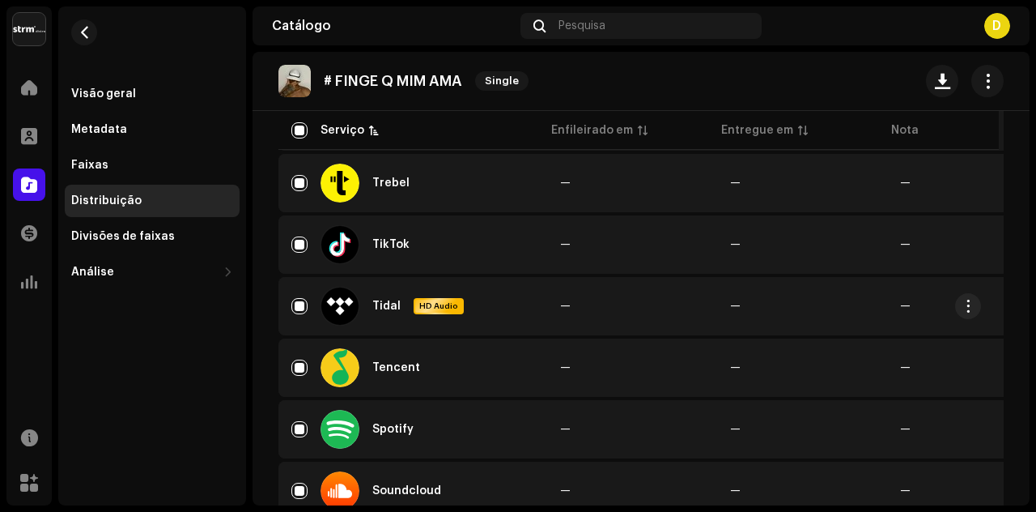
scroll to position [648, 0]
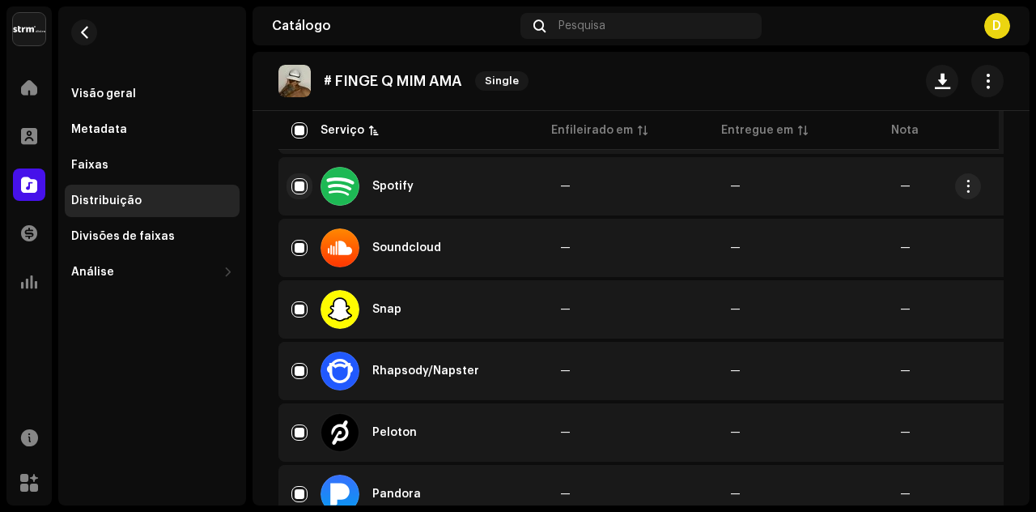
click at [296, 182] on input "Row Selected" at bounding box center [299, 186] width 16 height 16
checkbox input "false"
click at [300, 185] on input "Row Unselected" at bounding box center [299, 186] width 16 height 16
checkbox input "true"
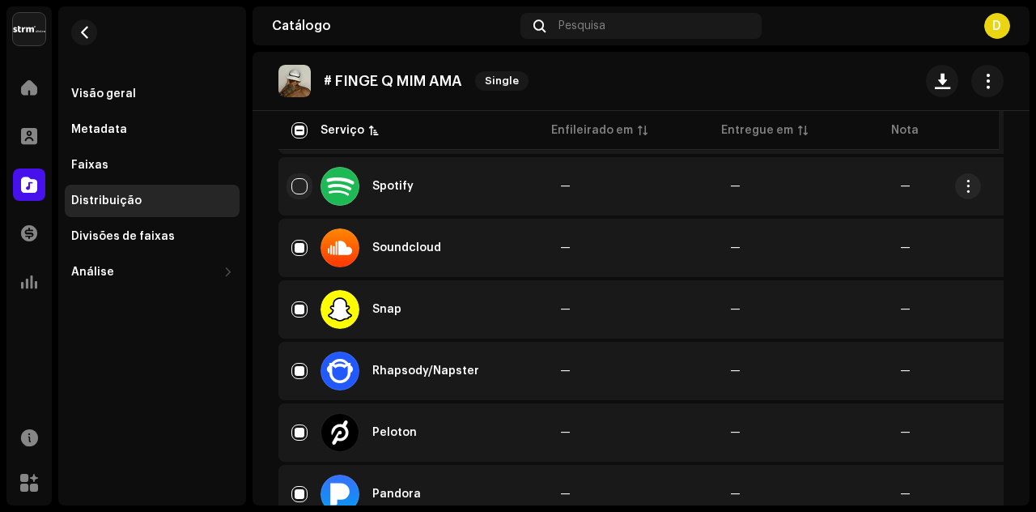
checkbox input "true"
click at [303, 243] on input "Row Selected" at bounding box center [299, 248] width 16 height 16
checkbox input "false"
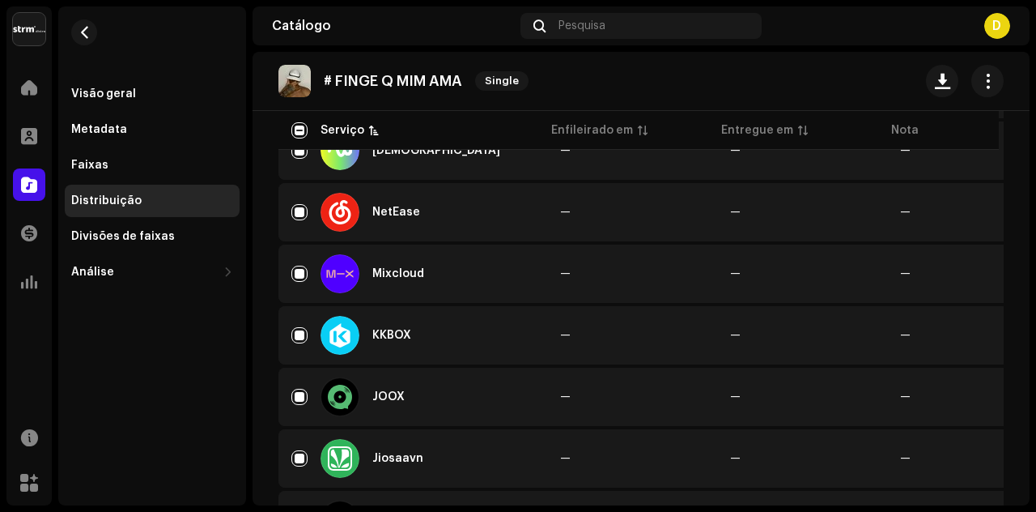
scroll to position [1457, 0]
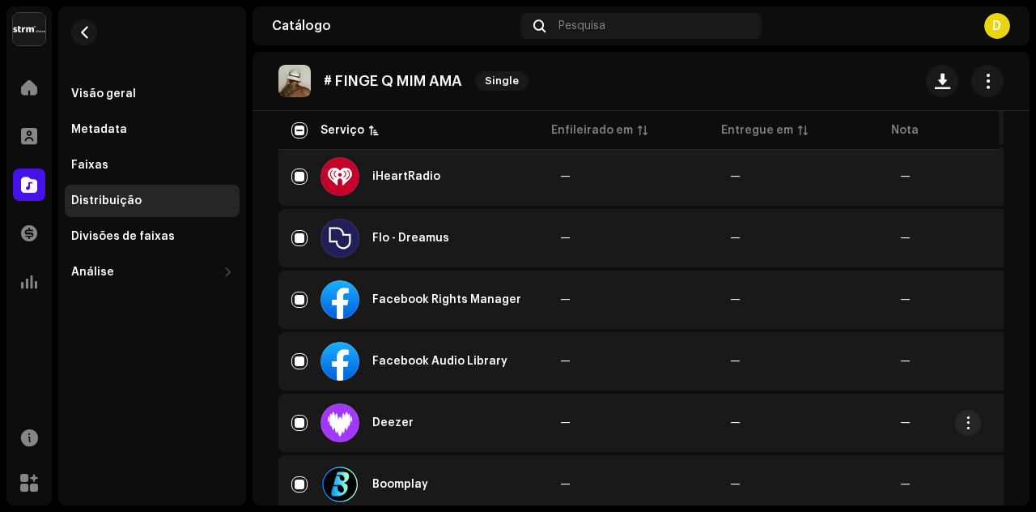
click at [314, 417] on div "Deezer" at bounding box center [412, 422] width 243 height 39
click at [376, 426] on div "Deezer" at bounding box center [392, 422] width 41 height 11
click at [291, 425] on input "Row Selected" at bounding box center [299, 422] width 16 height 16
checkbox input "false"
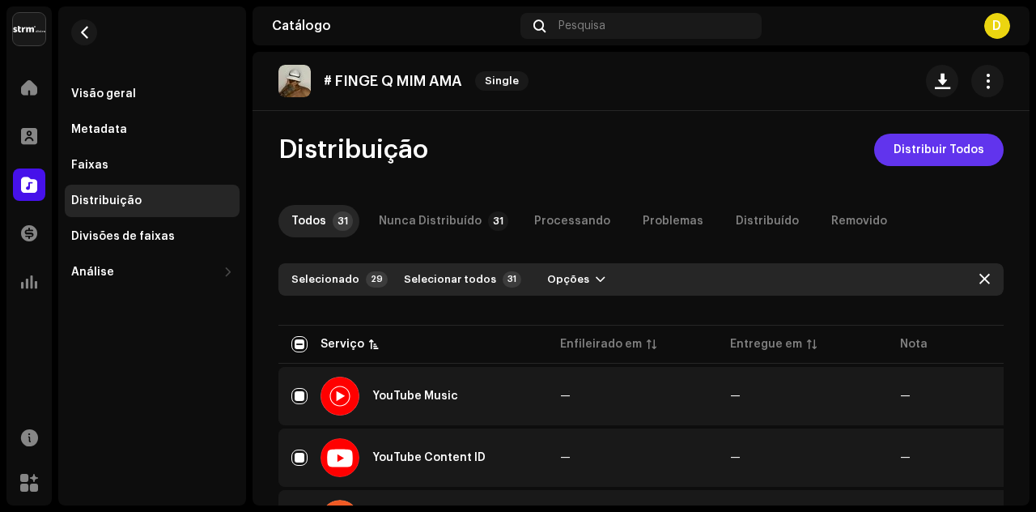
scroll to position [0, 0]
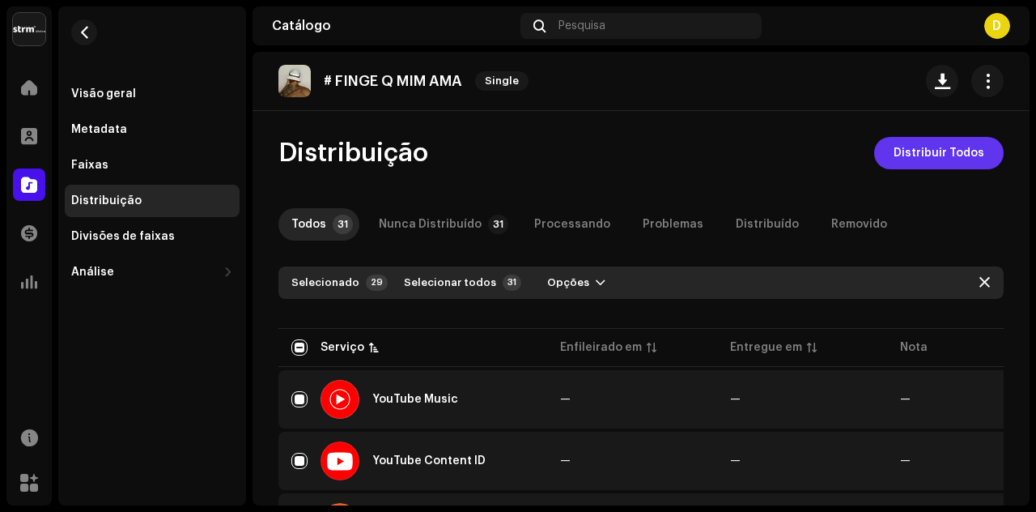
click at [920, 153] on span "Distribuir Todos" at bounding box center [939, 153] width 91 height 32
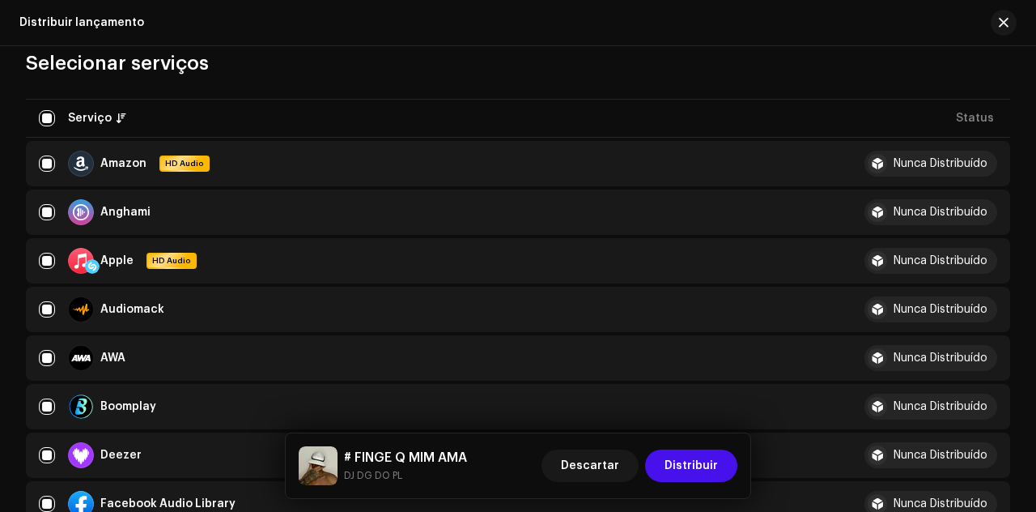
scroll to position [243, 0]
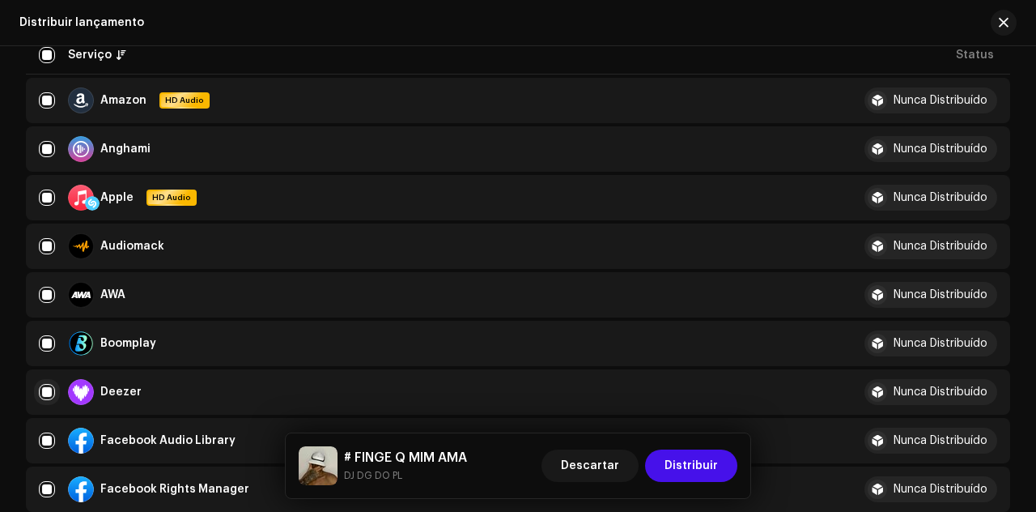
click at [44, 388] on input "checkbox" at bounding box center [47, 392] width 16 height 16
checkbox input "false"
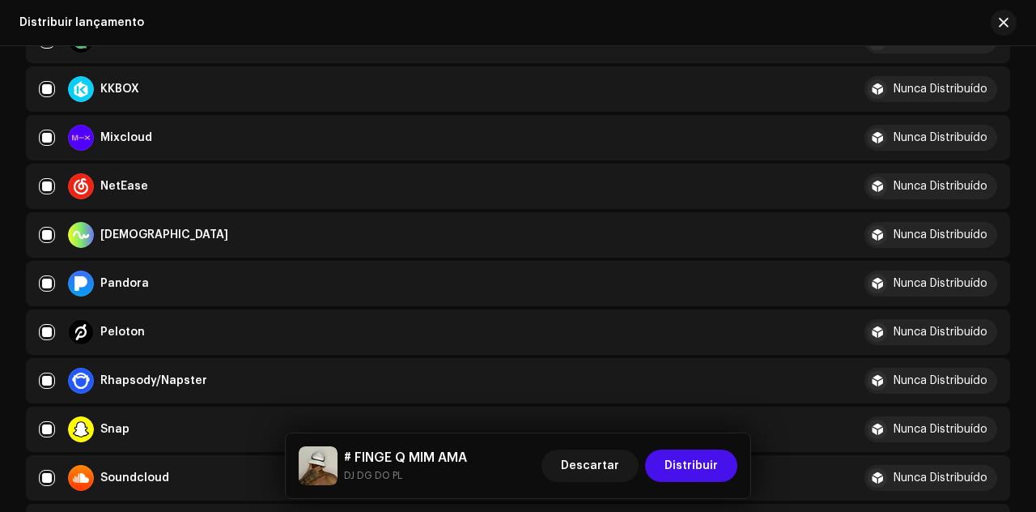
scroll to position [971, 0]
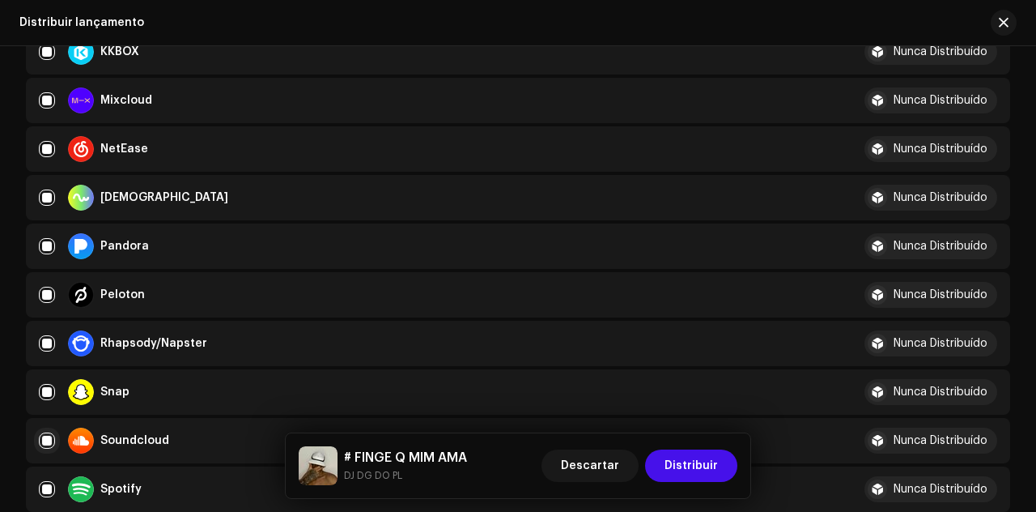
click at [47, 436] on input "Row Selected" at bounding box center [47, 440] width 16 height 16
checkbox input "false"
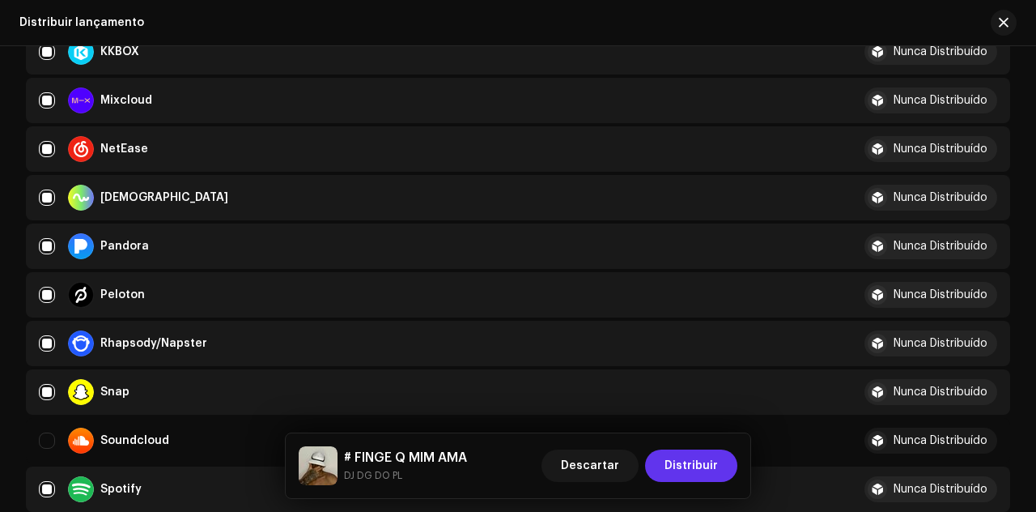
click at [722, 467] on button "Distribuir" at bounding box center [691, 465] width 92 height 32
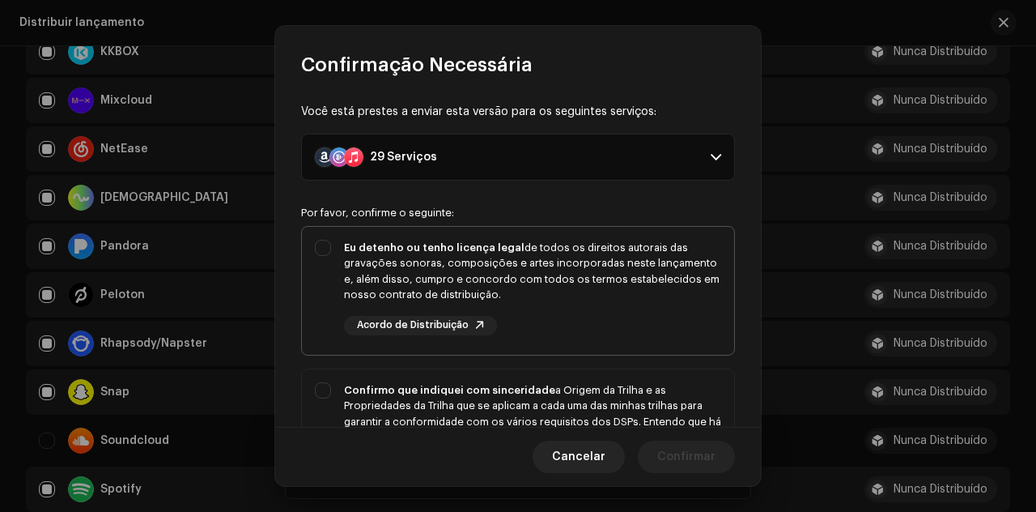
click at [539, 299] on div "Eu detenho ou tenho licença legal de todos os direitos autorais das gravações s…" at bounding box center [532, 271] width 377 height 63
checkbox input "true"
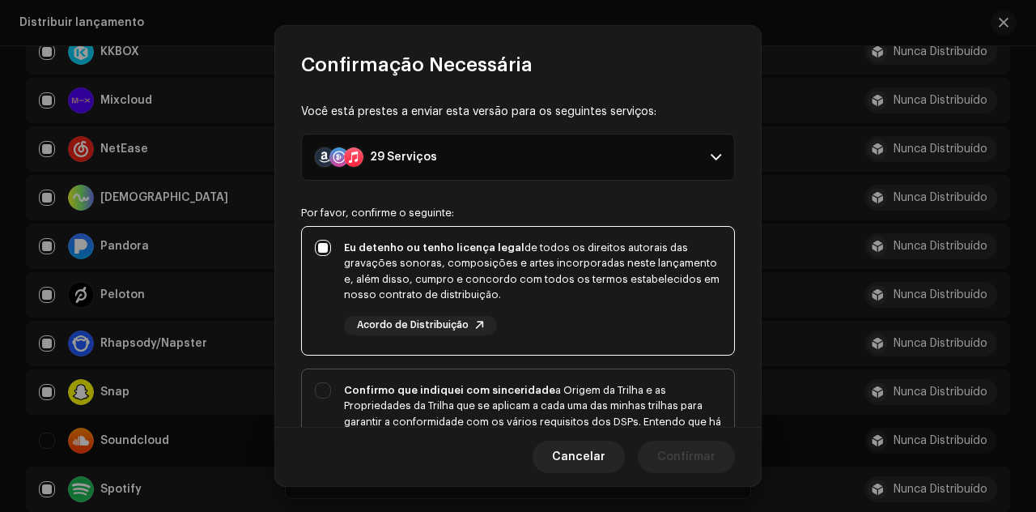
click at [564, 399] on div "Confirmo que indiquei com sinceridade a Origem da Trilha e as Propriedades da T…" at bounding box center [532, 421] width 377 height 79
checkbox input "true"
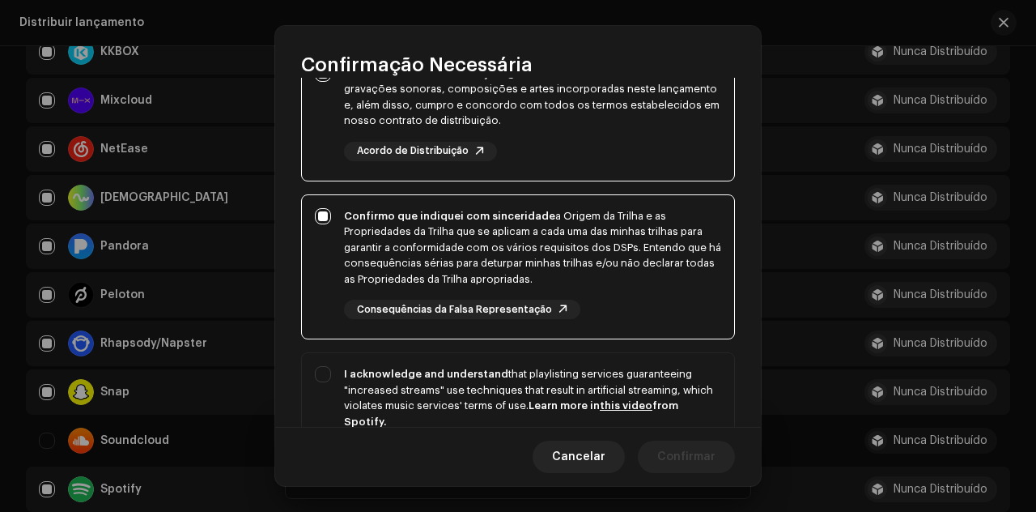
scroll to position [243, 0]
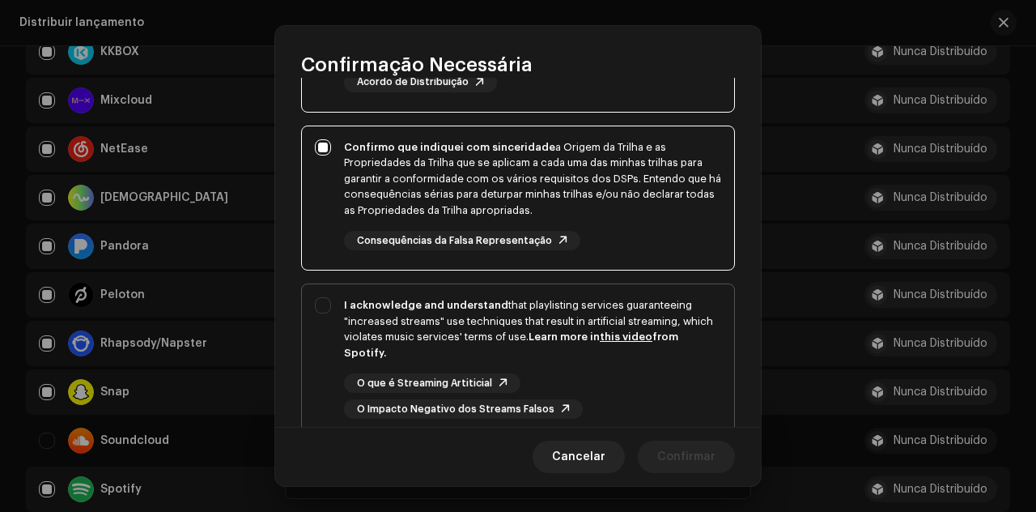
click at [641, 336] on link "this video" at bounding box center [626, 336] width 53 height 11
checkbox input "true"
click at [686, 454] on span "Confirmar" at bounding box center [686, 456] width 58 height 32
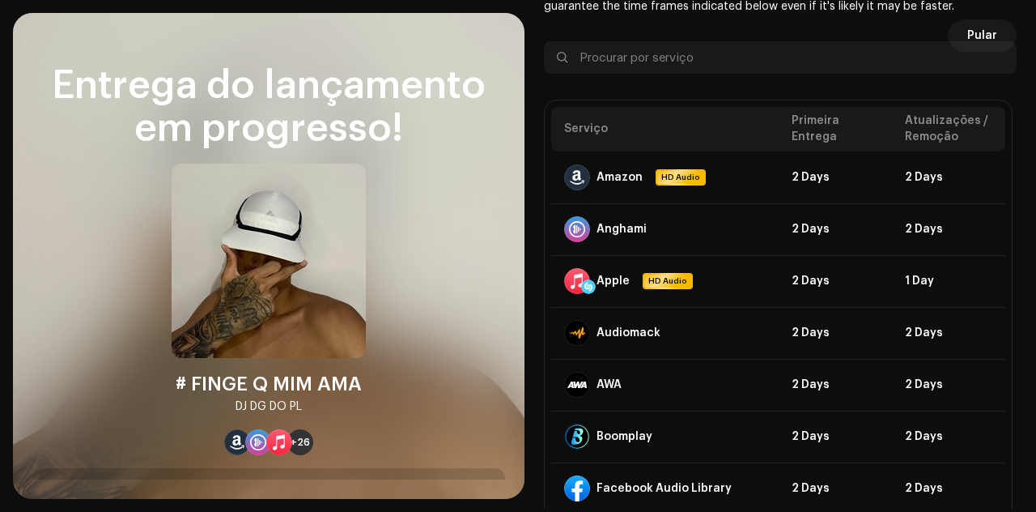
click at [979, 27] on span "Pular" at bounding box center [982, 35] width 30 height 32
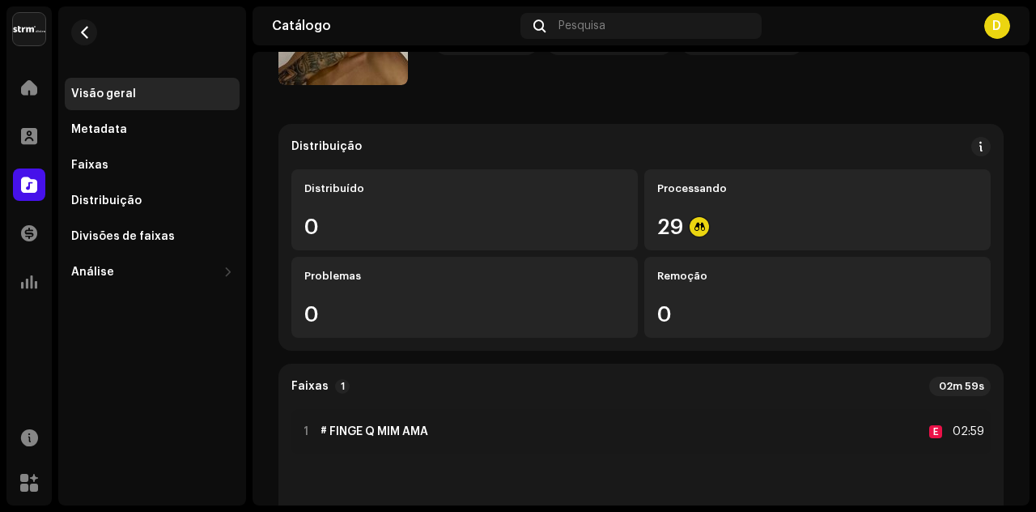
scroll to position [324, 0]
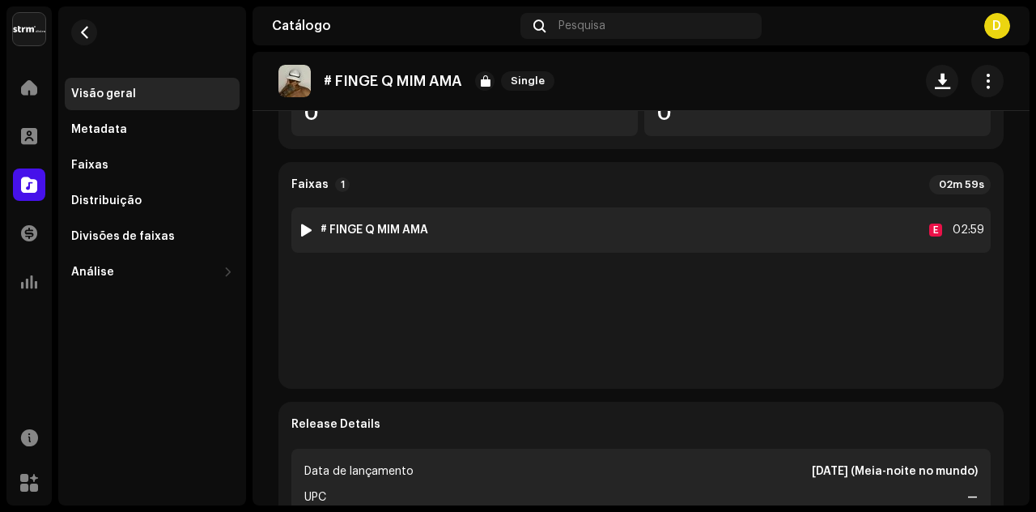
click at [308, 225] on div at bounding box center [306, 229] width 12 height 13
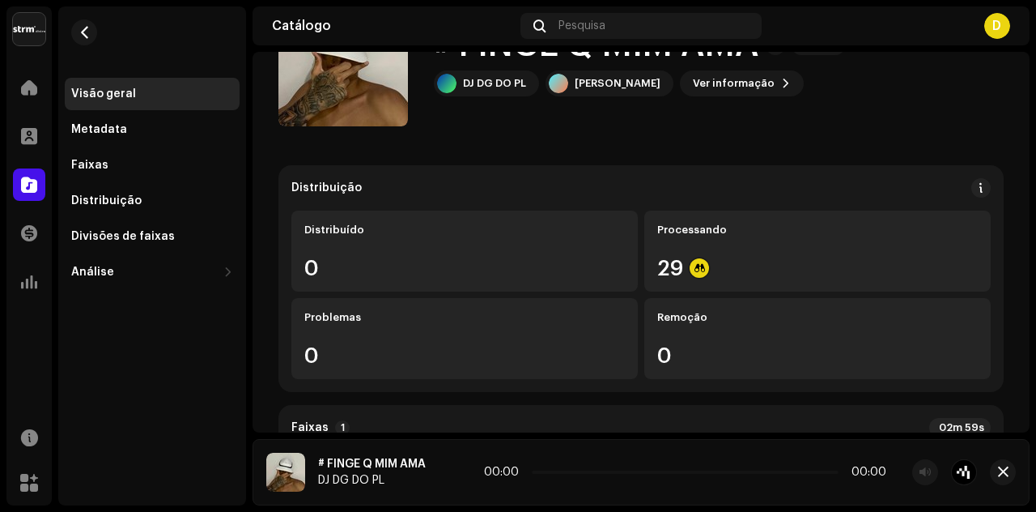
scroll to position [0, 0]
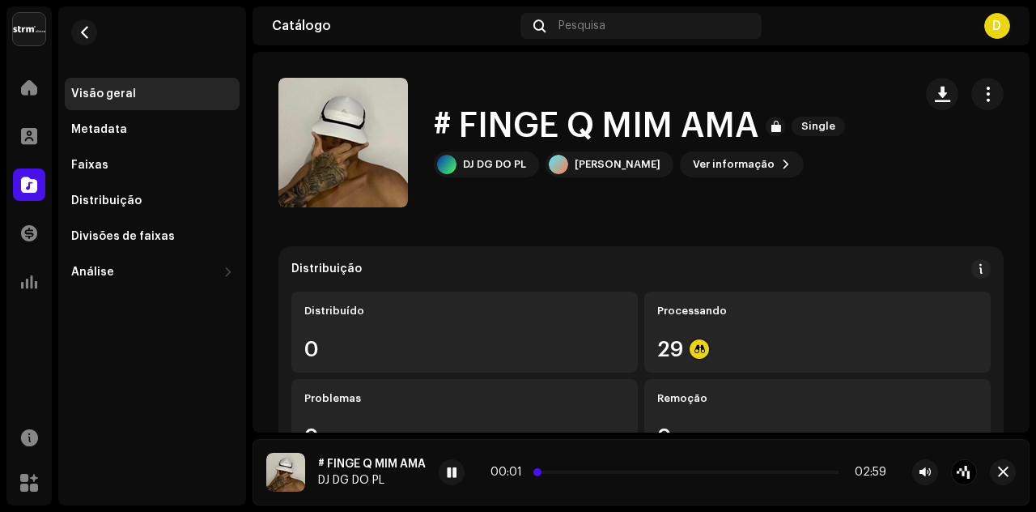
drag, startPoint x: 543, startPoint y: 474, endPoint x: 573, endPoint y: 474, distance: 30.0
click at [573, 474] on p-slider at bounding box center [688, 471] width 300 height 3
drag, startPoint x: 574, startPoint y: 473, endPoint x: 585, endPoint y: 472, distance: 11.4
click at [585, 472] on span at bounding box center [583, 472] width 8 height 8
drag, startPoint x: 665, startPoint y: 472, endPoint x: 628, endPoint y: 470, distance: 37.3
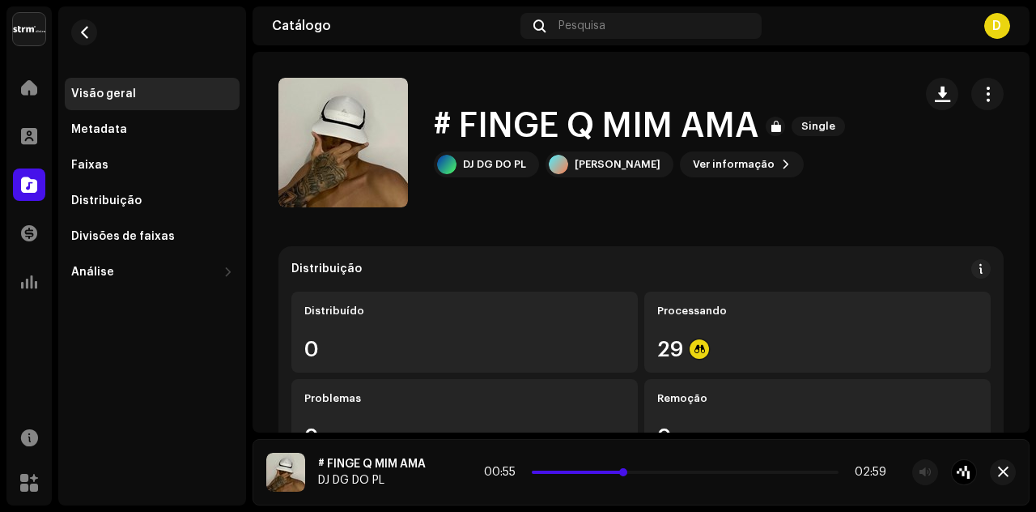
click at [632, 470] on div "00:55 02:59" at bounding box center [685, 471] width 402 height 13
drag, startPoint x: 652, startPoint y: 470, endPoint x: 630, endPoint y: 466, distance: 22.2
click at [630, 466] on div "00:53 02:59" at bounding box center [685, 471] width 402 height 13
drag, startPoint x: 638, startPoint y: 471, endPoint x: 625, endPoint y: 471, distance: 13.0
click at [625, 470] on p-slider at bounding box center [685, 471] width 307 height 3
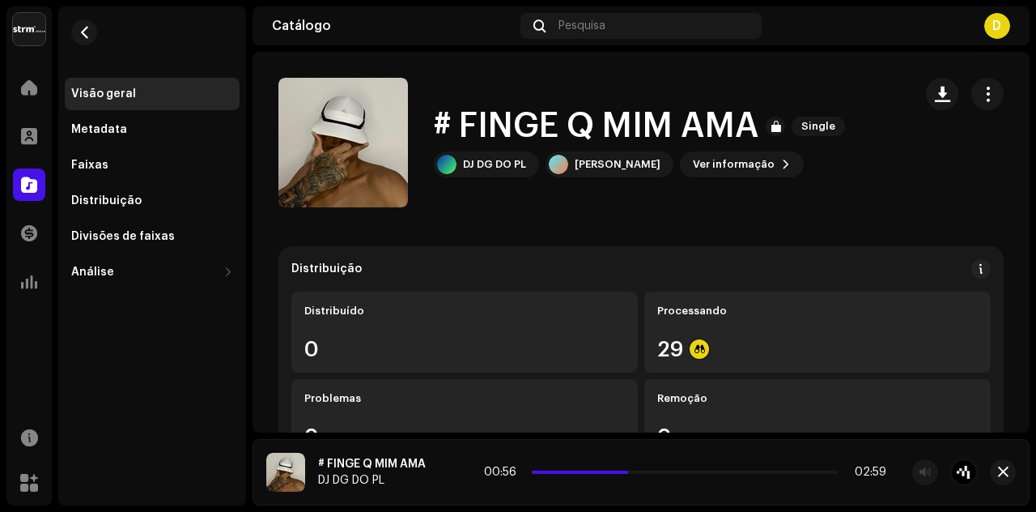
drag, startPoint x: 652, startPoint y: 472, endPoint x: 628, endPoint y: 466, distance: 24.9
click at [628, 466] on div "00:56 02:59" at bounding box center [685, 471] width 402 height 13
drag, startPoint x: 676, startPoint y: 470, endPoint x: 596, endPoint y: 471, distance: 80.1
click at [596, 471] on p-slider at bounding box center [685, 471] width 307 height 3
drag, startPoint x: 667, startPoint y: 472, endPoint x: 641, endPoint y: 468, distance: 26.2
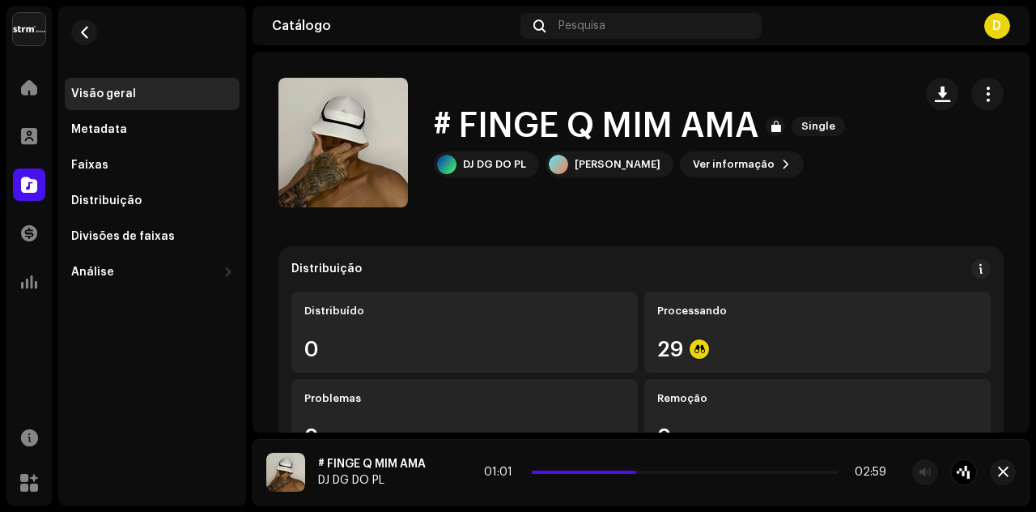
click at [641, 468] on div "01:01 02:59" at bounding box center [685, 471] width 402 height 13
drag, startPoint x: 652, startPoint y: 473, endPoint x: 614, endPoint y: 471, distance: 38.9
click at [612, 471] on span at bounding box center [608, 472] width 8 height 8
drag, startPoint x: 640, startPoint y: 472, endPoint x: 617, endPoint y: 465, distance: 23.6
click at [623, 467] on div "00:57 02:59" at bounding box center [685, 471] width 402 height 13
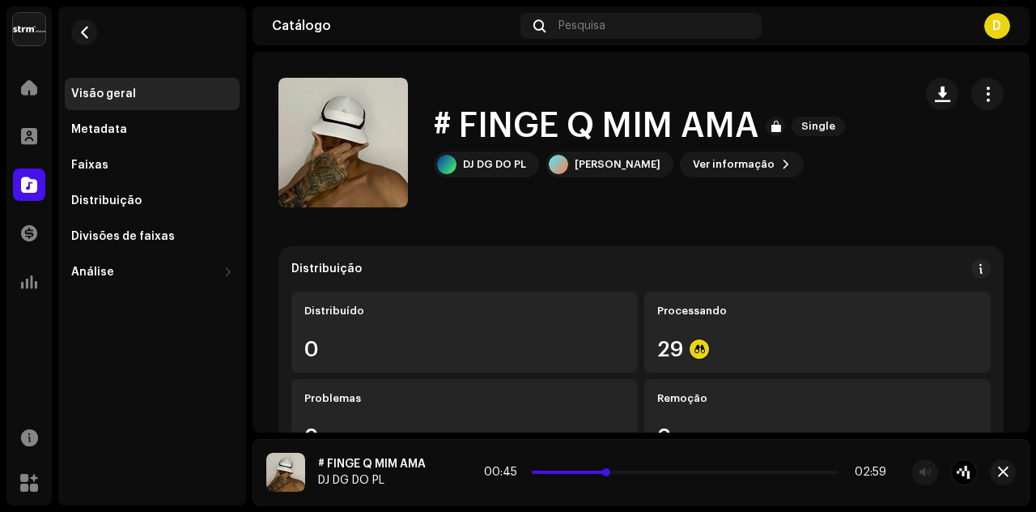
drag, startPoint x: 636, startPoint y: 472, endPoint x: 609, endPoint y: 471, distance: 27.5
click at [610, 470] on span at bounding box center [606, 472] width 8 height 8
drag, startPoint x: 647, startPoint y: 472, endPoint x: 584, endPoint y: 470, distance: 62.4
click at [588, 470] on div "00:39 02:59" at bounding box center [685, 471] width 402 height 13
drag, startPoint x: 581, startPoint y: 470, endPoint x: 560, endPoint y: 470, distance: 21.0
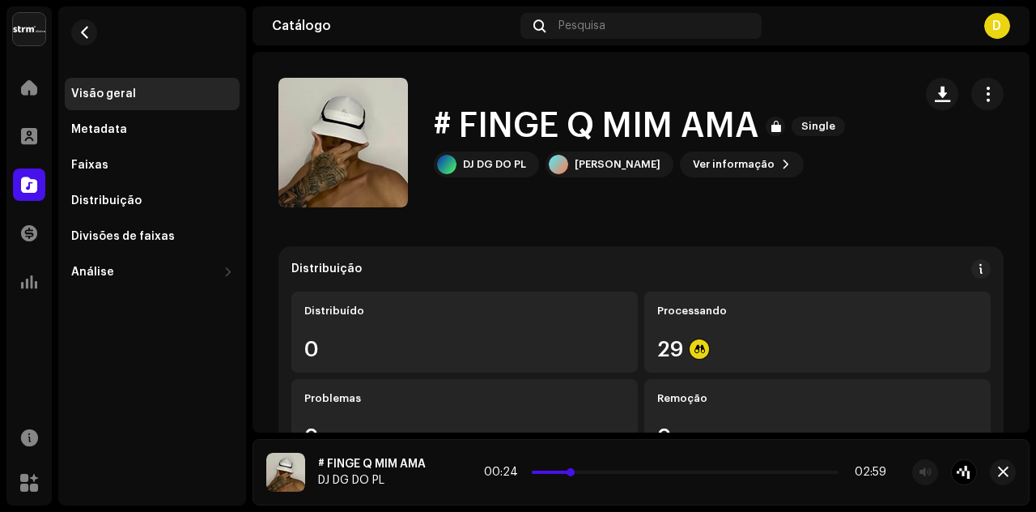
click at [560, 470] on p-slider at bounding box center [685, 471] width 307 height 3
drag, startPoint x: 644, startPoint y: 474, endPoint x: 606, endPoint y: 474, distance: 38.9
click at [606, 474] on div "01:08 02:59" at bounding box center [689, 471] width 396 height 13
drag, startPoint x: 649, startPoint y: 473, endPoint x: 602, endPoint y: 474, distance: 47.0
click at [602, 474] on div "00:37 02:59" at bounding box center [685, 471] width 402 height 13
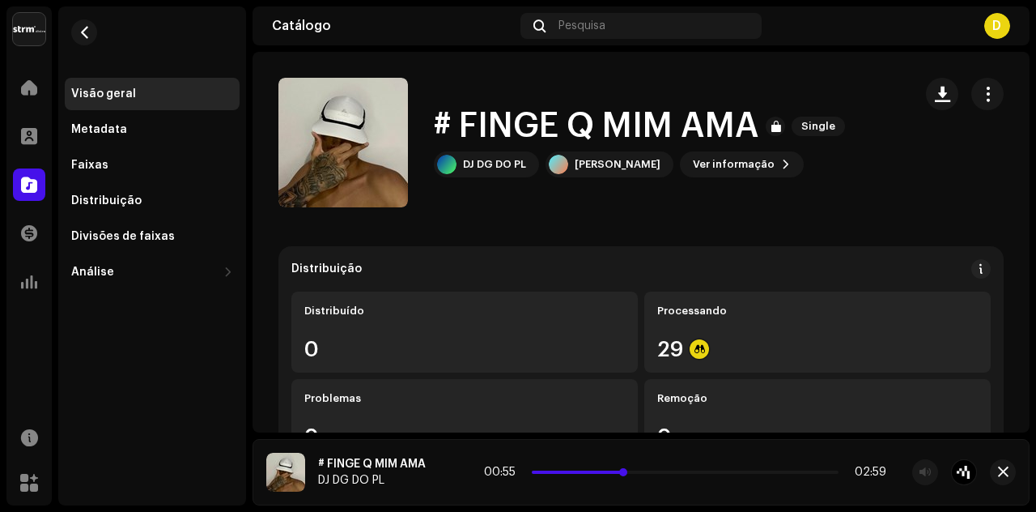
drag, startPoint x: 661, startPoint y: 474, endPoint x: 620, endPoint y: 475, distance: 41.3
click at [621, 475] on div "00:55 02:59" at bounding box center [685, 471] width 402 height 13
drag, startPoint x: 653, startPoint y: 470, endPoint x: 613, endPoint y: 470, distance: 40.5
click at [607, 470] on span at bounding box center [603, 472] width 8 height 8
drag, startPoint x: 645, startPoint y: 470, endPoint x: 635, endPoint y: 470, distance: 9.7
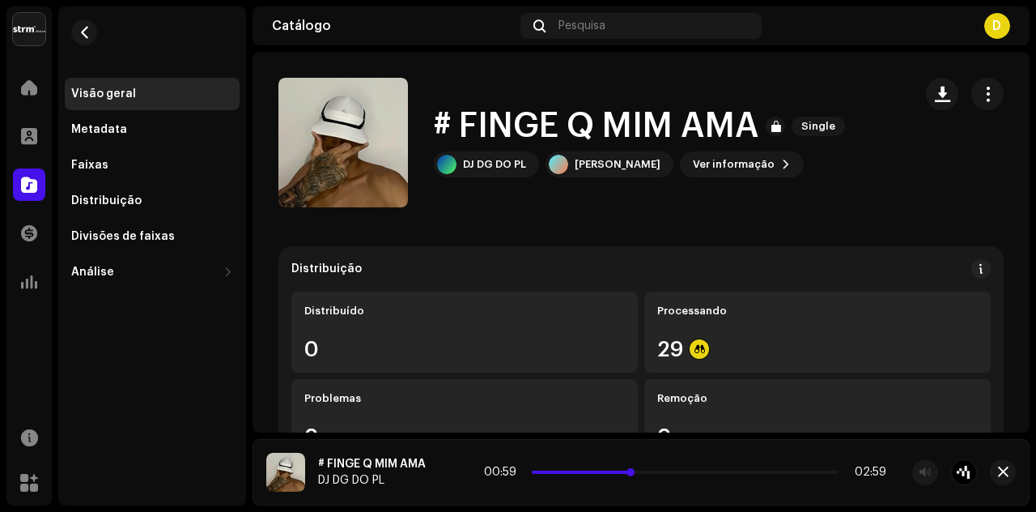
click at [635, 470] on span at bounding box center [631, 472] width 8 height 8
drag, startPoint x: 643, startPoint y: 474, endPoint x: 633, endPoint y: 474, distance: 9.7
click at [635, 474] on div "01:01 02:59" at bounding box center [685, 471] width 402 height 13
drag, startPoint x: 650, startPoint y: 470, endPoint x: 615, endPoint y: 465, distance: 35.1
click at [621, 465] on div "01:02 02:59" at bounding box center [685, 471] width 402 height 13
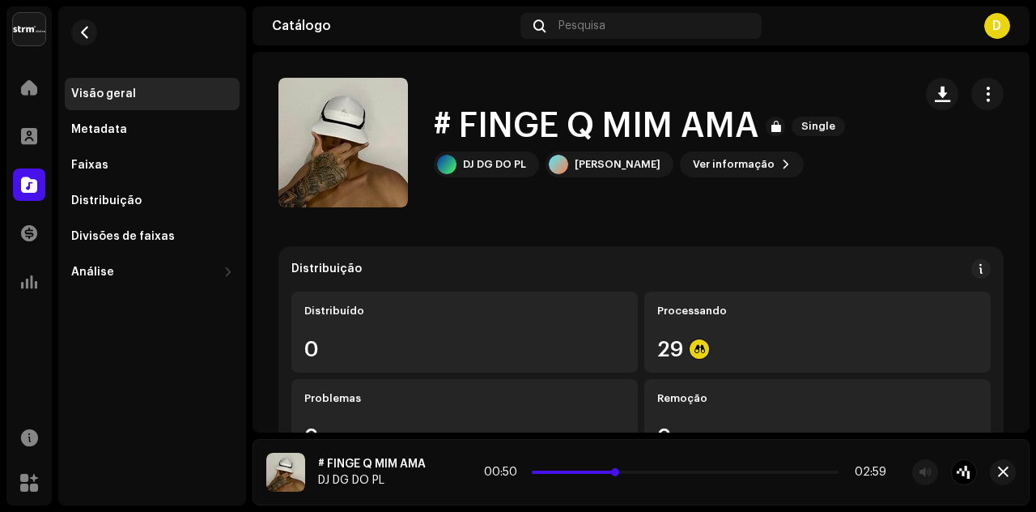
drag, startPoint x: 635, startPoint y: 470, endPoint x: 617, endPoint y: 470, distance: 17.8
click at [617, 470] on span at bounding box center [615, 472] width 8 height 8
drag, startPoint x: 636, startPoint y: 474, endPoint x: 606, endPoint y: 470, distance: 30.2
click at [607, 471] on p-slider at bounding box center [685, 471] width 307 height 3
click at [938, 88] on span "button" at bounding box center [942, 93] width 15 height 13
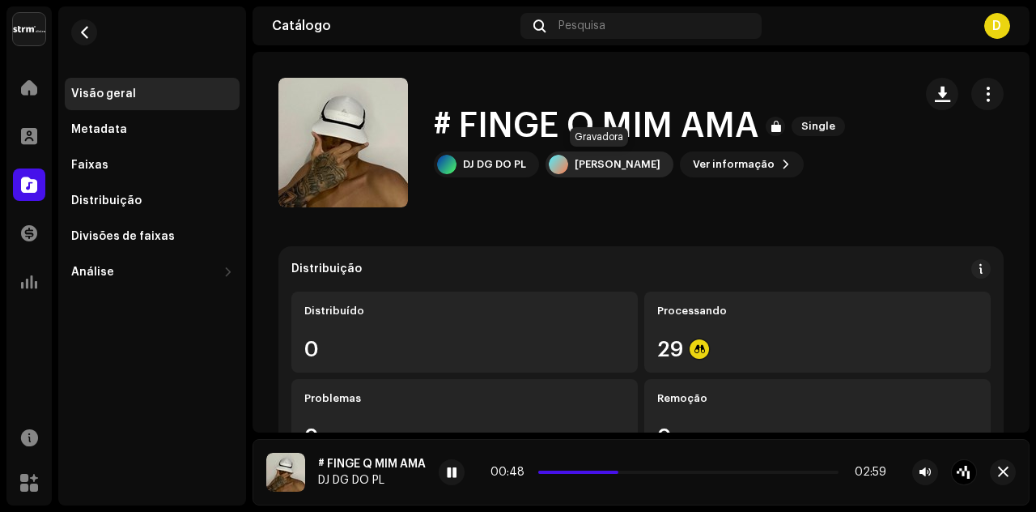
click at [629, 171] on div "[PERSON_NAME]" at bounding box center [610, 164] width 128 height 26
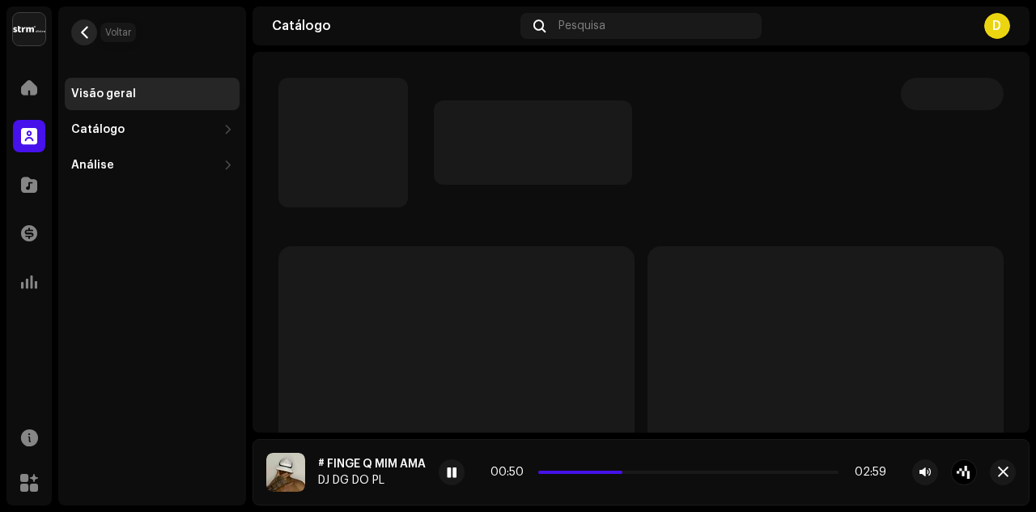
click at [90, 33] on span "button" at bounding box center [85, 32] width 12 height 13
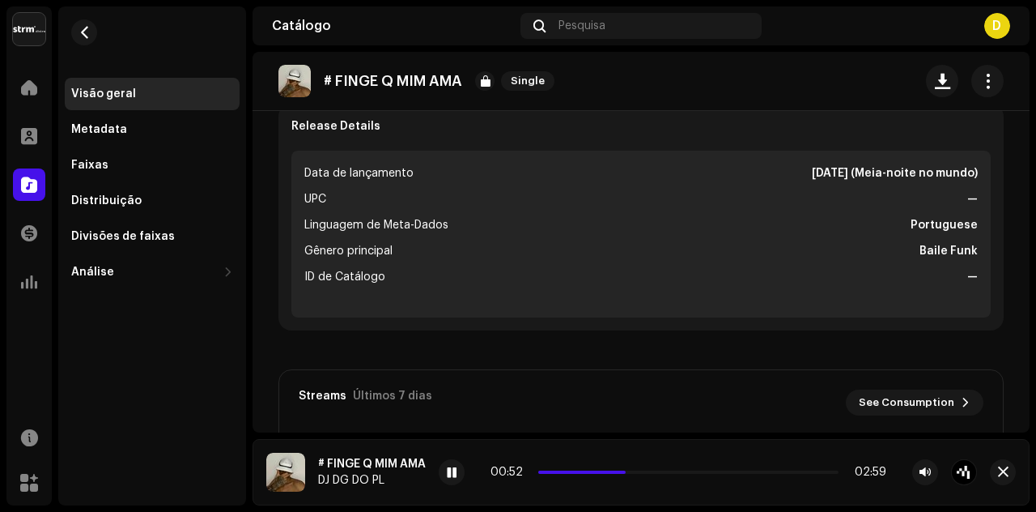
scroll to position [567, 0]
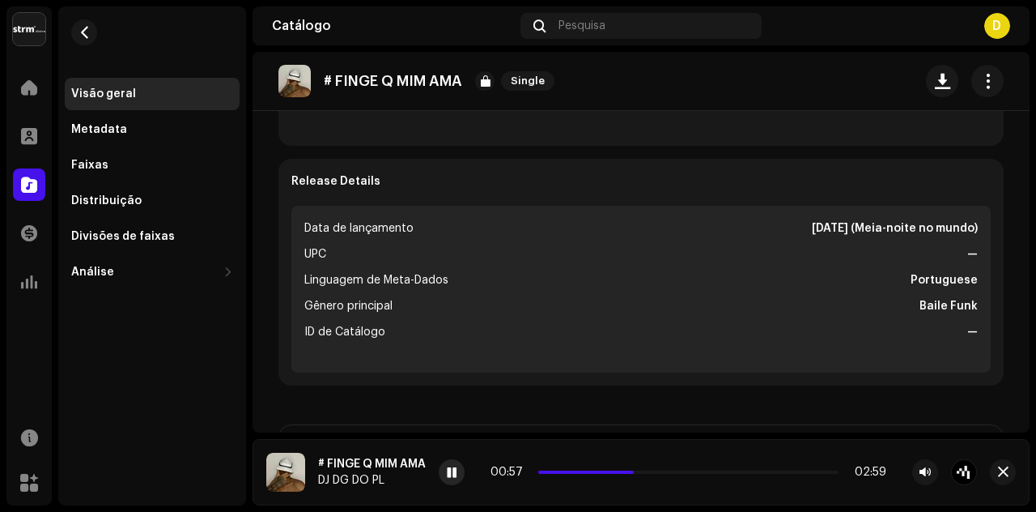
click at [456, 465] on div at bounding box center [452, 472] width 26 height 26
